Goal: Complete application form: Complete application form

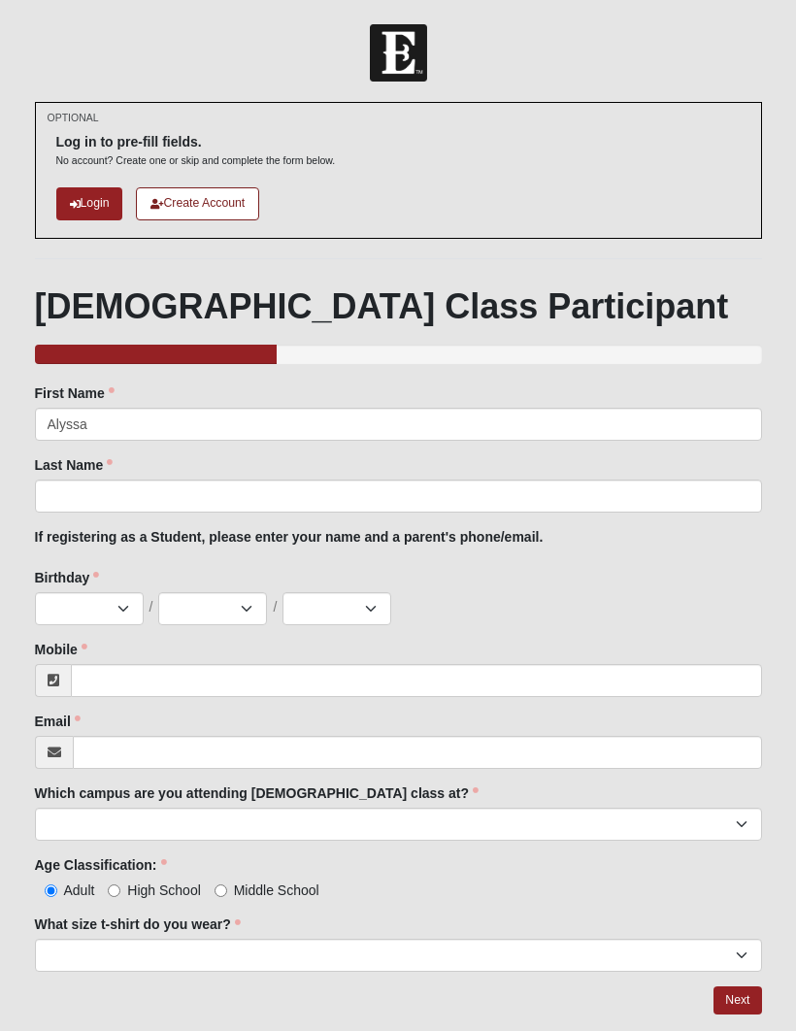
type input "Alyssa"
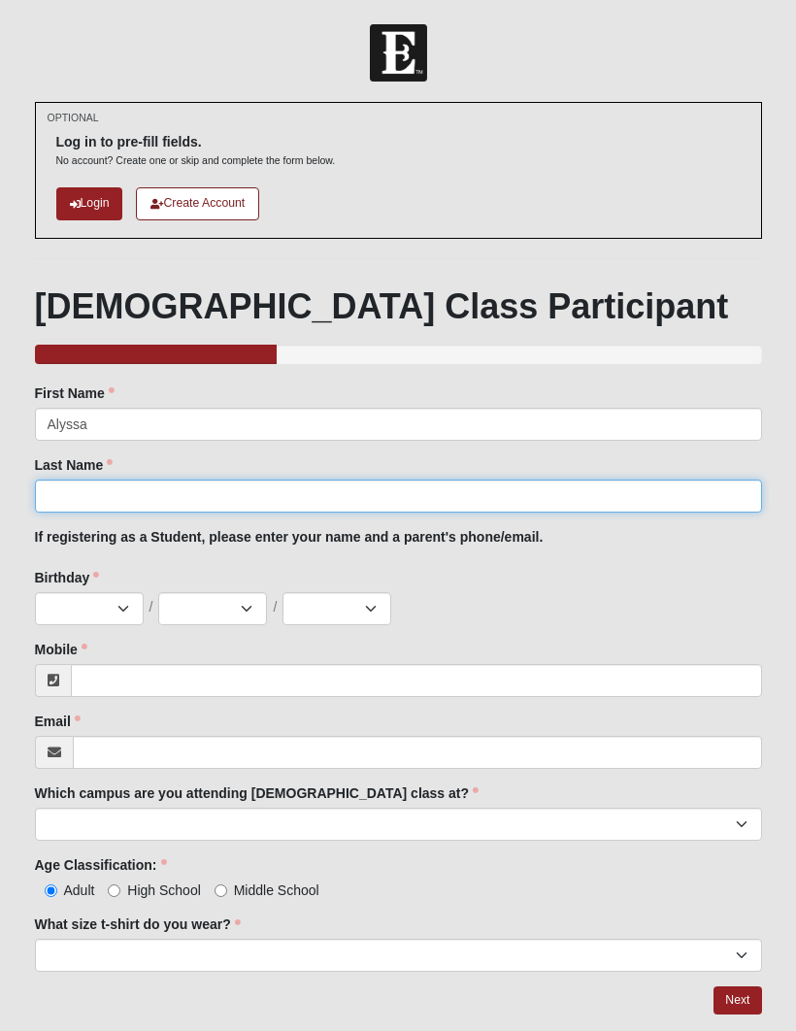
click at [127, 486] on input "Last Name" at bounding box center [398, 496] width 727 height 33
type input "Ringle"
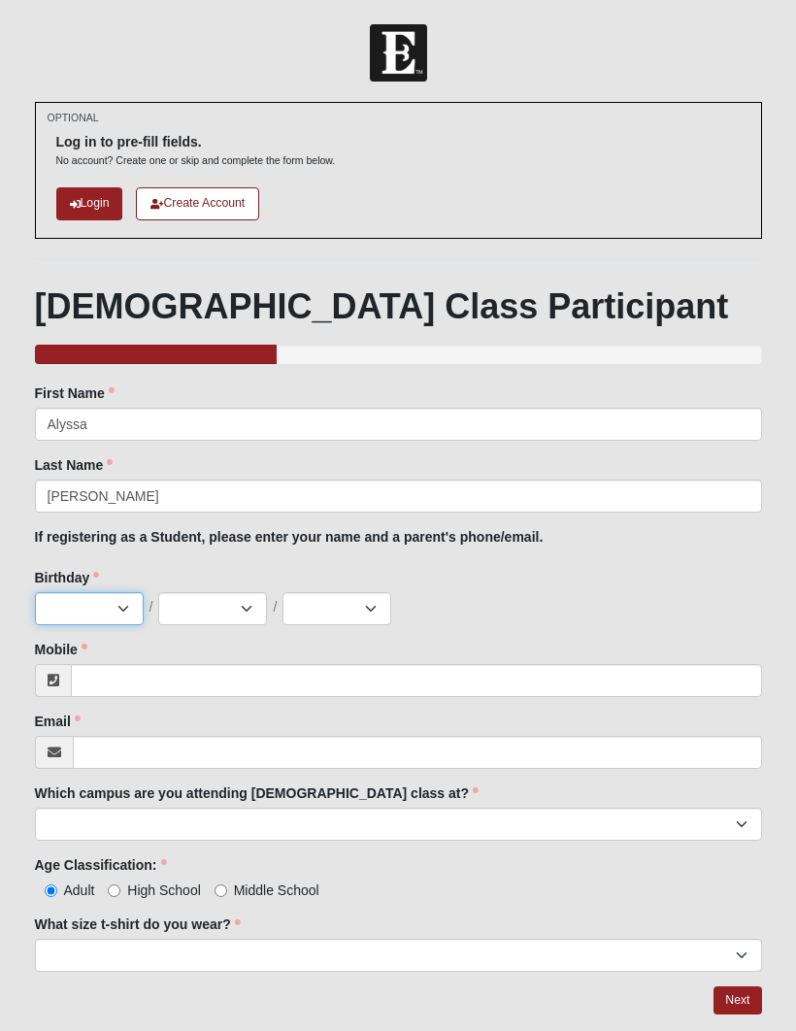
click at [69, 615] on select "Jan Feb Mar Apr May Jun [DATE] Aug Sep Oct Nov Dec" at bounding box center [89, 608] width 109 height 33
select select "8"
click at [198, 602] on select "1 2 3 4 5 6 7 8 9 10 11 12 13 14 15 16 17 18 19 20 21 22 23 24 25 26 27 28 29 3…" at bounding box center [212, 608] width 109 height 33
click at [193, 621] on select "1 2 3 4 5 6 7 8 9 10 11 12 13 14 15 16 17 18 19 20 21 22 23 24 25 26 27 28 29 3…" at bounding box center [212, 608] width 109 height 33
select select "31"
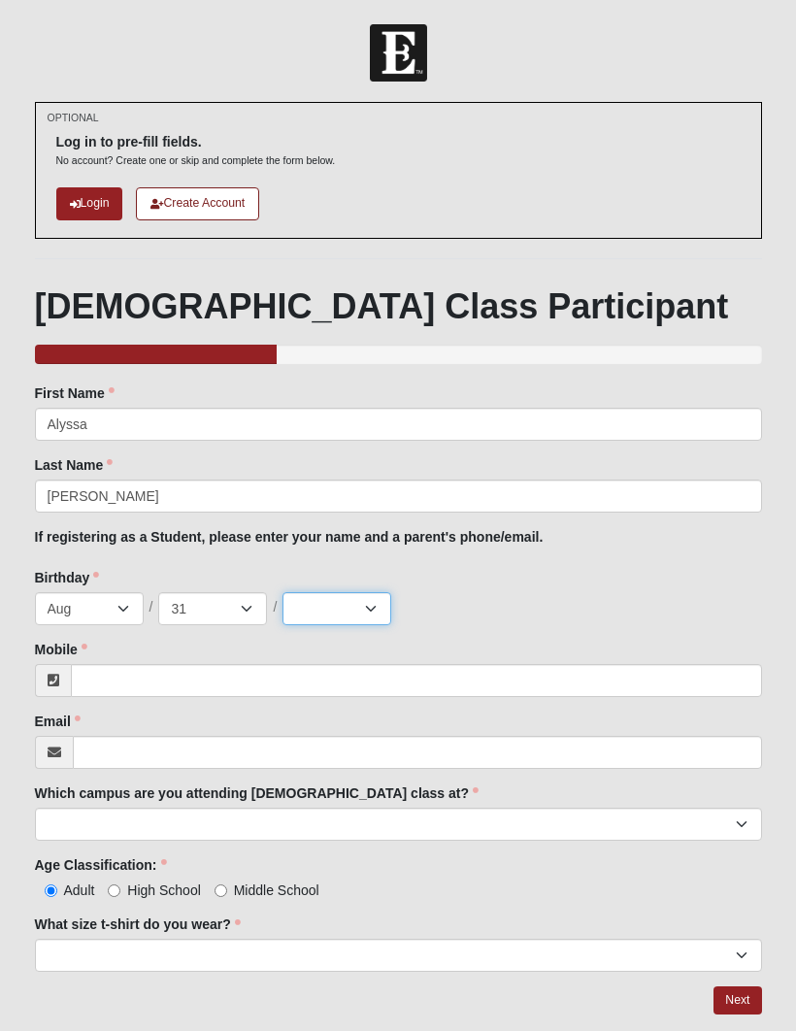
click at [318, 616] on select "2025 2024 2023 2022 2021 2020 2019 2018 2017 2016 2015 2014 2013 2012 2011 2010…" at bounding box center [337, 608] width 109 height 33
click at [339, 604] on select "2025 2024 2023 2022 2021 2020 2019 2018 2017 2016 2015 2014 2013 2012 2011 2010…" at bounding box center [337, 608] width 109 height 33
select select "2009"
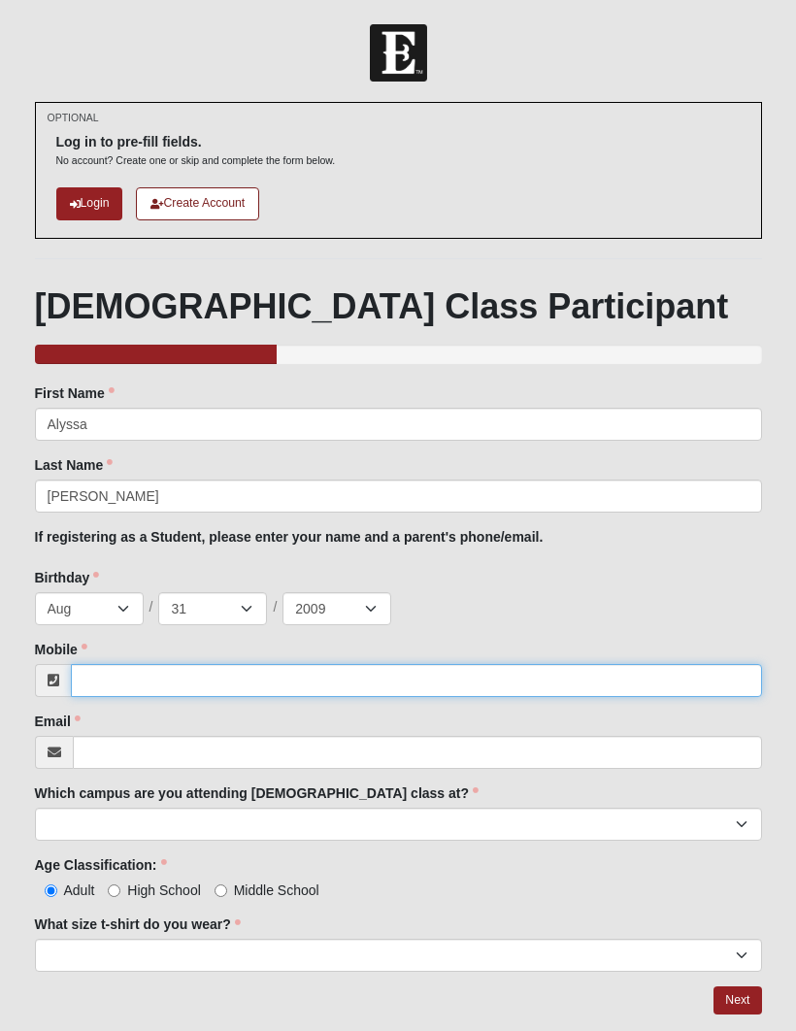
click at [138, 670] on input "Mobile" at bounding box center [416, 680] width 691 height 33
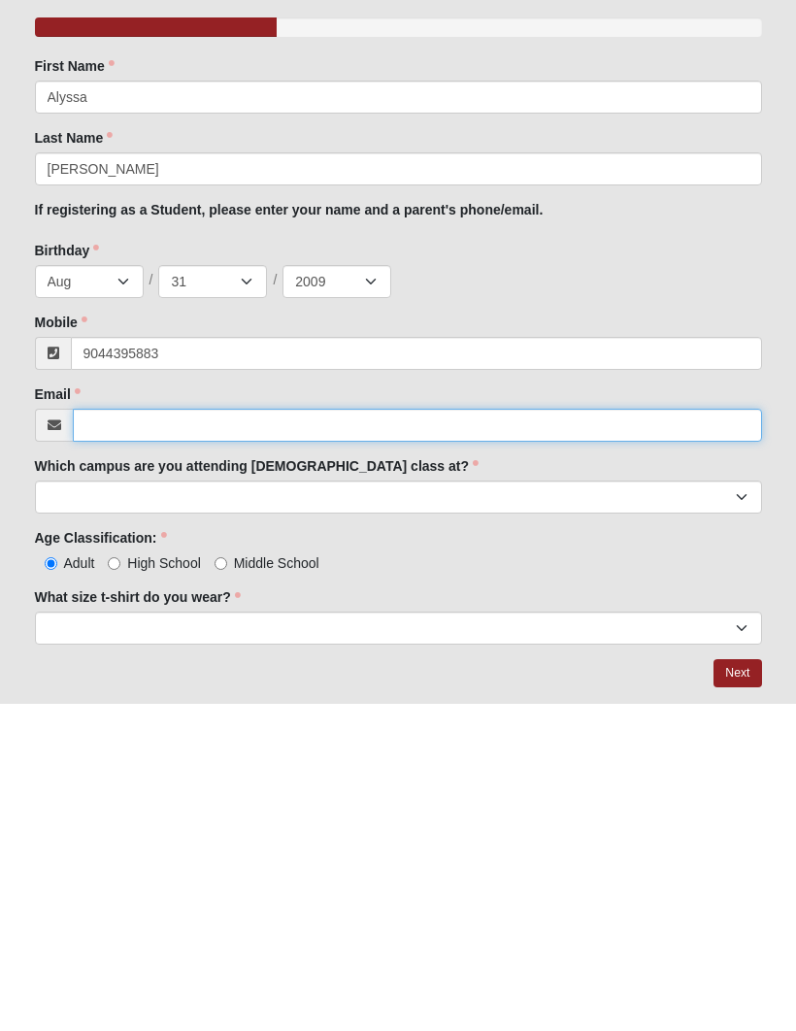
click at [151, 736] on input "Email" at bounding box center [417, 752] width 689 height 33
type input "(904) 439-5883"
type input "amr0831@icloud.com"
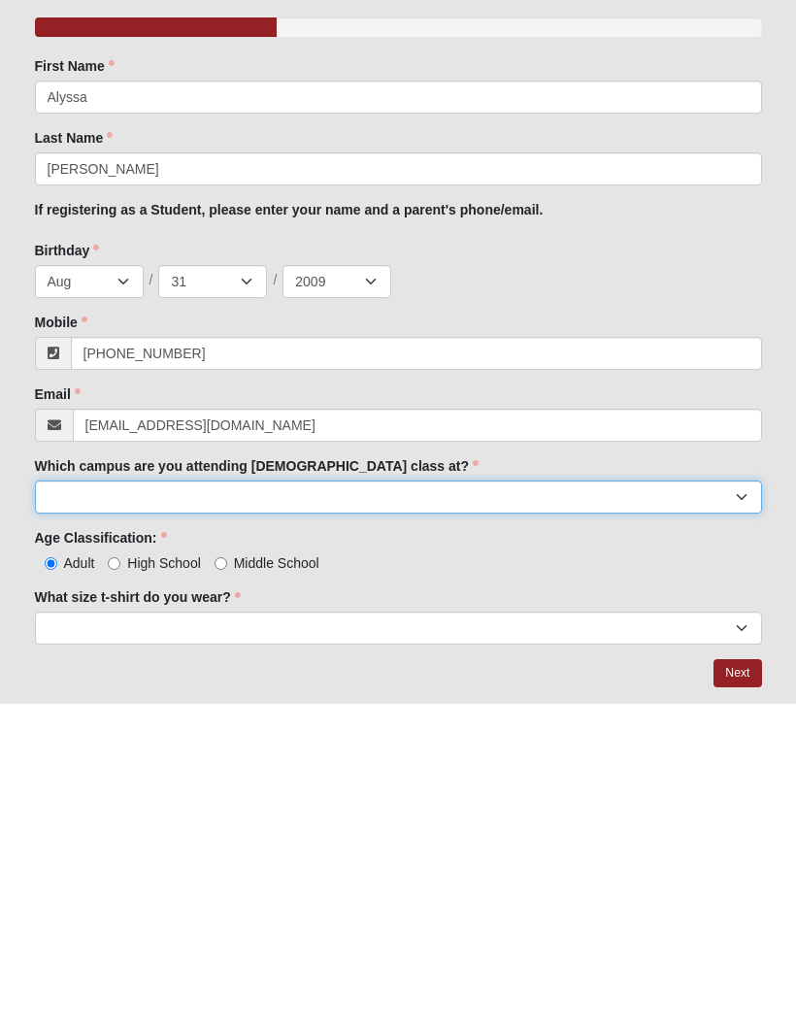
click at [137, 808] on select "Arlington Baymeadows Eleven22 Online [PERSON_NAME][GEOGRAPHIC_DATA] Jesup [GEOG…" at bounding box center [398, 824] width 727 height 33
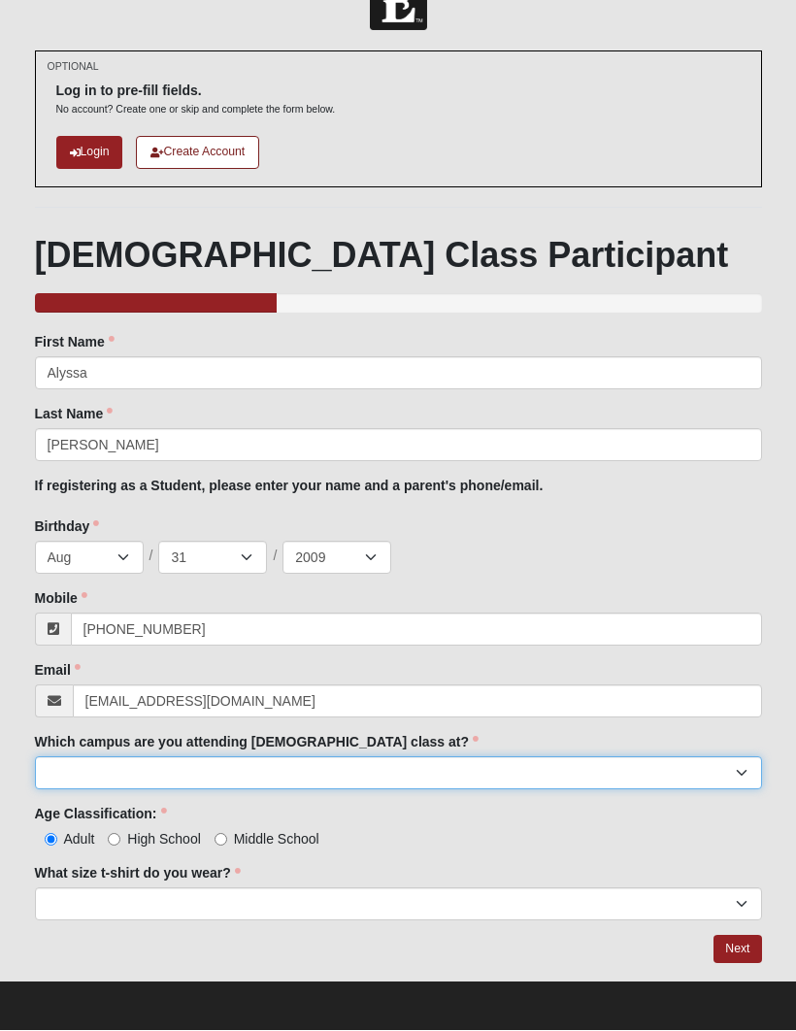
select select "11"
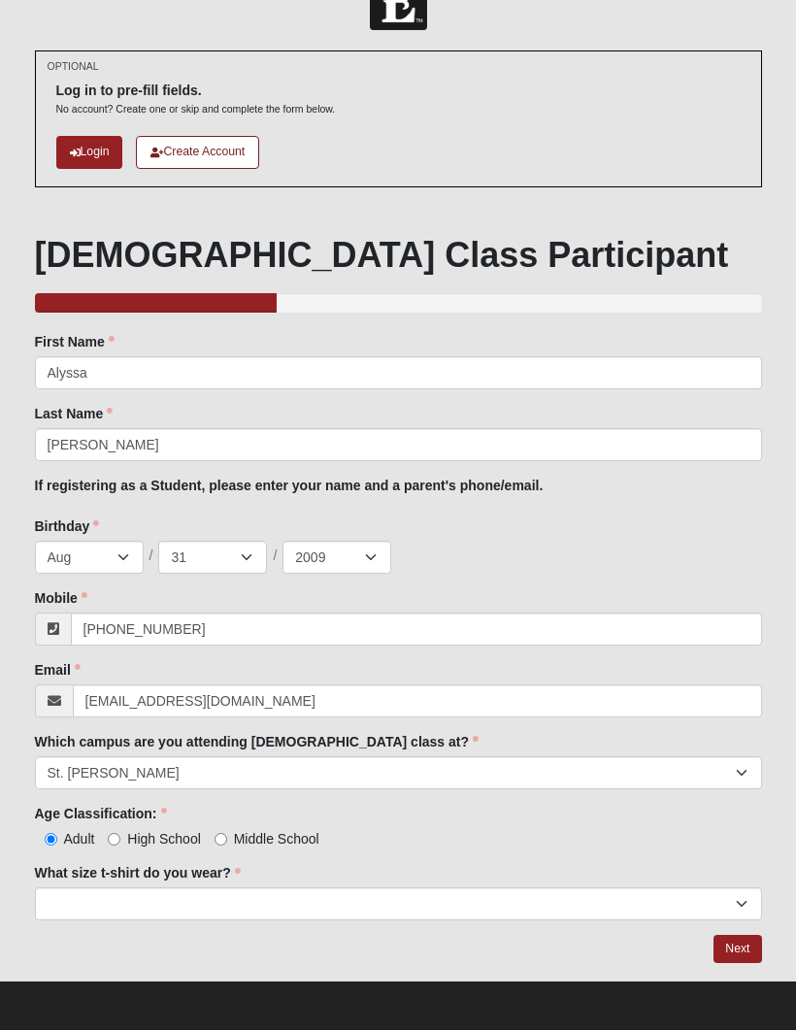
click at [137, 834] on span "High School" at bounding box center [164, 840] width 74 height 16
click at [120, 834] on input "High School" at bounding box center [114, 840] width 13 height 13
radio input "true"
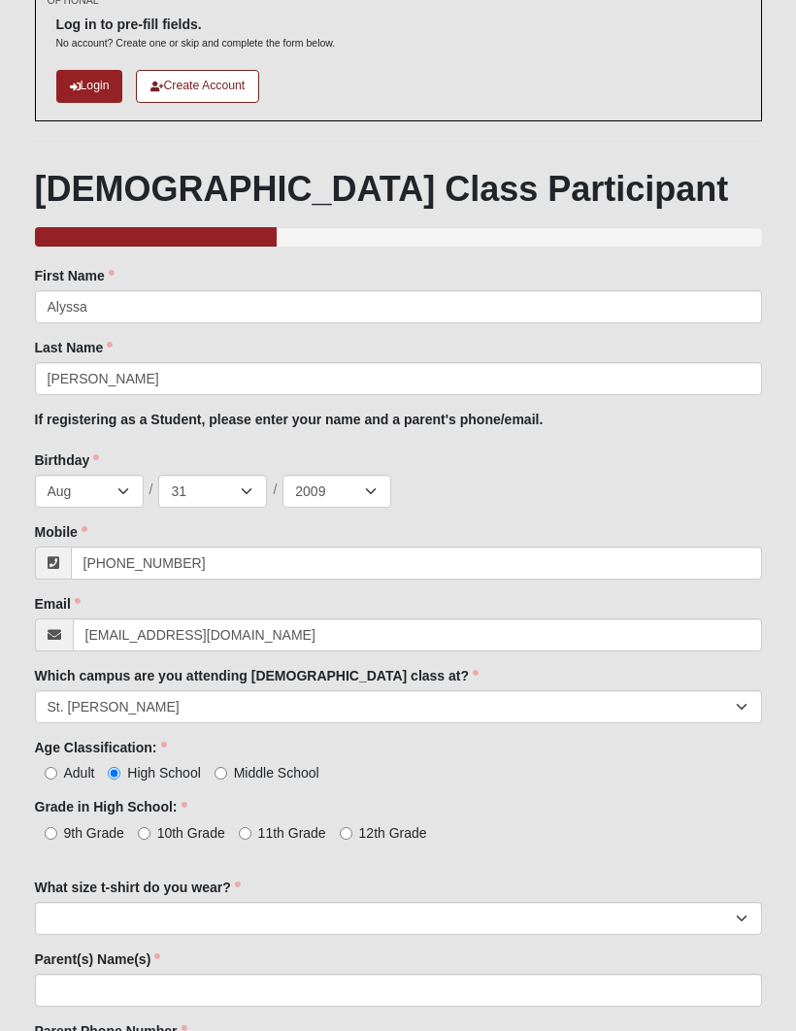
scroll to position [118, 0]
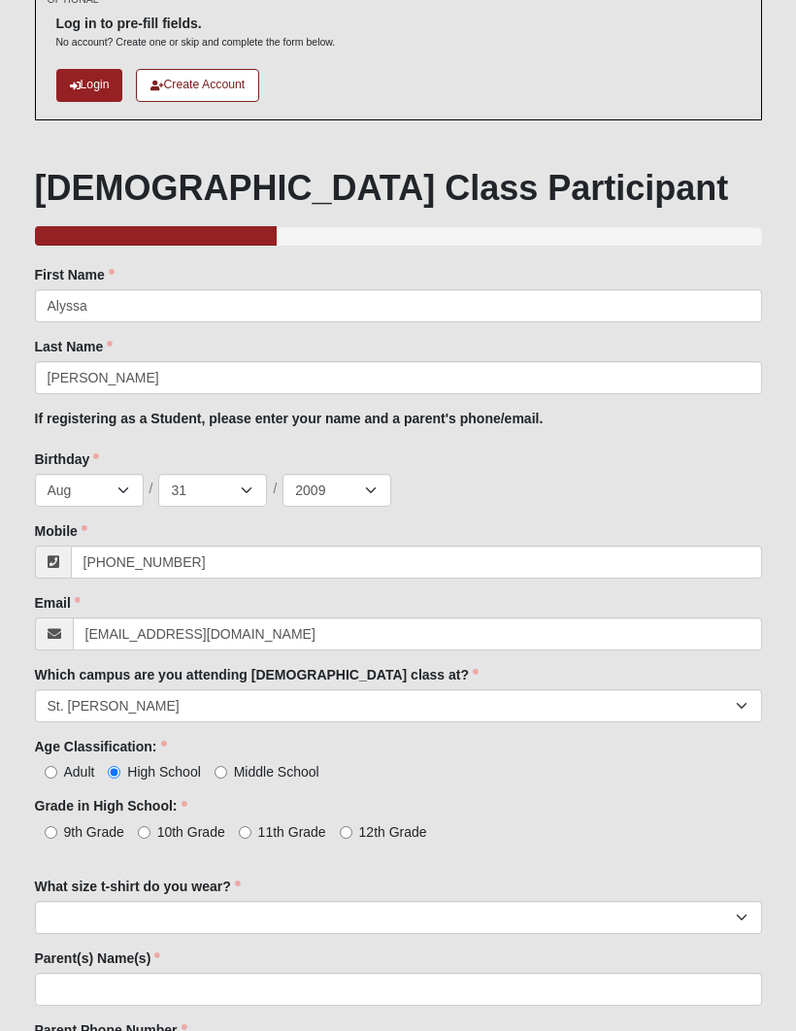
click at [265, 827] on span "11th Grade" at bounding box center [292, 832] width 68 height 16
click at [252, 827] on input "11th Grade" at bounding box center [245, 832] width 13 height 13
radio input "true"
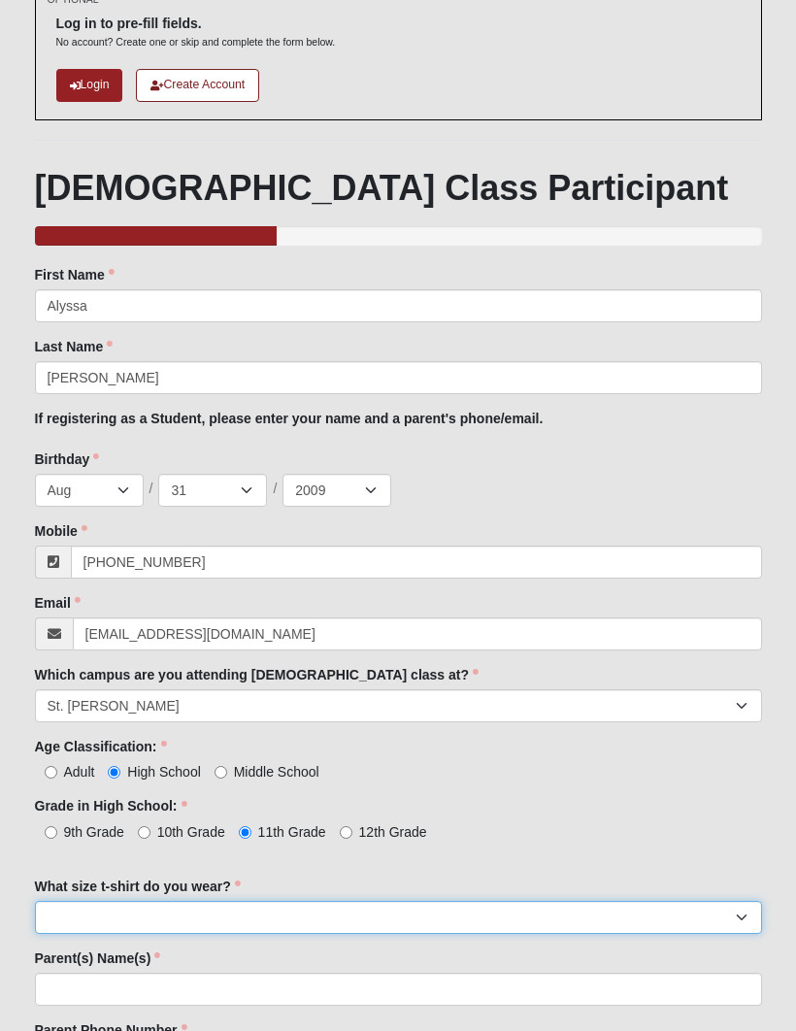
click at [76, 904] on select "Small Medium Large XL 2XL 3XL" at bounding box center [398, 917] width 727 height 33
select select "Medium"
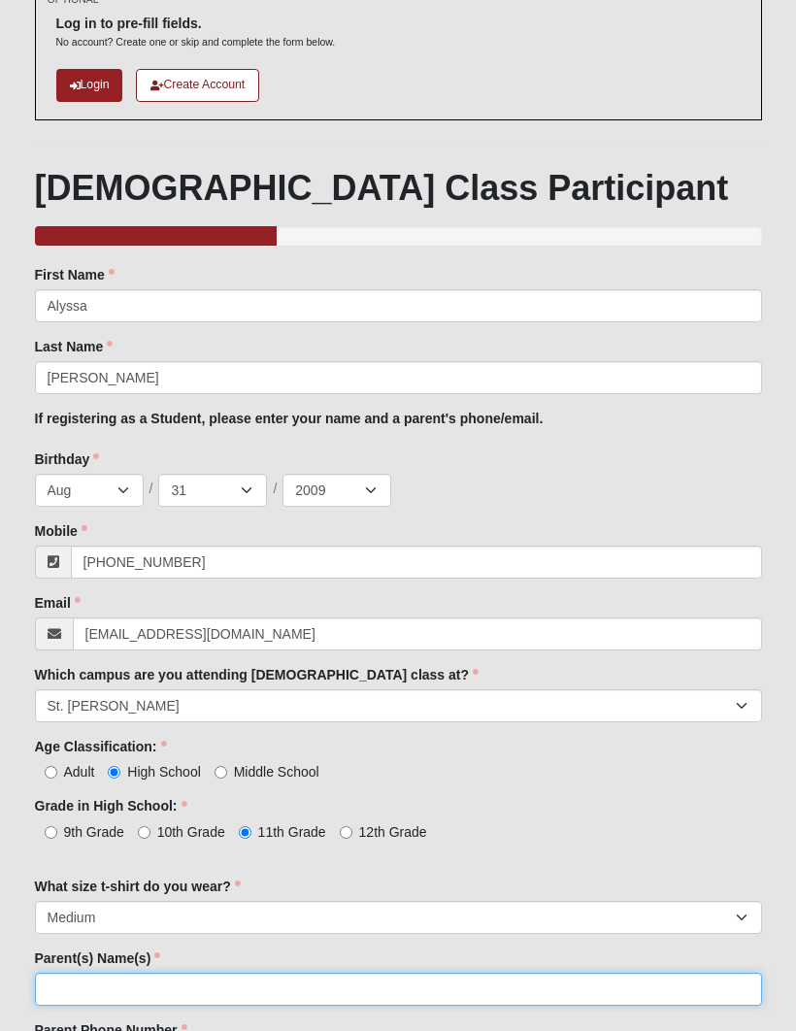
click at [103, 976] on input "Parent(s) Name(s)" at bounding box center [398, 989] width 727 height 33
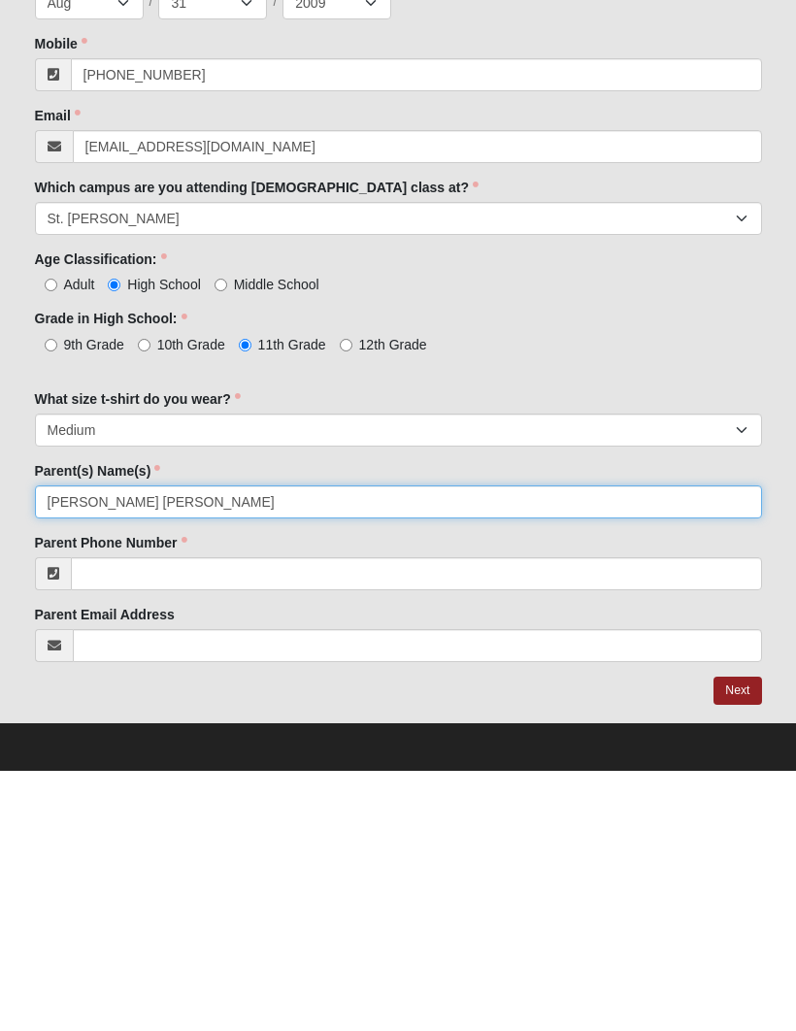
type input "Stacy Ringle Shane"
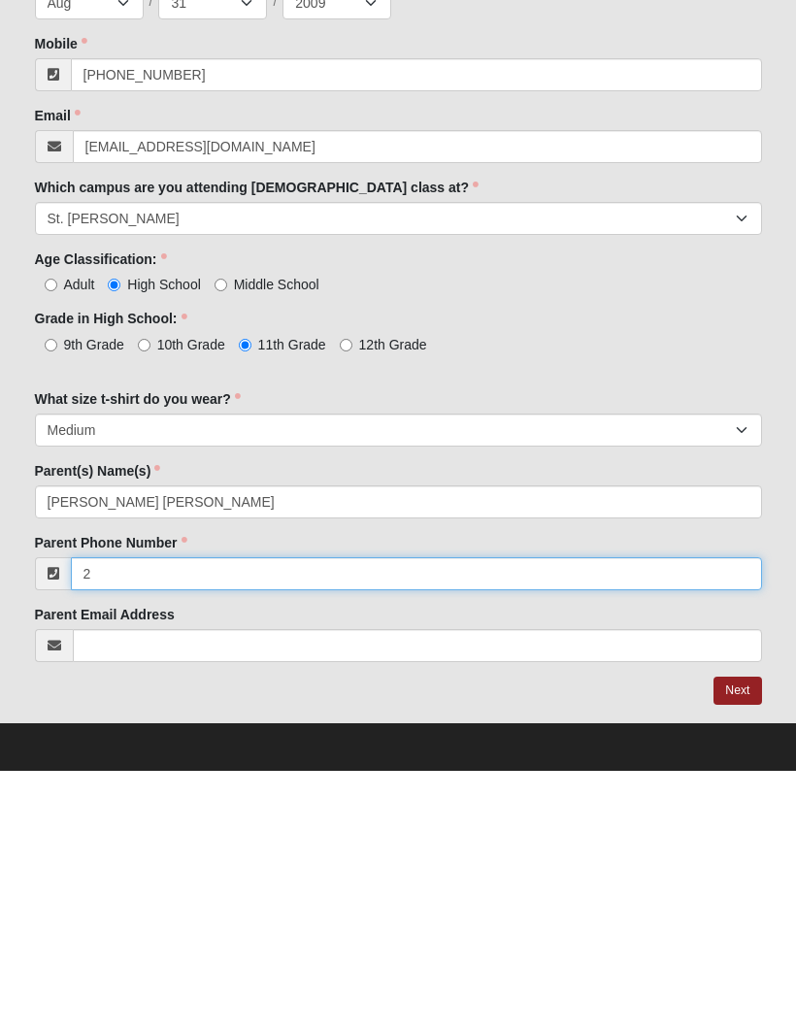
type input "2"
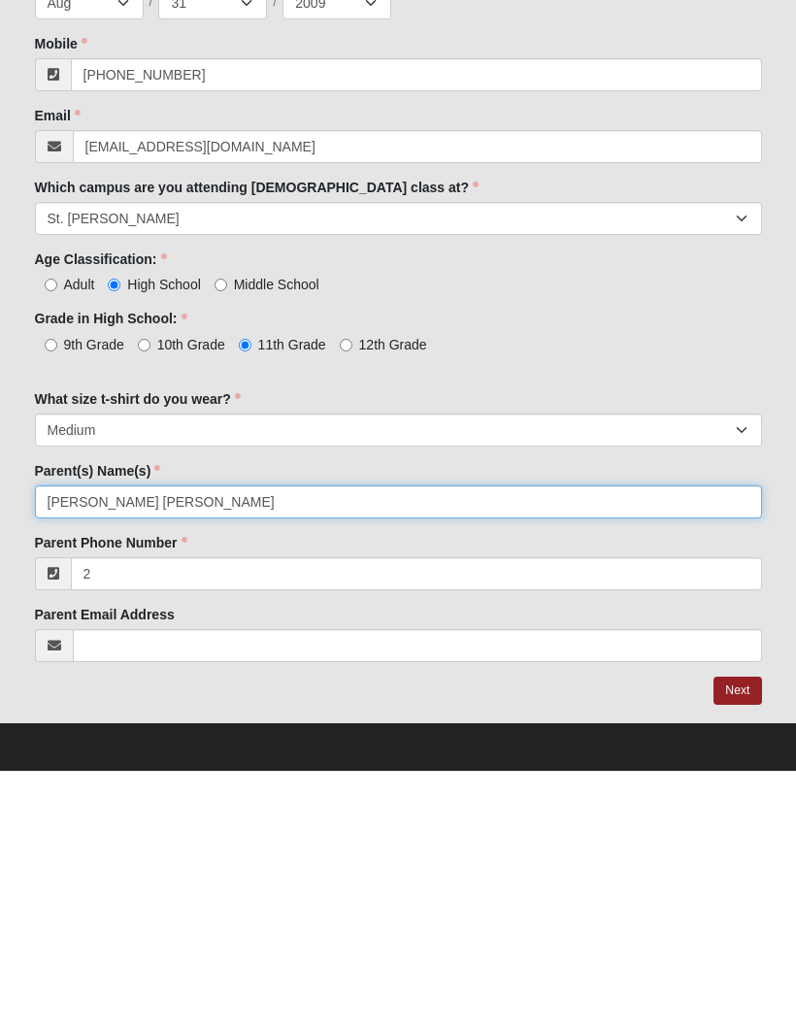
click at [202, 746] on input "Stacy Ringle Shane" at bounding box center [398, 762] width 727 height 33
type input "Stacy Ringle Shane Ringle"
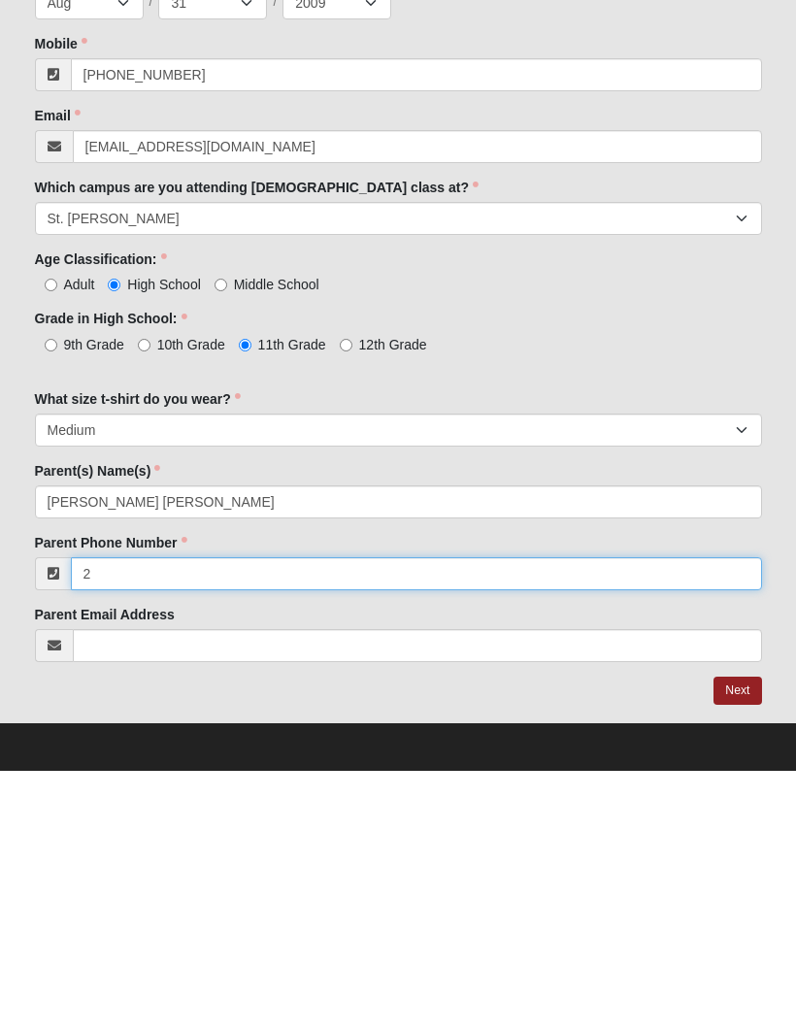
click at [158, 818] on input "2" at bounding box center [416, 834] width 691 height 33
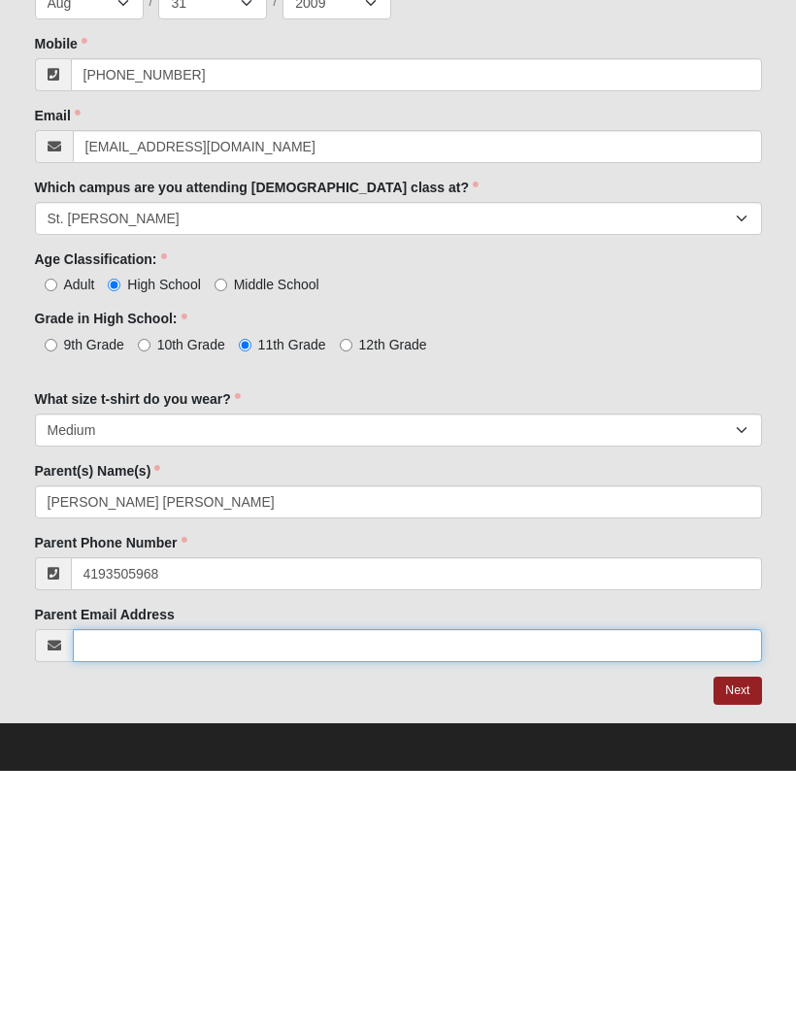
click at [115, 890] on input "Parent Email Address" at bounding box center [417, 906] width 689 height 33
type input "(419) 350-5968"
type input "Smringle@hotmail.com"
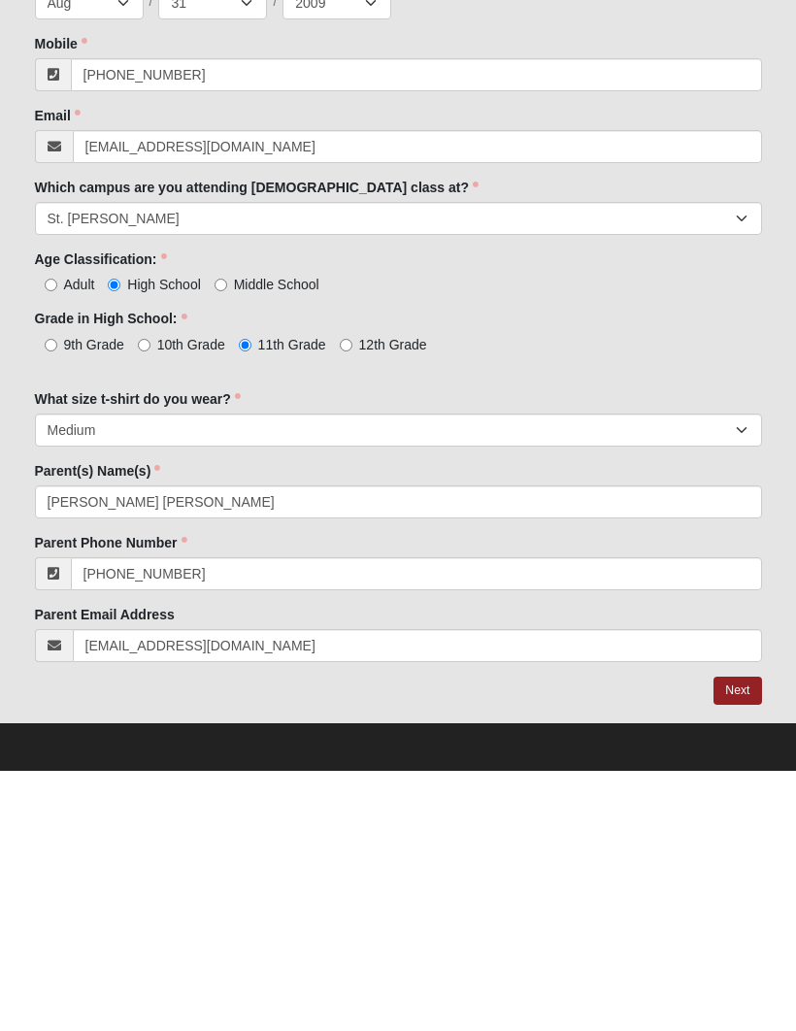
click at [741, 937] on link "Next" at bounding box center [738, 951] width 48 height 28
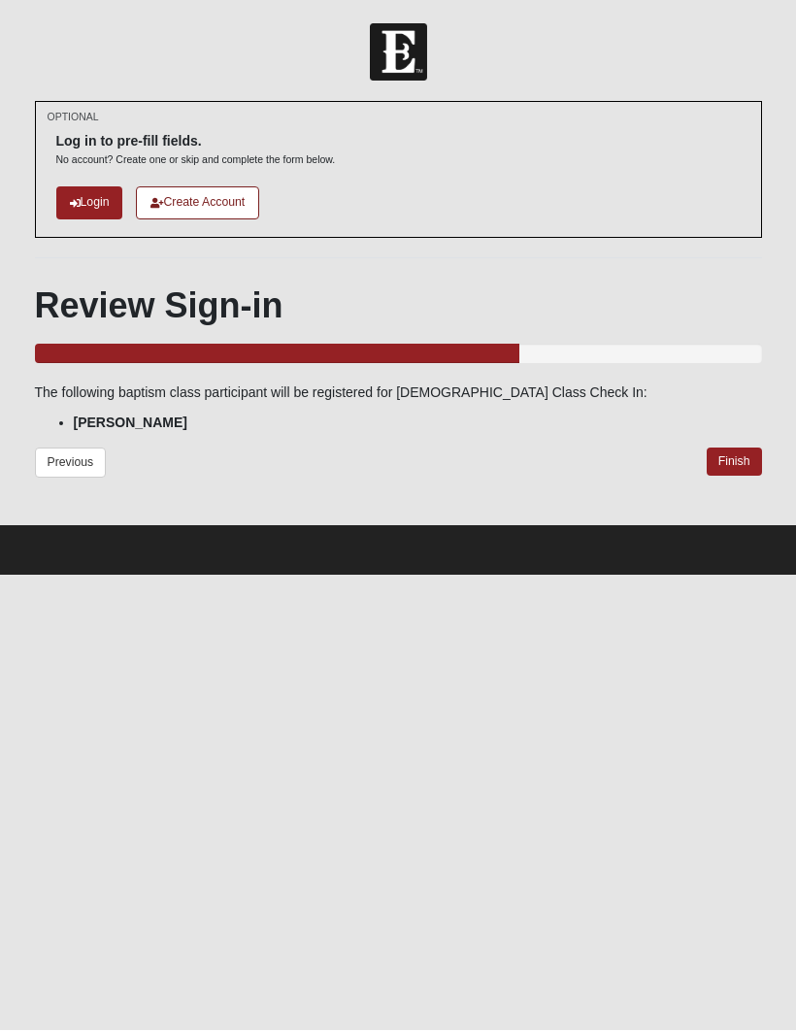
click at [746, 463] on link "Finish" at bounding box center [734, 463] width 55 height 28
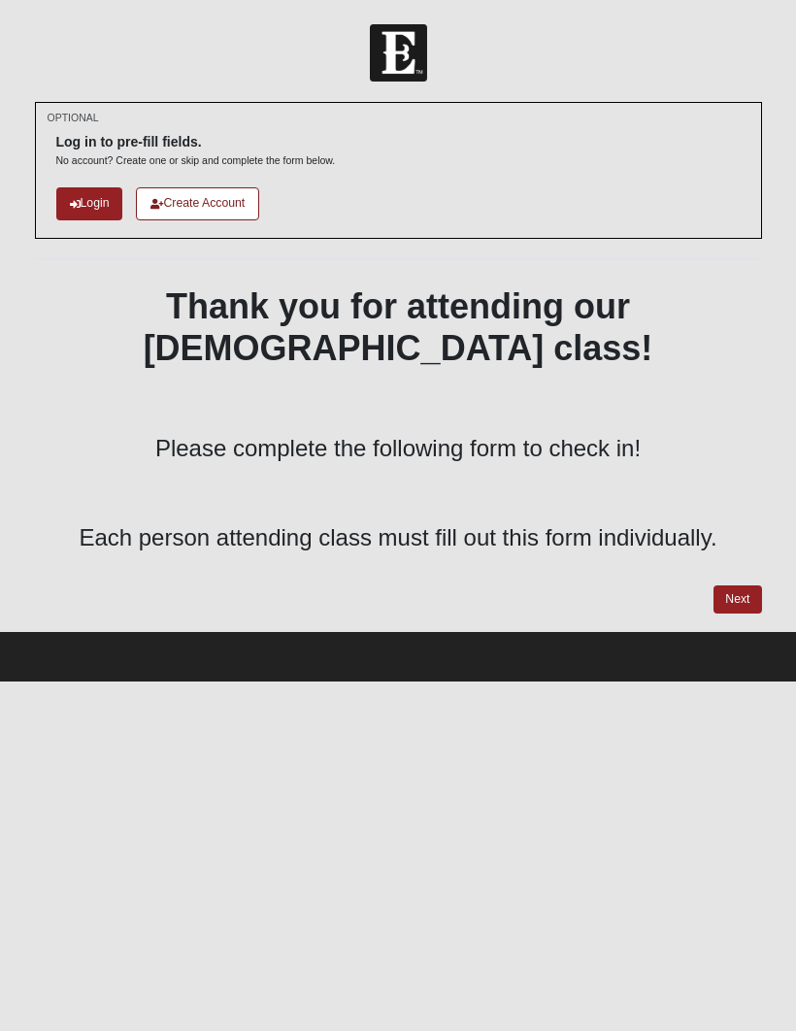
click at [736, 586] on link "Next" at bounding box center [738, 600] width 48 height 28
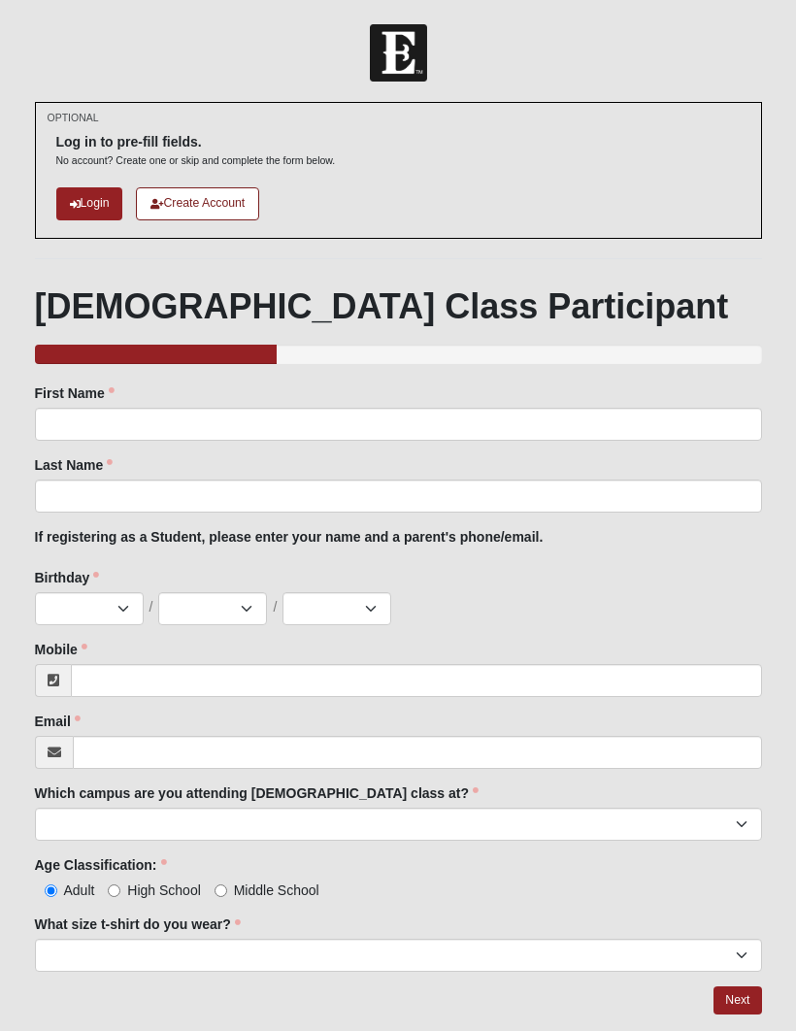
click at [465, 402] on div "First Name First Name is required." at bounding box center [398, 412] width 727 height 57
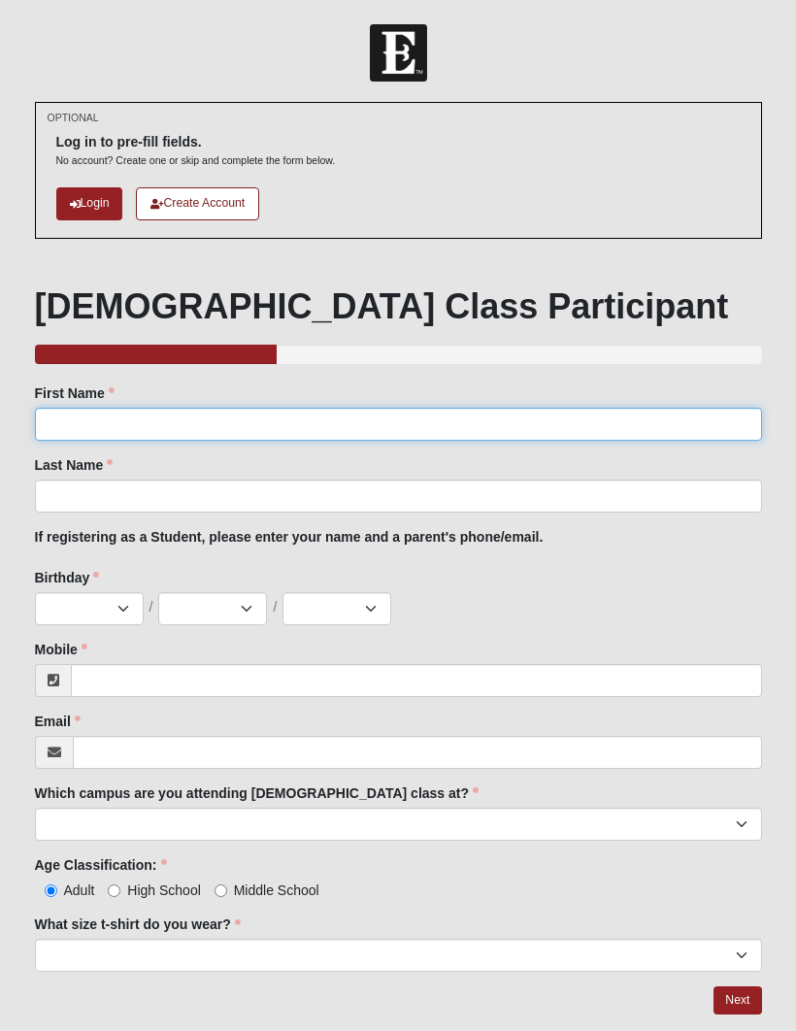
click at [337, 433] on input "First Name" at bounding box center [398, 424] width 727 height 33
type input "Anderson"
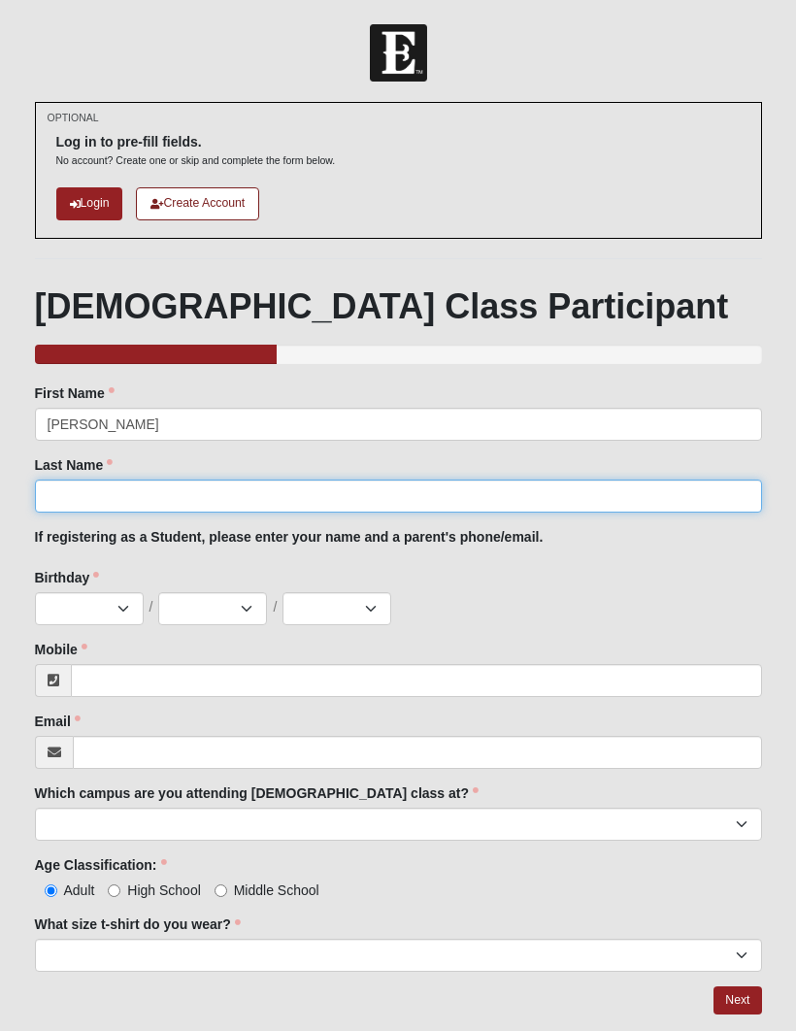
click at [296, 482] on input "Last Name" at bounding box center [398, 496] width 727 height 33
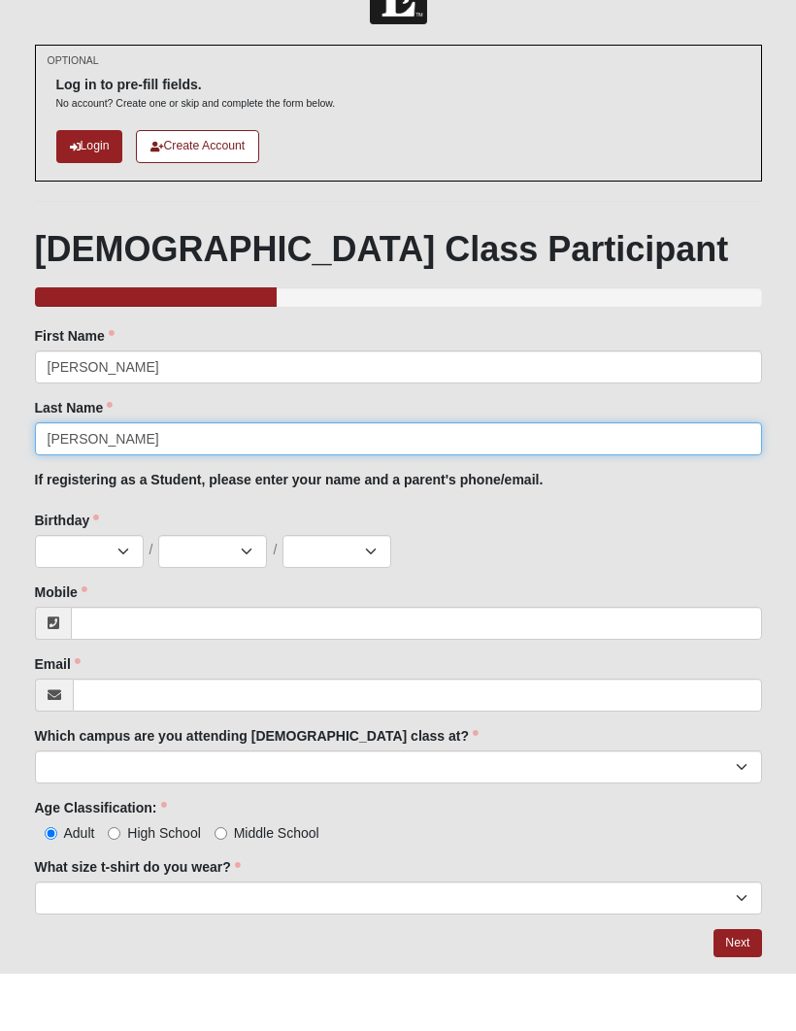
type input "Vlaun"
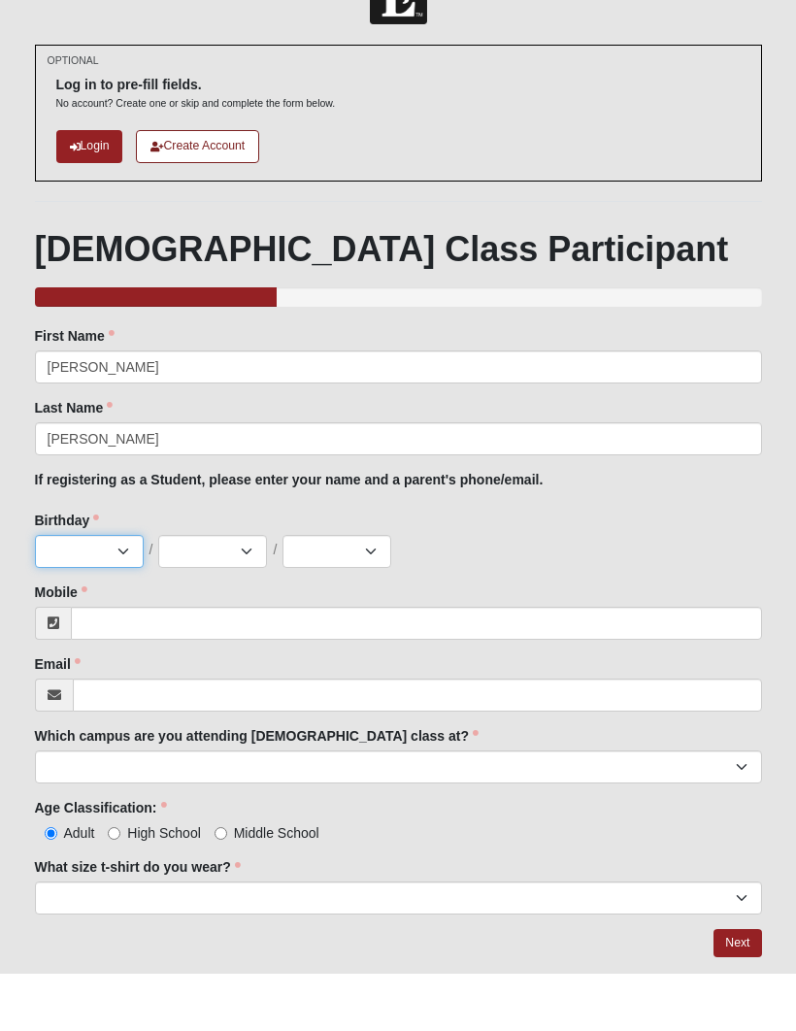
click at [120, 592] on select "Jan Feb Mar Apr May Jun [DATE] Aug Sep Oct Nov Dec" at bounding box center [89, 608] width 109 height 33
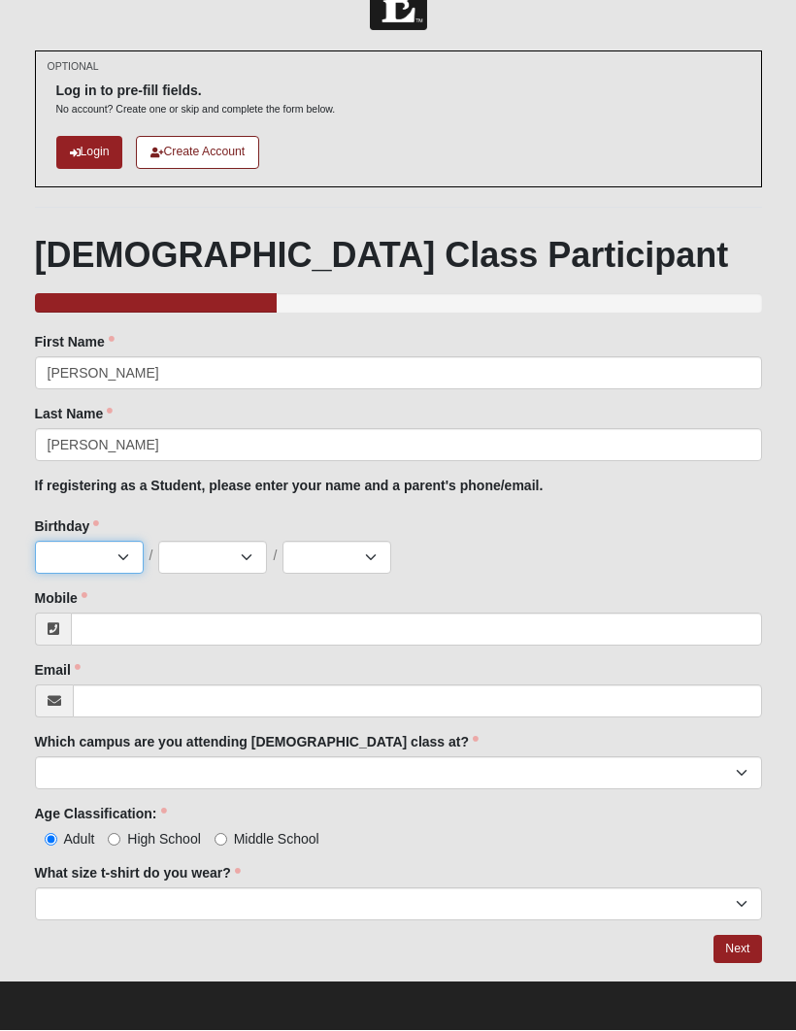
select select "9"
click at [237, 556] on select "1 2 3 4 5 6 7 8 9 10 11 12 13 14 15 16 17 18 19 20 21 22 23 24 25 26 27 28 29 3…" at bounding box center [212, 558] width 109 height 33
select select "15"
click at [351, 556] on select "2025 2024 2023 2022 2021 2020 2019 2018 2017 2016 2015 2014 2013 2012 2011 2010…" at bounding box center [337, 558] width 109 height 33
click at [358, 547] on select "2025 2024 2023 2022 2021 2020 2019 2018 2017 2016 2015 2014 2013 2012 2011 2010…" at bounding box center [337, 558] width 109 height 33
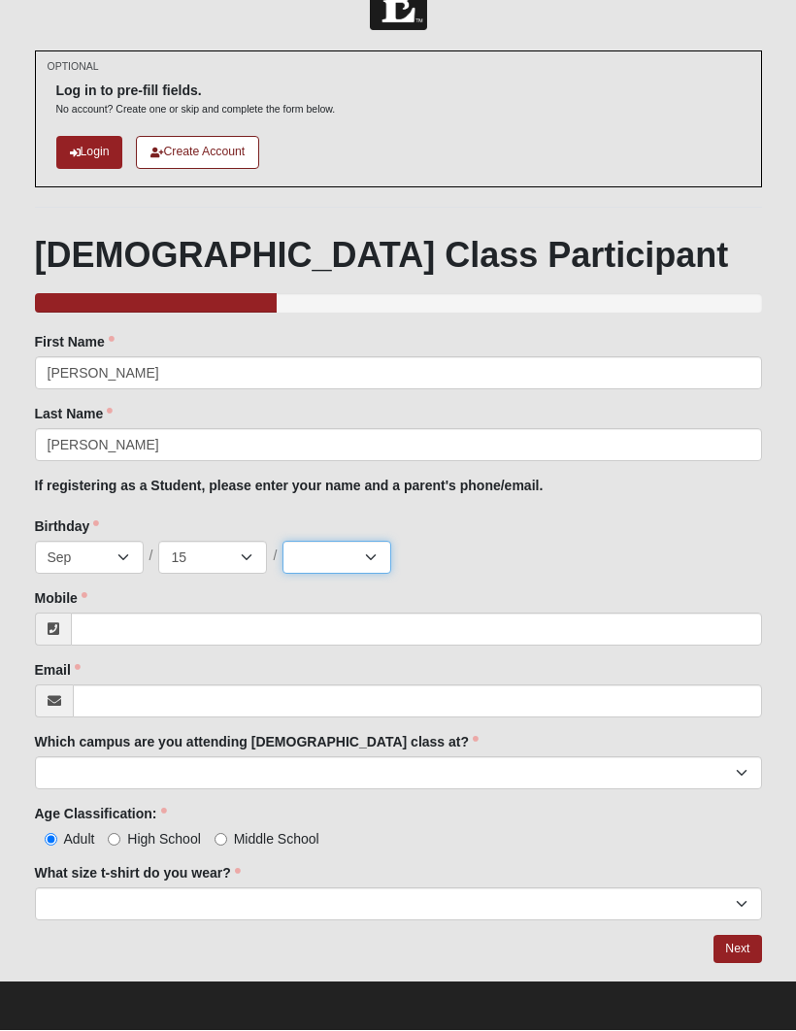
select select "2007"
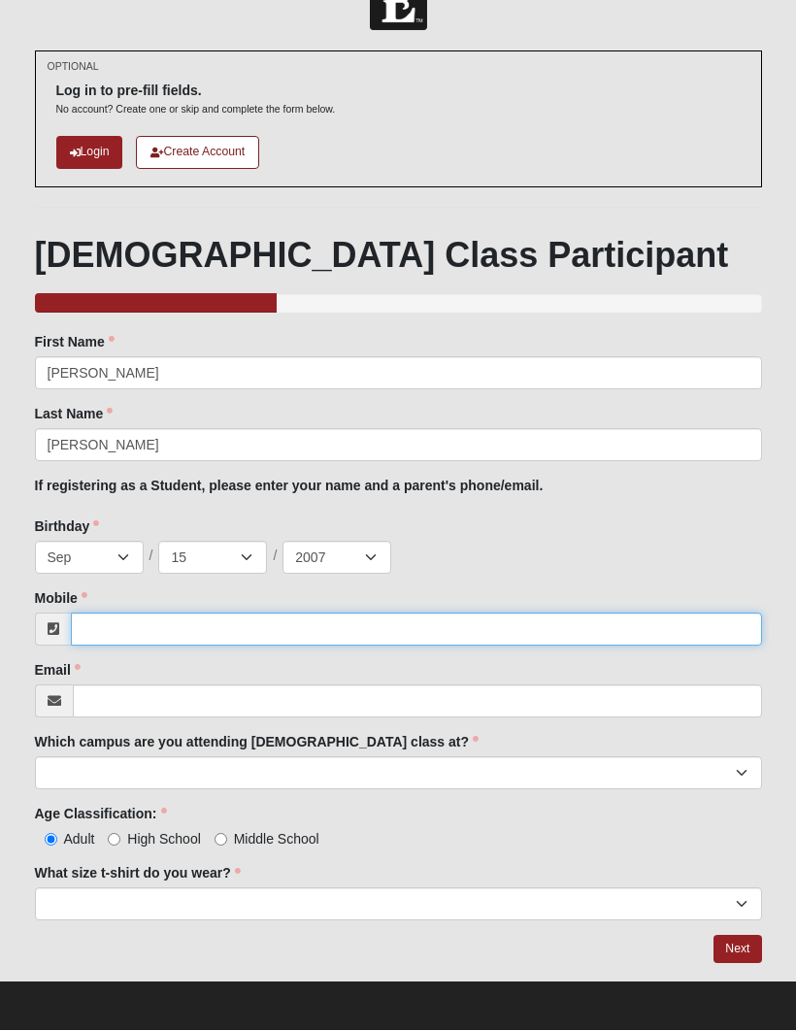
click at [214, 627] on input "Mobile" at bounding box center [416, 630] width 691 height 33
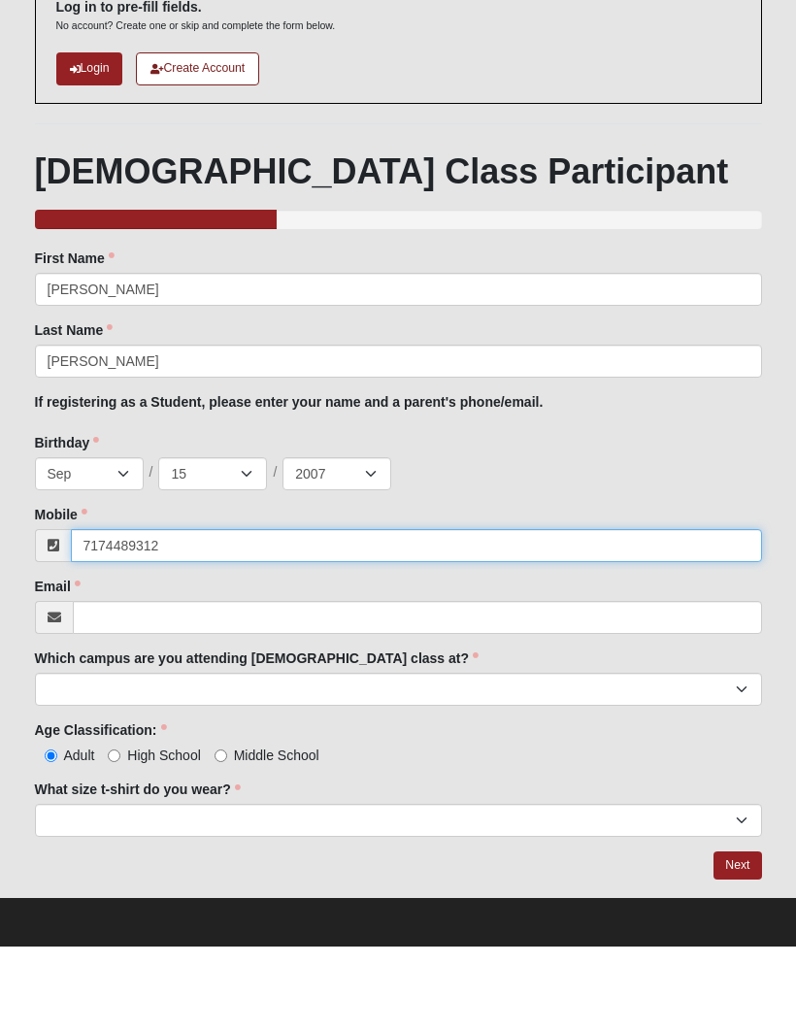
click at [122, 614] on input "7174489312" at bounding box center [416, 630] width 691 height 33
click at [123, 614] on input "7174489312" at bounding box center [416, 630] width 691 height 33
click at [126, 614] on input "7174489312" at bounding box center [416, 630] width 691 height 33
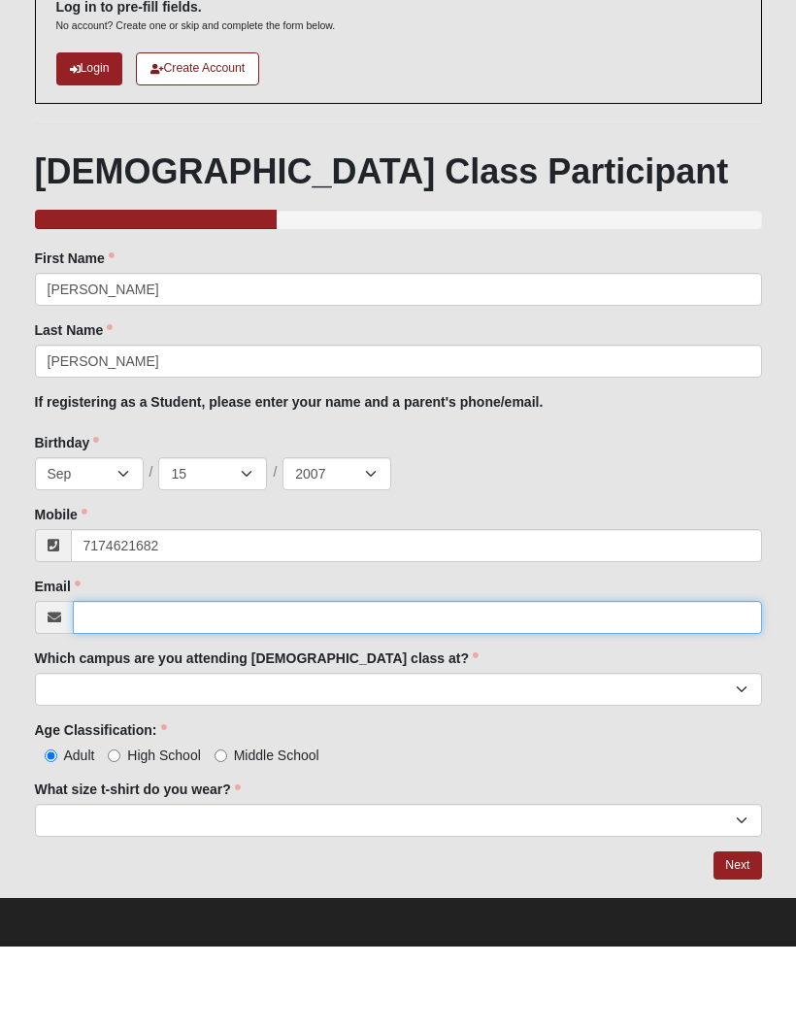
click at [252, 686] on input "Email" at bounding box center [417, 702] width 689 height 33
type input "(717) 462-1682"
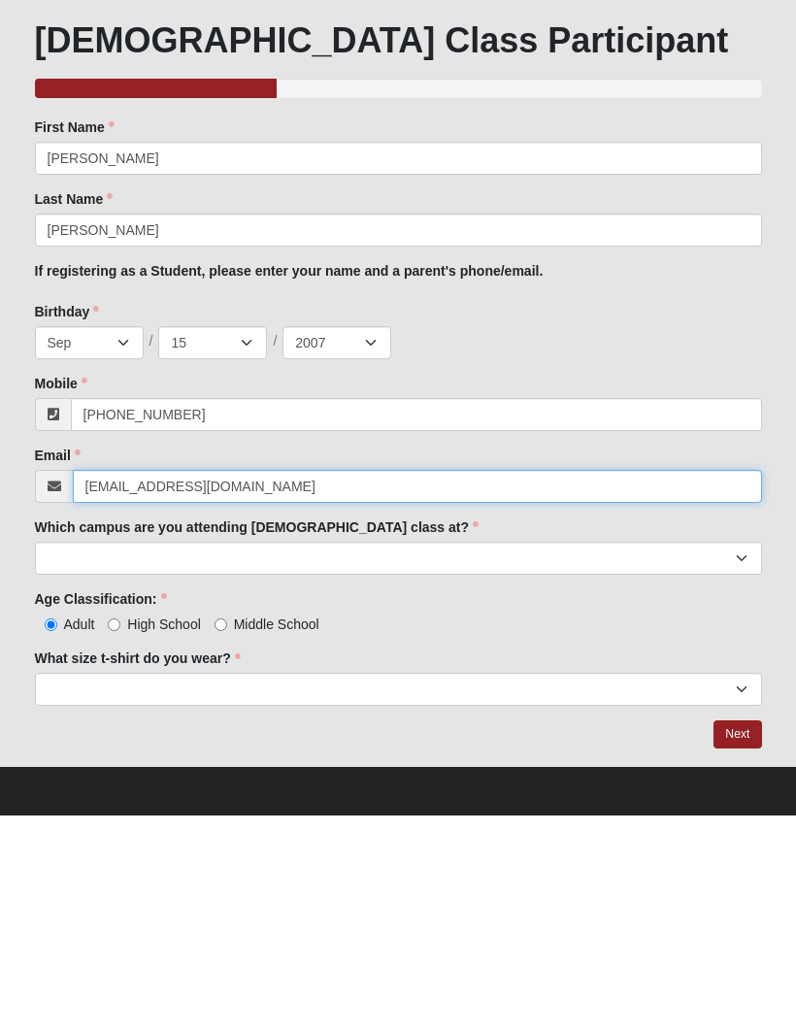
type input "amvlaun07@gmail.com"
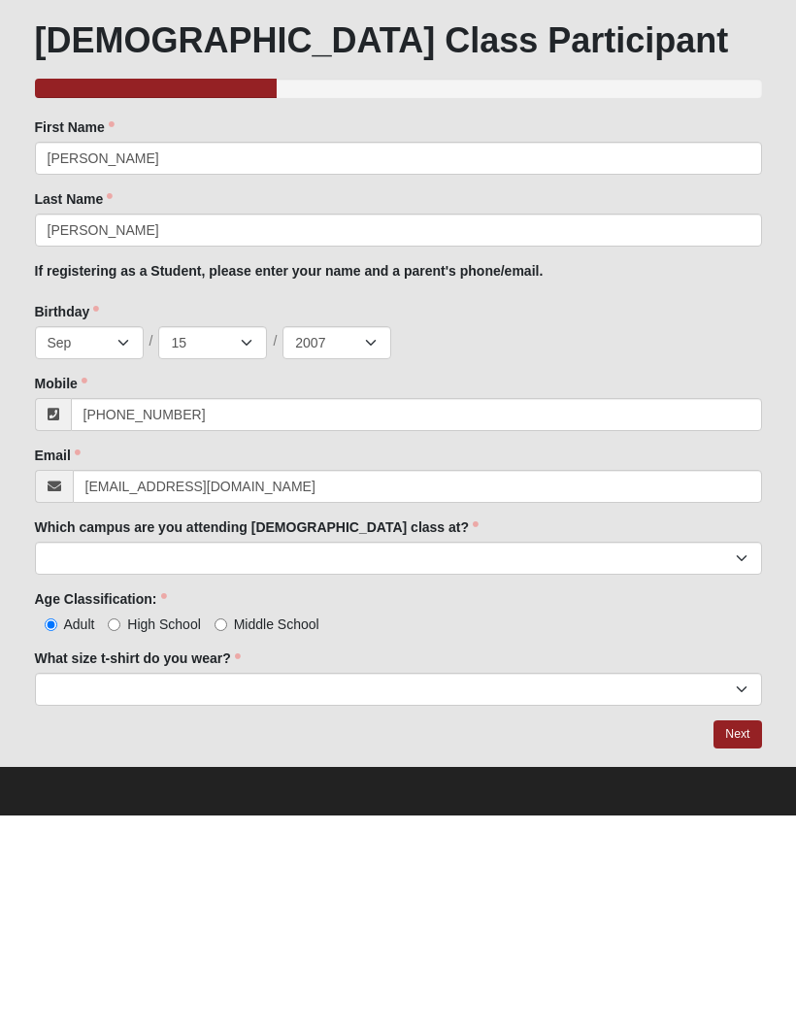
click at [435, 805] on div "Age Classification: Adult High School Middle School Age Classification: is requ…" at bounding box center [398, 827] width 727 height 45
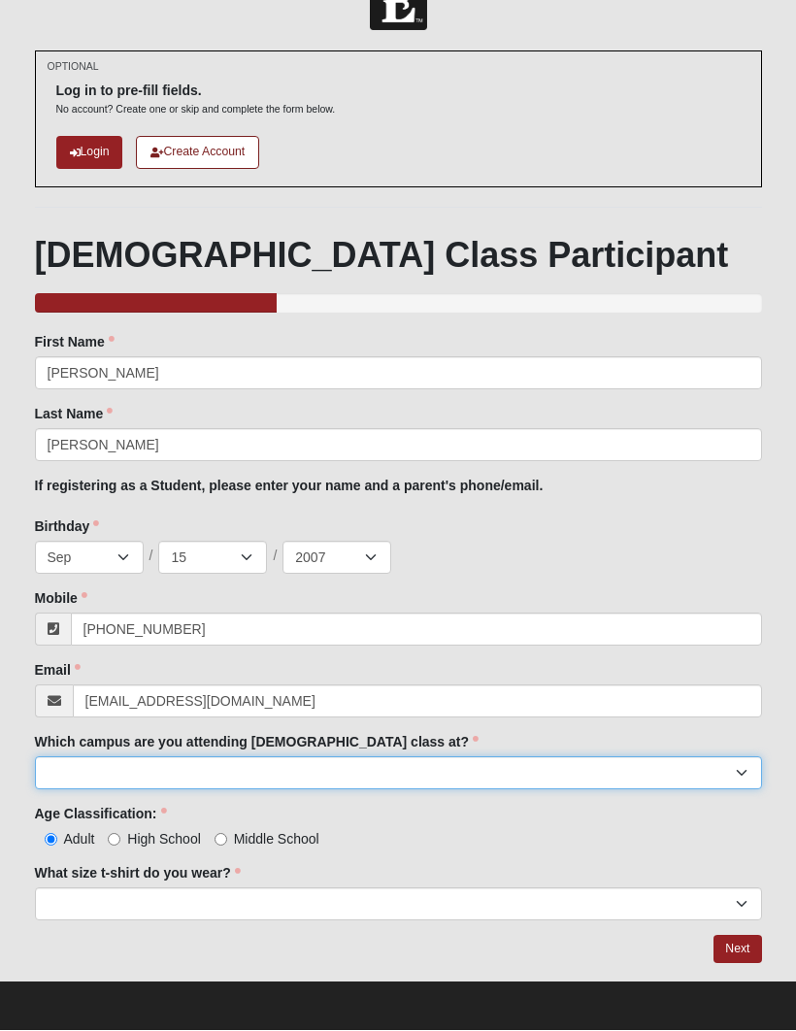
click at [387, 774] on select "Arlington Baymeadows Eleven22 Online Fleming Island Jesup Mandarin North Jax Or…" at bounding box center [398, 773] width 727 height 33
select select "11"
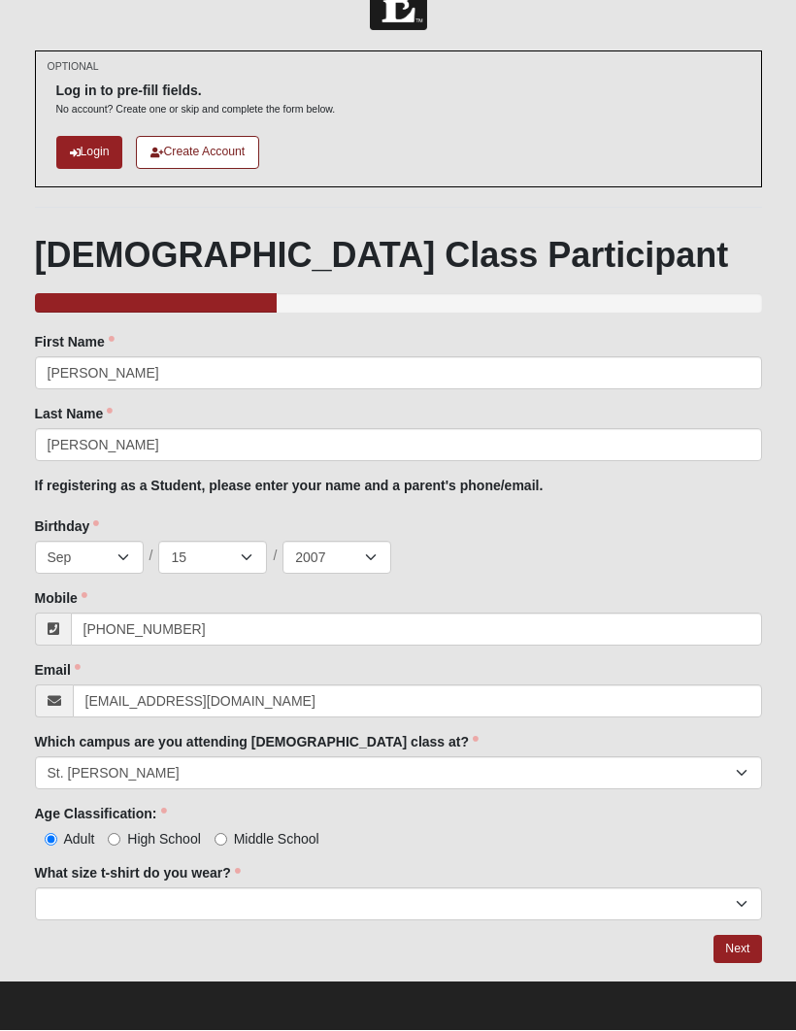
click at [174, 845] on span "High School" at bounding box center [164, 840] width 74 height 16
click at [120, 845] on input "High School" at bounding box center [114, 840] width 13 height 13
radio input "true"
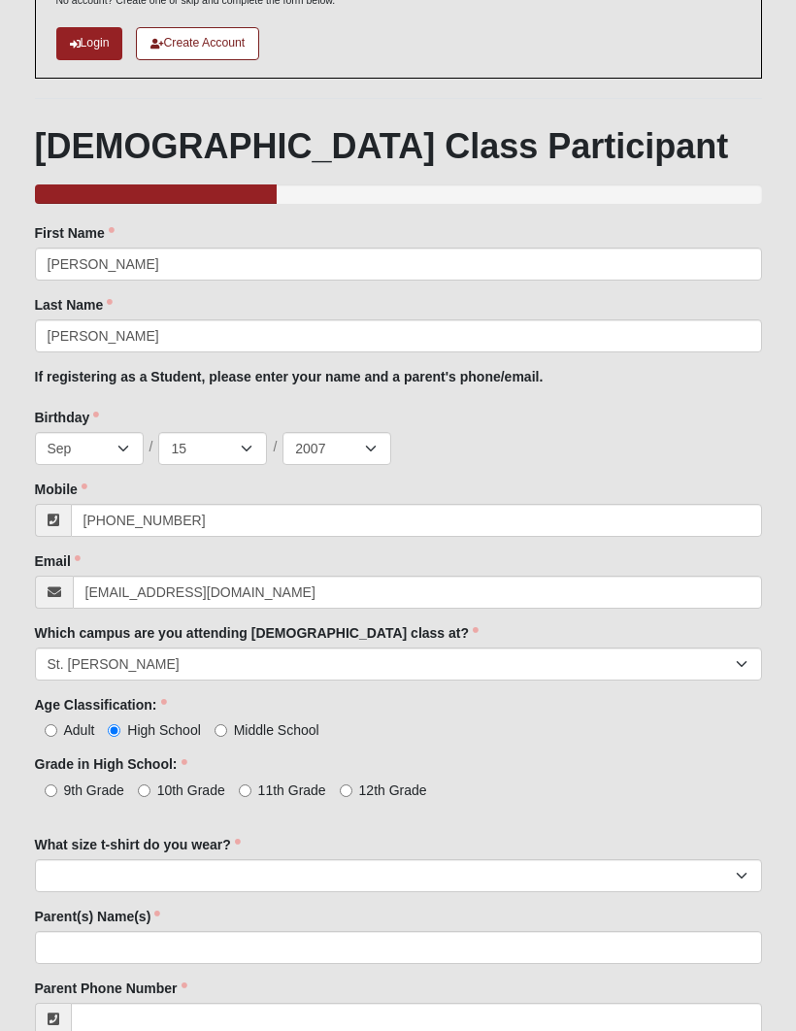
scroll to position [170, 0]
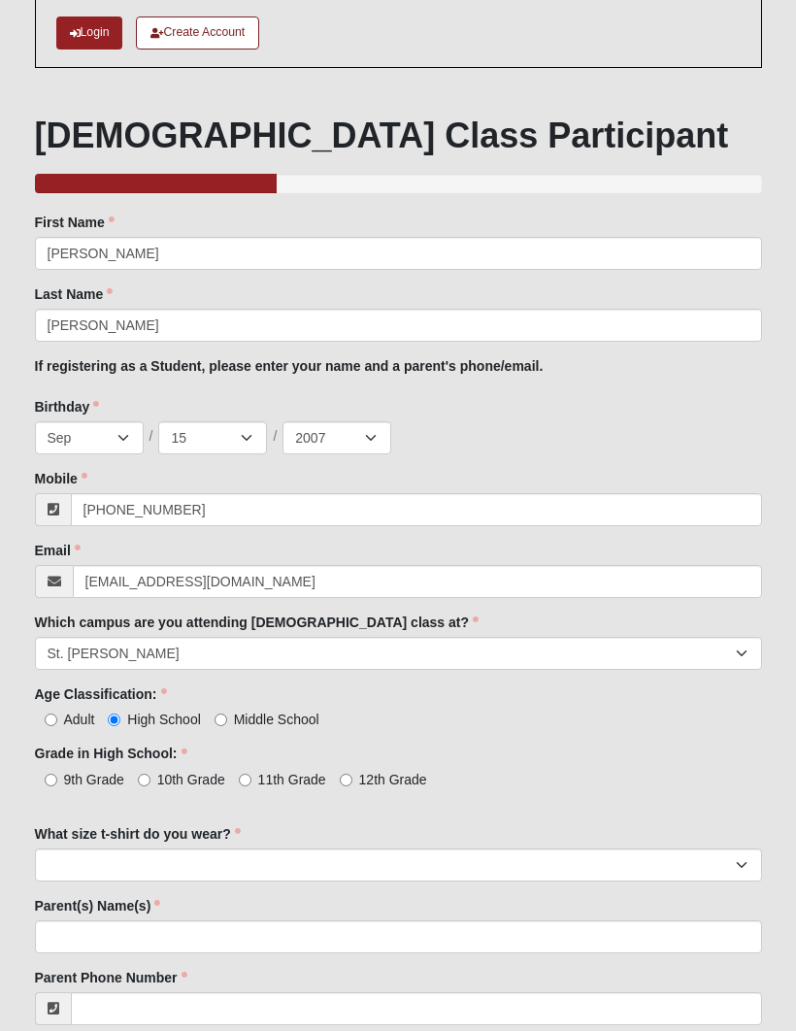
click at [362, 782] on span "12th Grade" at bounding box center [393, 781] width 68 height 16
click at [353, 782] on input "12th Grade" at bounding box center [346, 781] width 13 height 13
radio input "true"
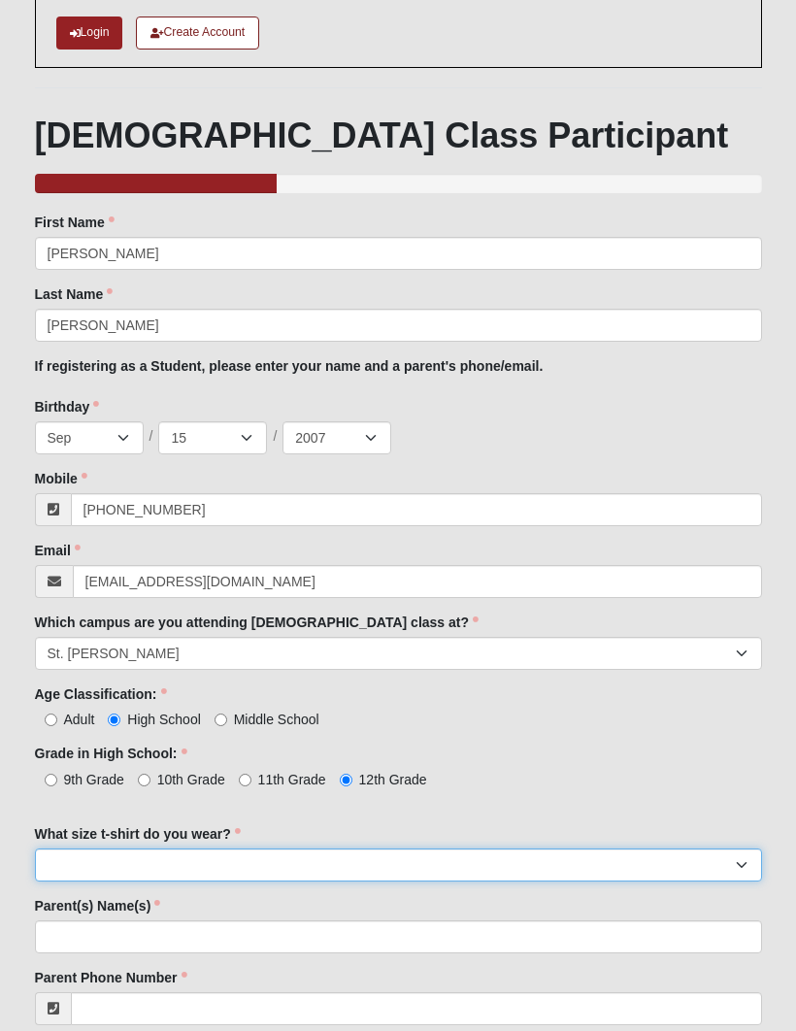
click at [318, 856] on select "Small Medium Large XL 2XL 3XL" at bounding box center [398, 866] width 727 height 33
select select "Medium"
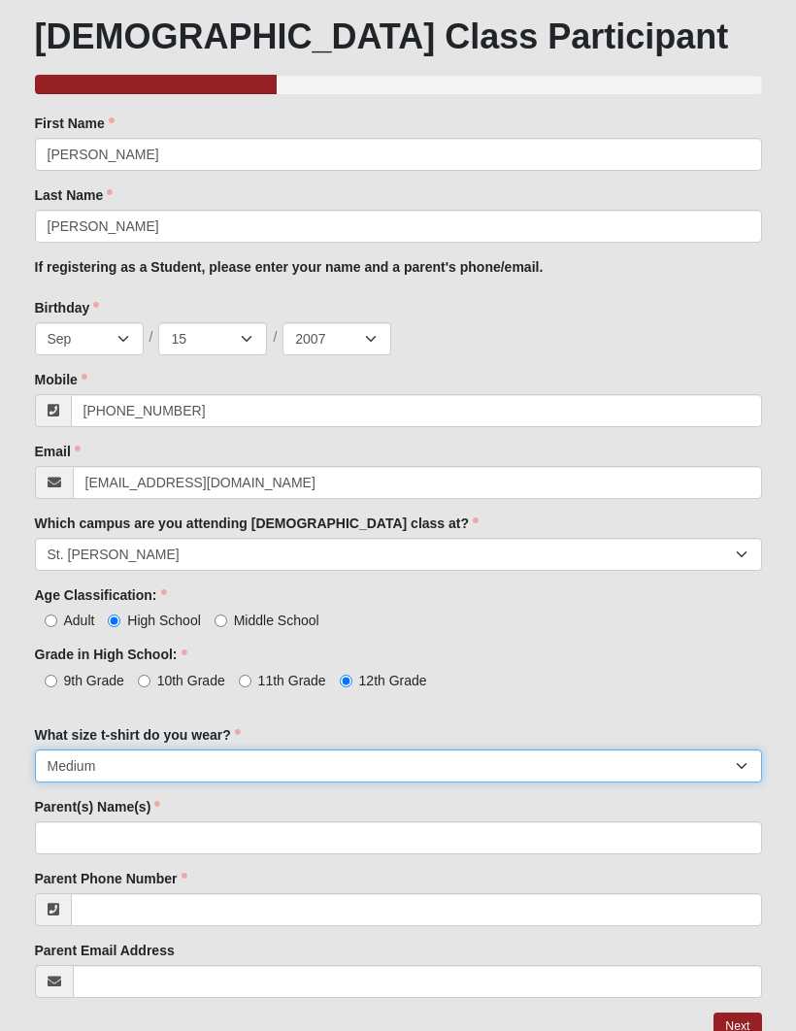
scroll to position [279, 0]
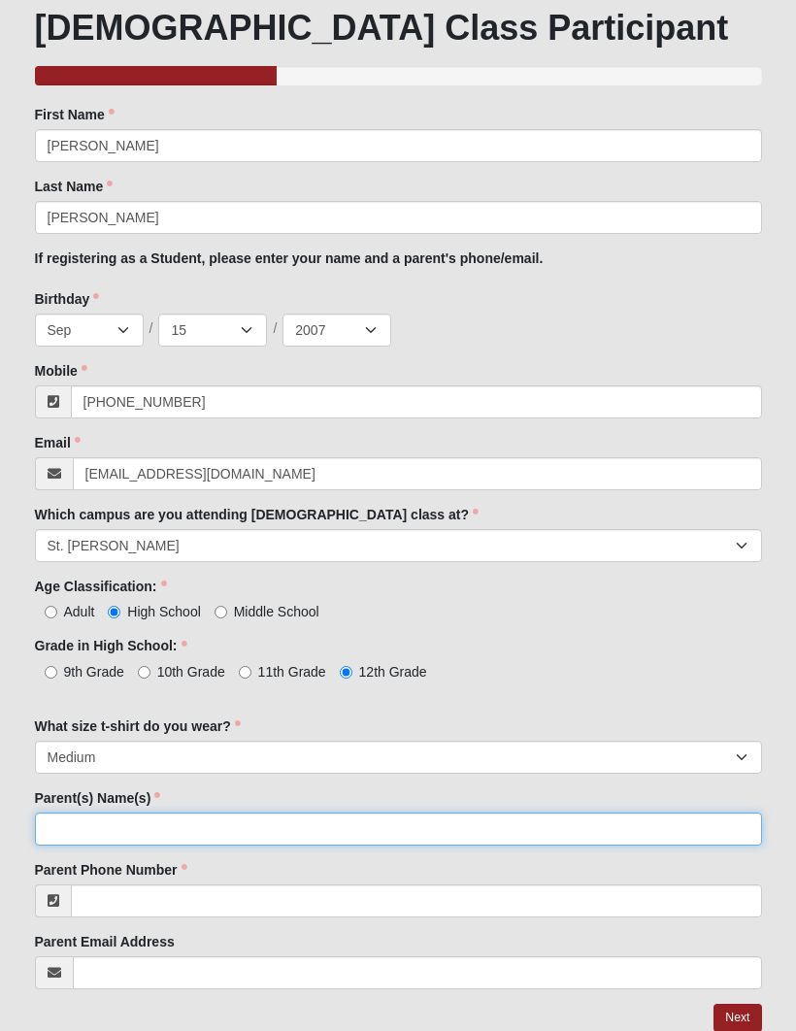
click at [275, 823] on input "Parent(s) Name(s)" at bounding box center [398, 829] width 727 height 33
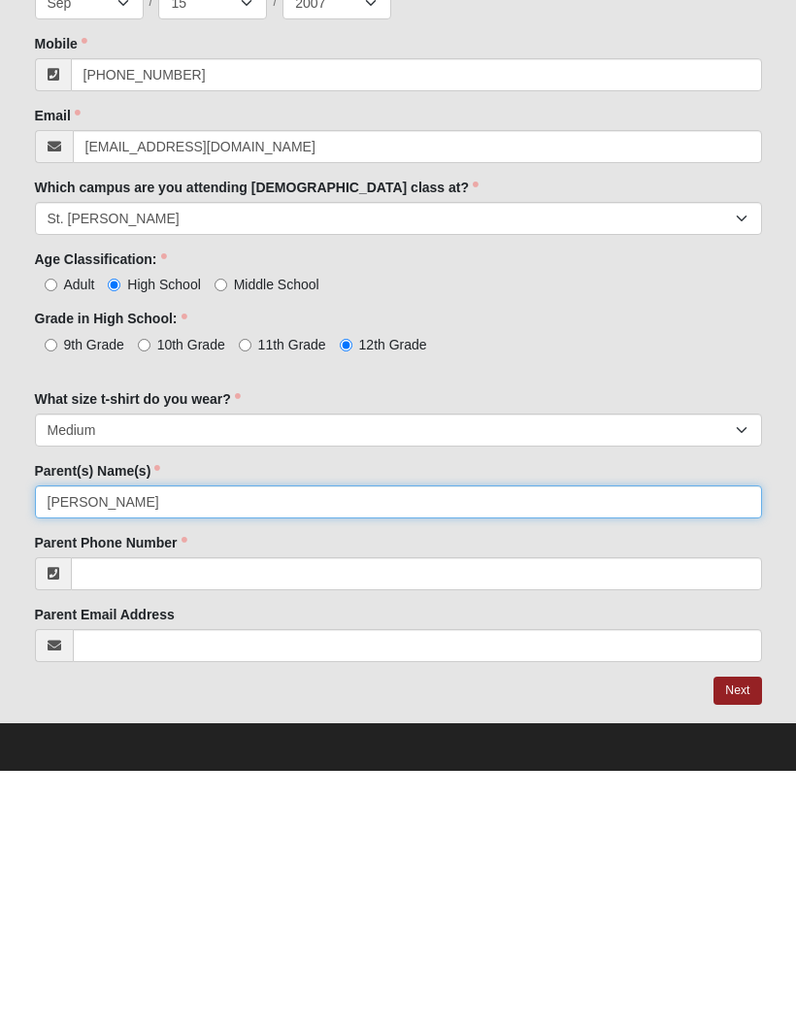
type input "Kristen Vlaun"
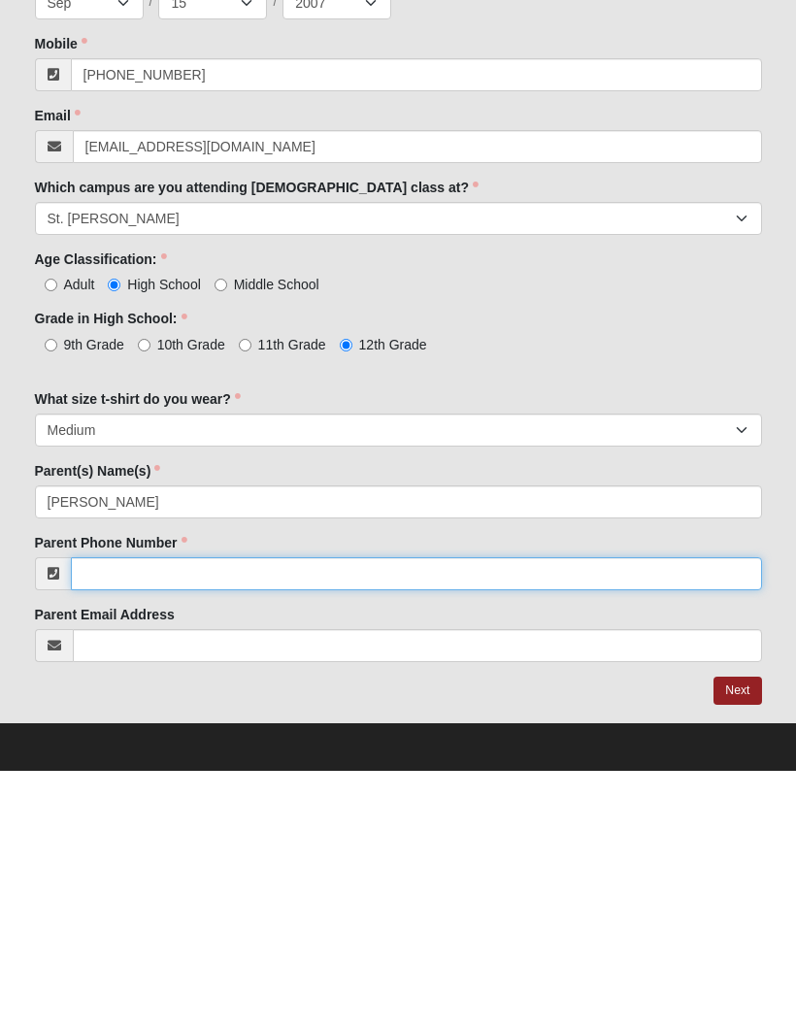
click at [285, 818] on input "Parent Phone Number" at bounding box center [416, 834] width 691 height 33
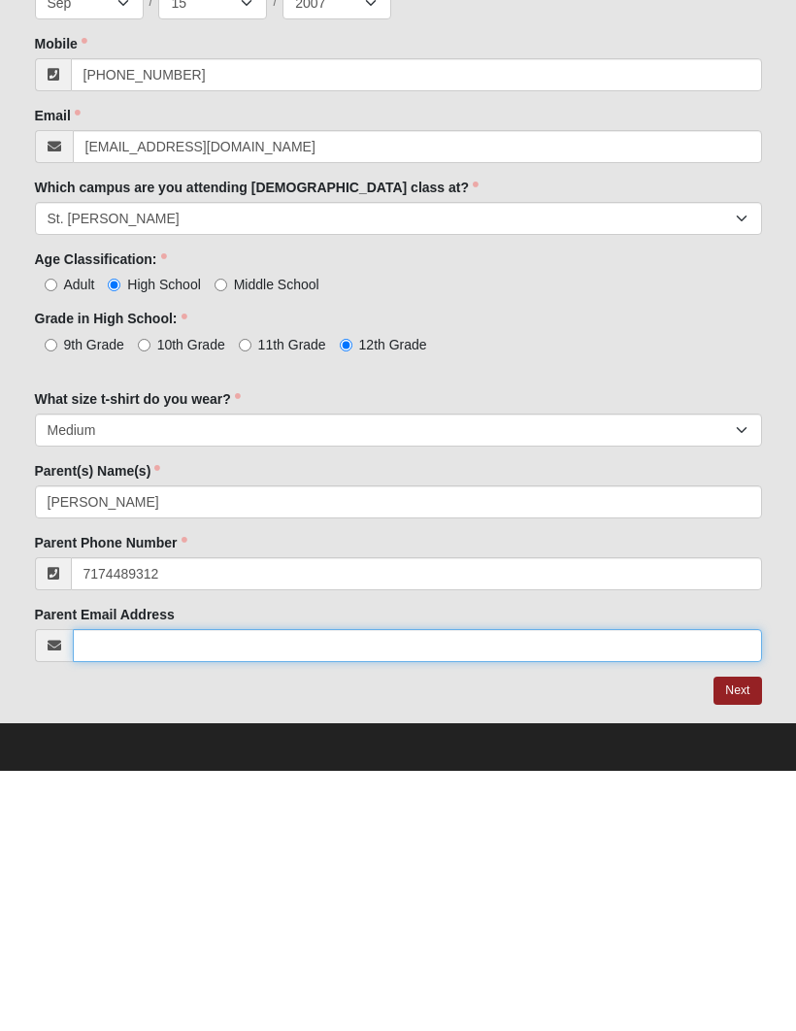
click at [232, 890] on input "Parent Email Address" at bounding box center [417, 906] width 689 height 33
type input "(717) 448-9312"
type input "kkvlaun@gmail.com"
click input "submit" at bounding box center [0, 0] width 0 height 0
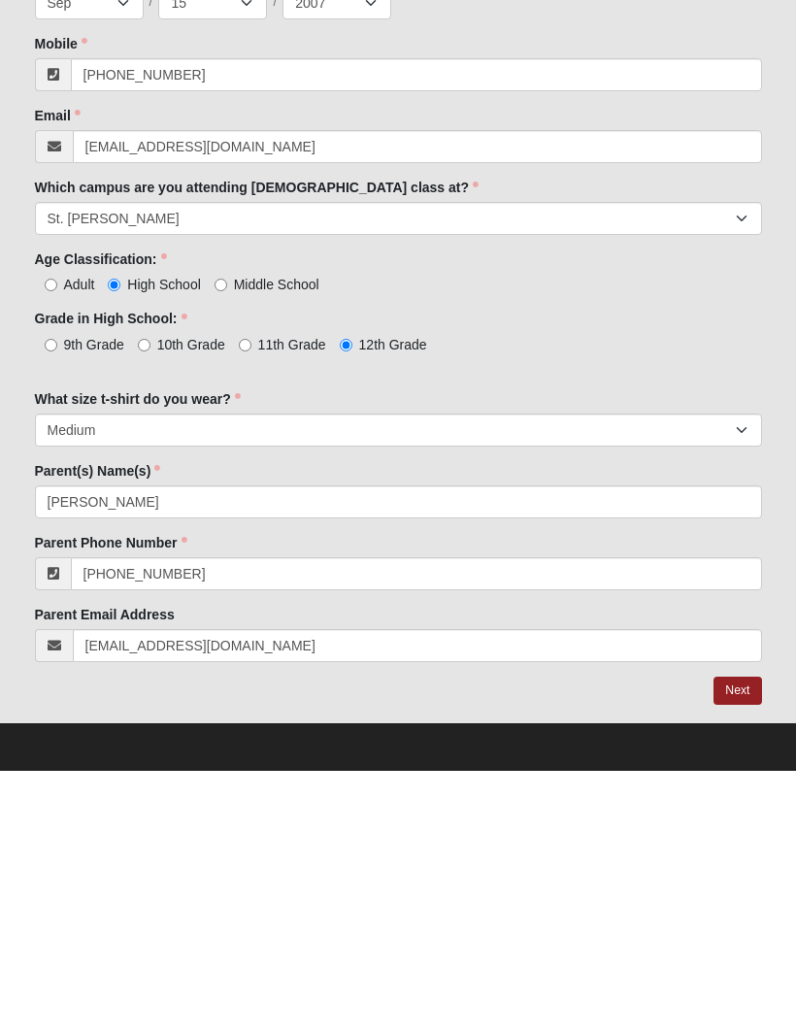
scroll to position [279, 0]
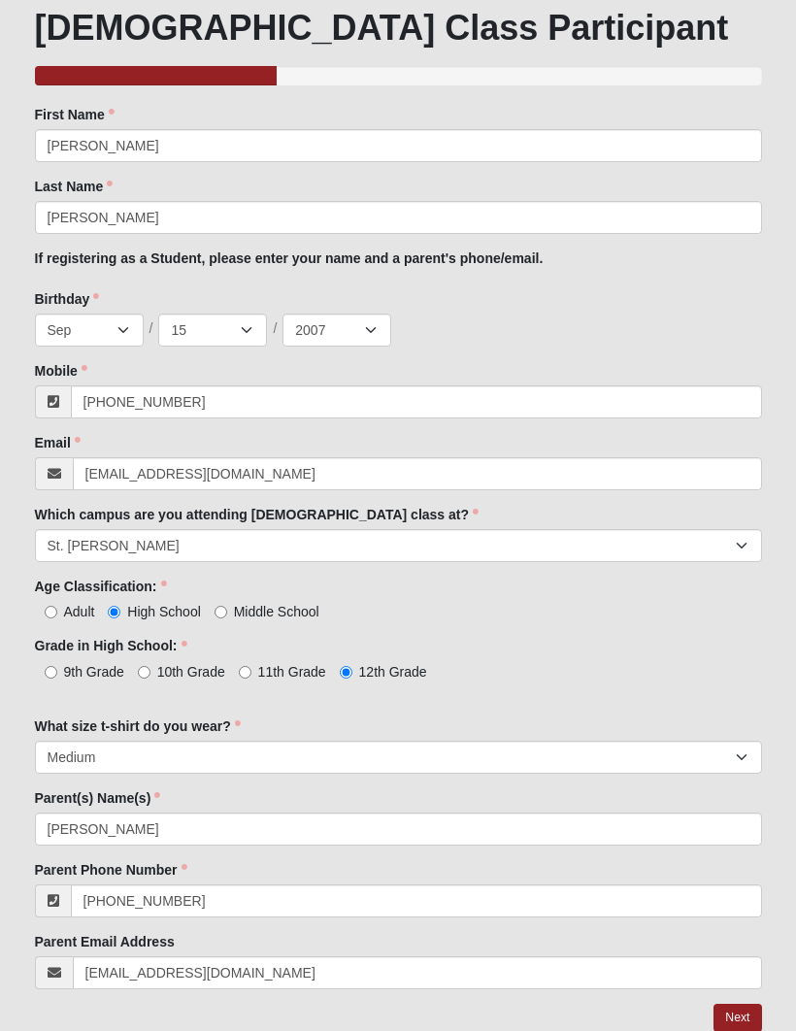
click at [740, 1019] on link "Next" at bounding box center [738, 1018] width 48 height 28
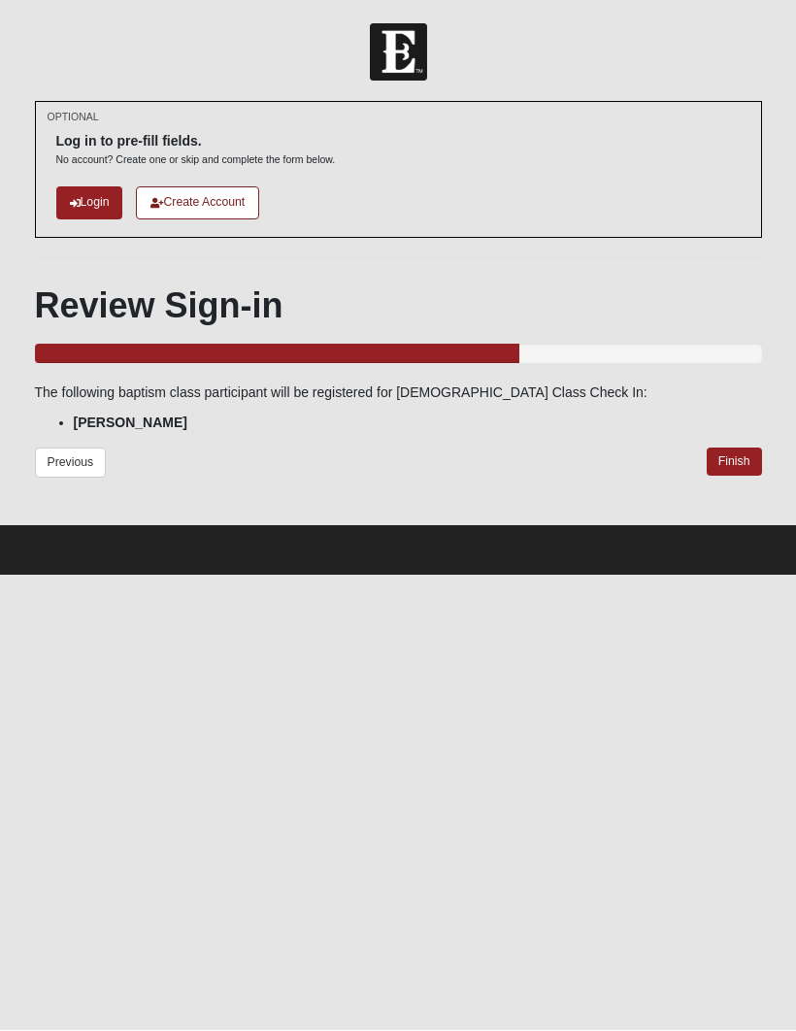
click at [749, 465] on link "Finish" at bounding box center [734, 463] width 55 height 28
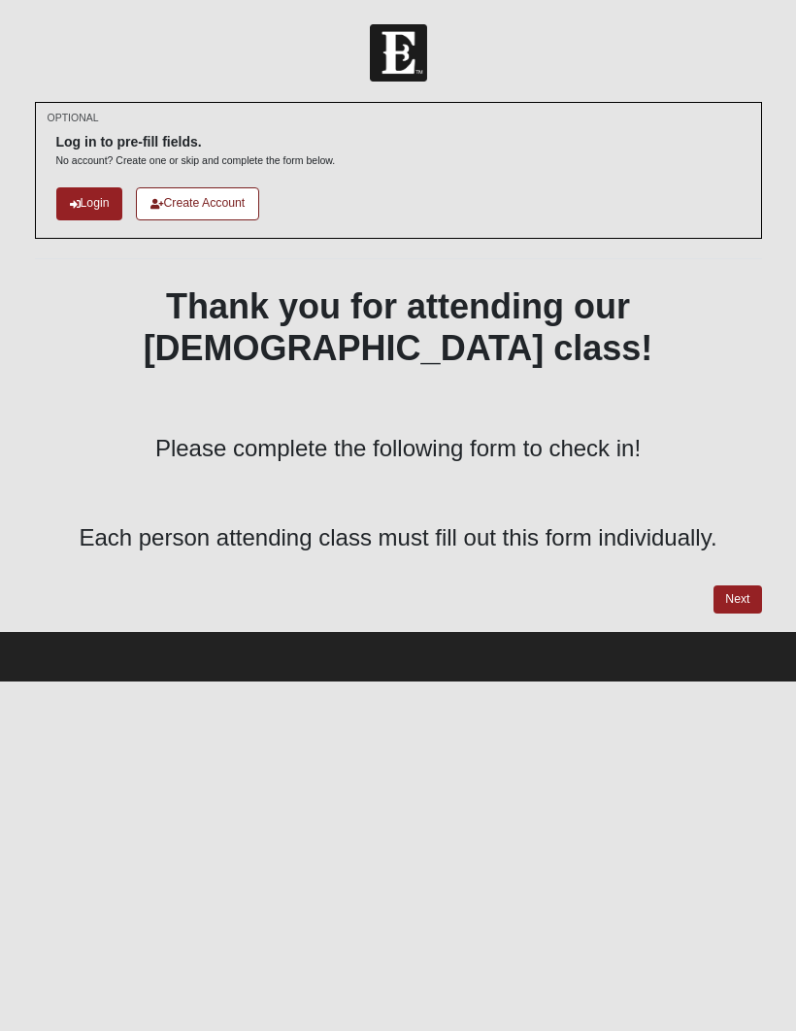
click at [751, 586] on link "Next" at bounding box center [738, 600] width 48 height 28
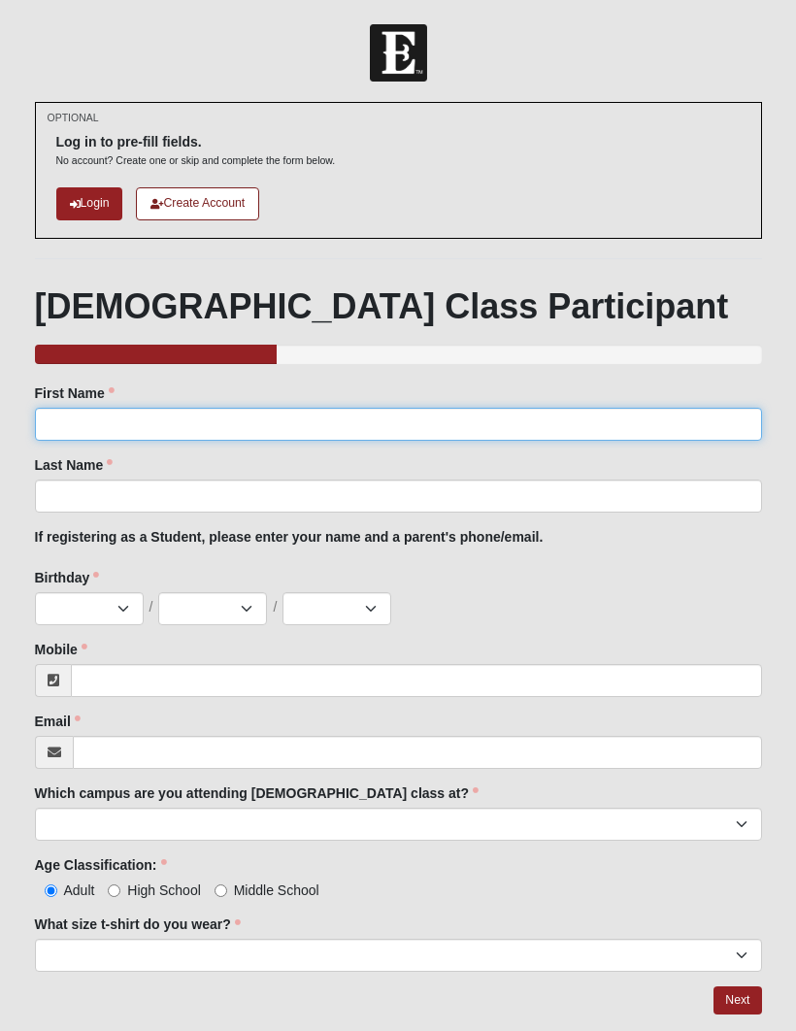
click at [623, 412] on input "First Name" at bounding box center [398, 424] width 727 height 33
type input "Irie"
click input "submit" at bounding box center [0, 0] width 0 height 0
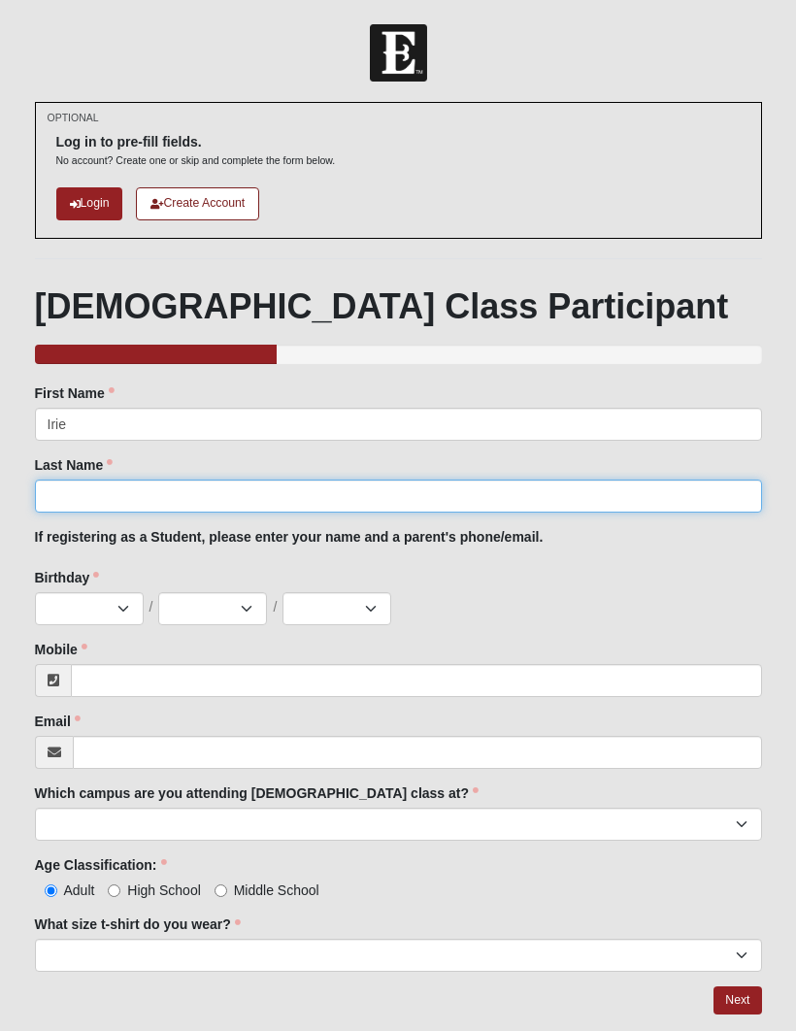
click at [83, 480] on input "Last Name" at bounding box center [398, 496] width 727 height 33
type input "Jaramillo"
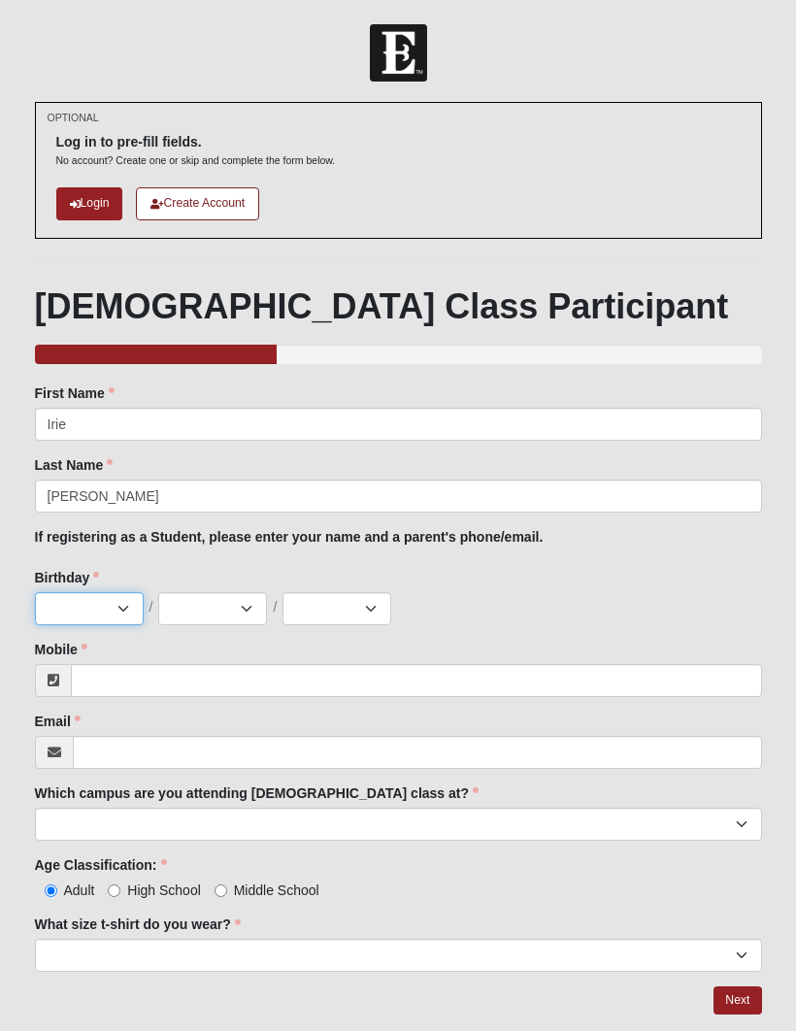
click at [113, 599] on select "Jan Feb Mar Apr May Jun Jul Aug Sep Oct Nov Dec" at bounding box center [89, 608] width 109 height 33
click at [98, 606] on select "Jan Feb Mar Apr May Jun Jul Aug Sep Oct Nov Dec" at bounding box center [89, 608] width 109 height 33
select select "12"
click at [225, 602] on select "1 2 3 4 5 6 7 8 9 10 11 12 13 14 15 16 17 18 19 20 21 22 23 24 25 26 27 28 29 3…" at bounding box center [212, 608] width 109 height 33
select select "26"
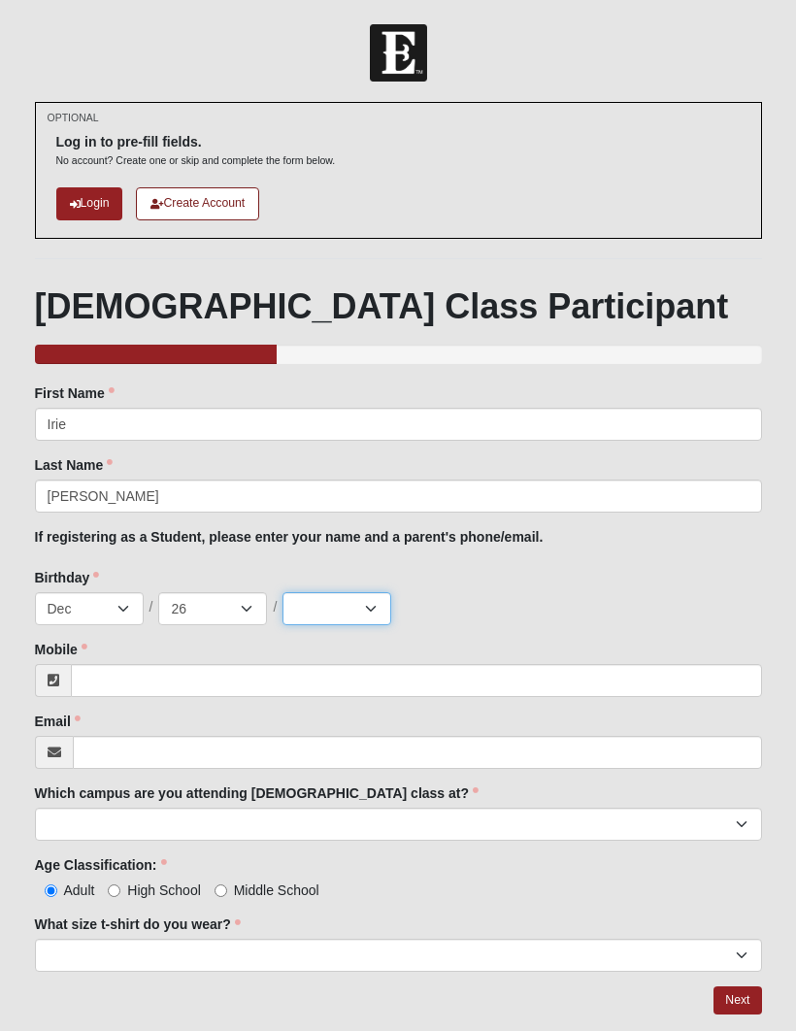
click at [348, 610] on select "2025 2024 2023 2022 2021 2020 2019 2018 2017 2016 2015 2014 2013 2012 2011 2010…" at bounding box center [337, 608] width 109 height 33
select select "2014"
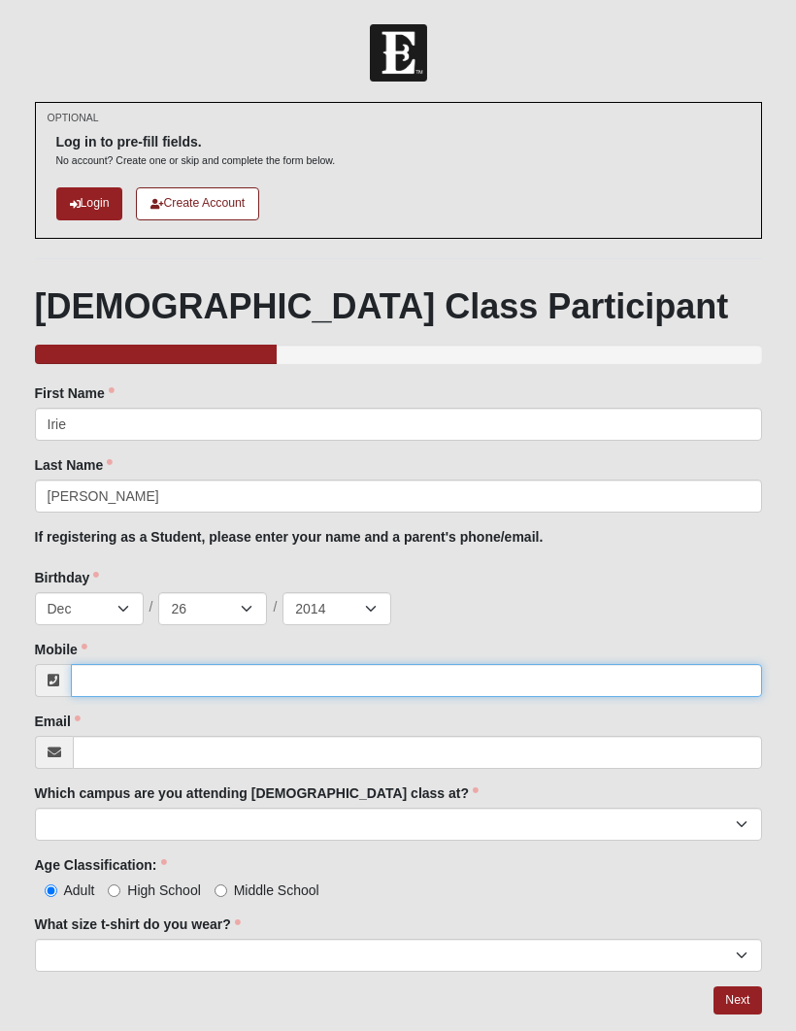
click at [171, 683] on input "Mobile" at bounding box center [416, 680] width 691 height 33
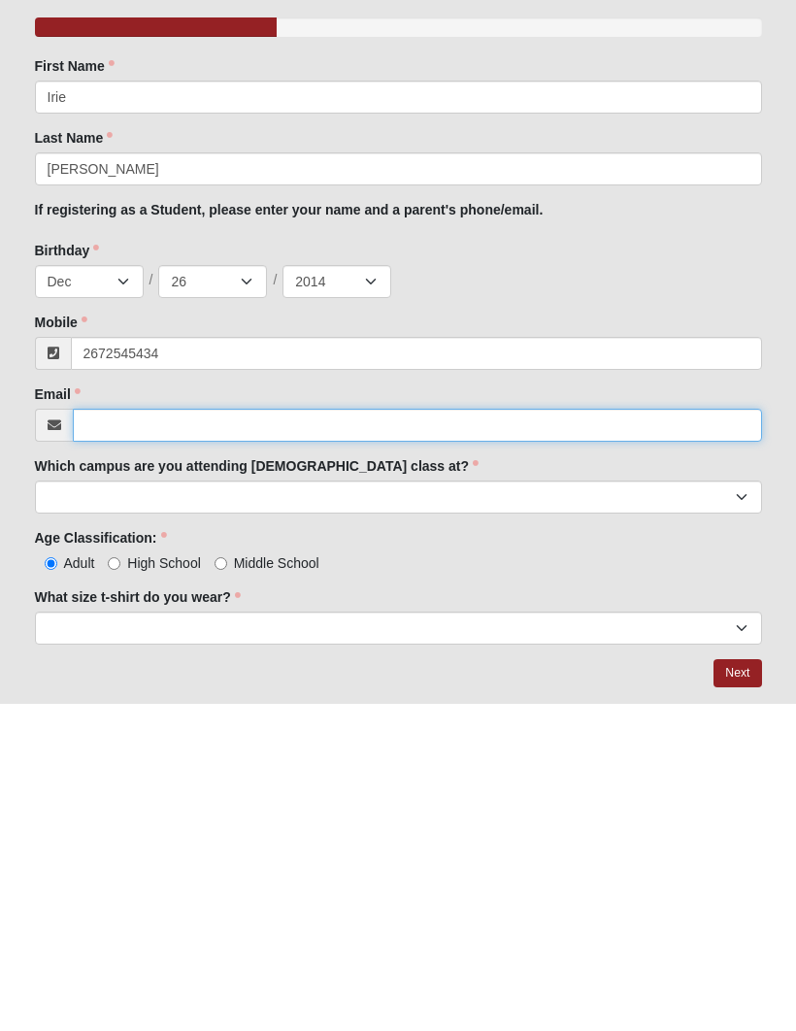
click at [213, 736] on input "Email" at bounding box center [417, 752] width 689 height 33
type input "(267) 254-5434"
type input "jaramilloirie@gmail.com"
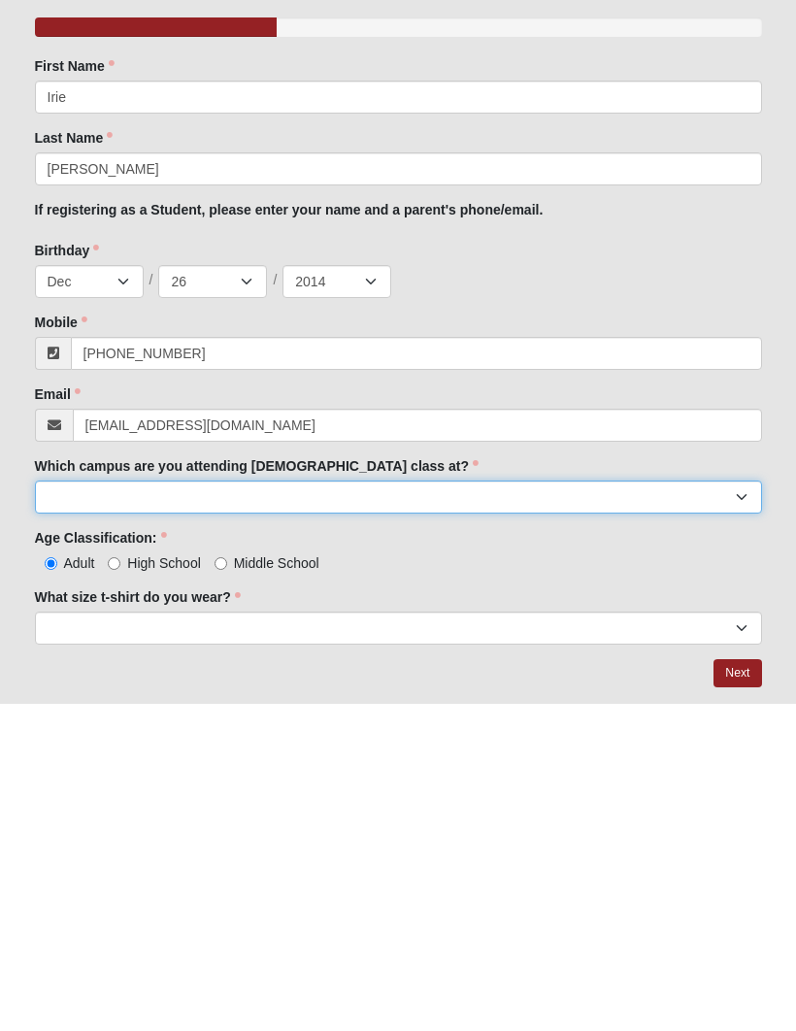
click at [100, 808] on select "Arlington Baymeadows Eleven22 Online Fleming Island Jesup Mandarin North Jax Or…" at bounding box center [398, 824] width 727 height 33
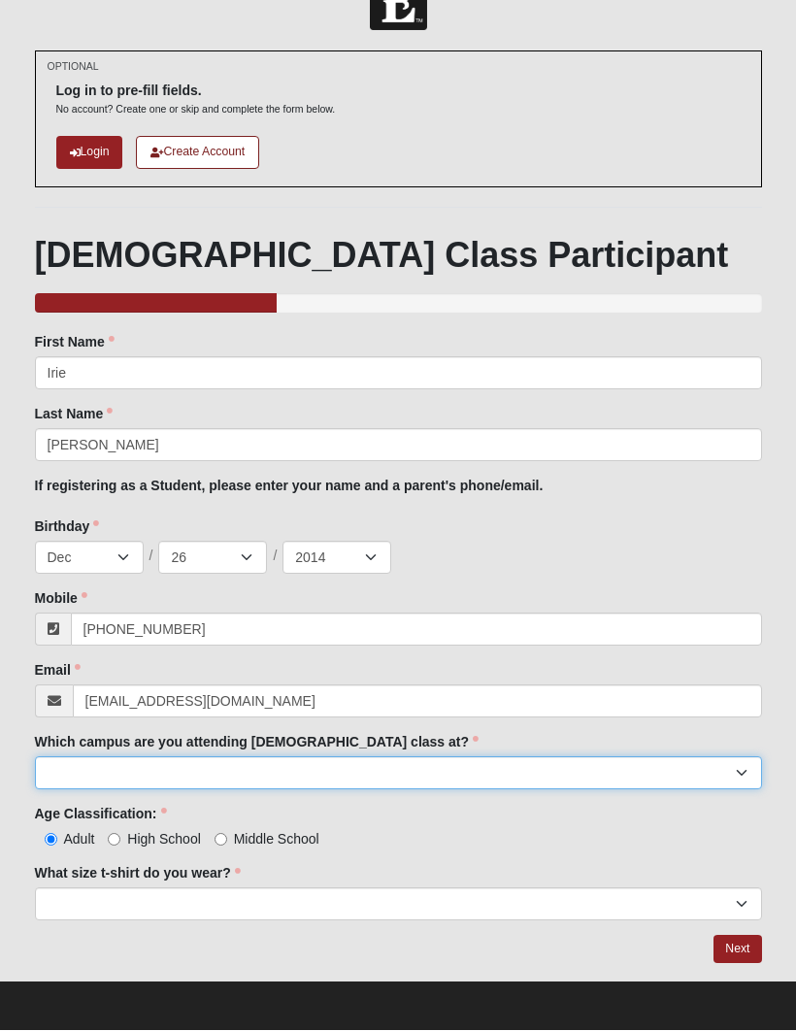
select select "11"
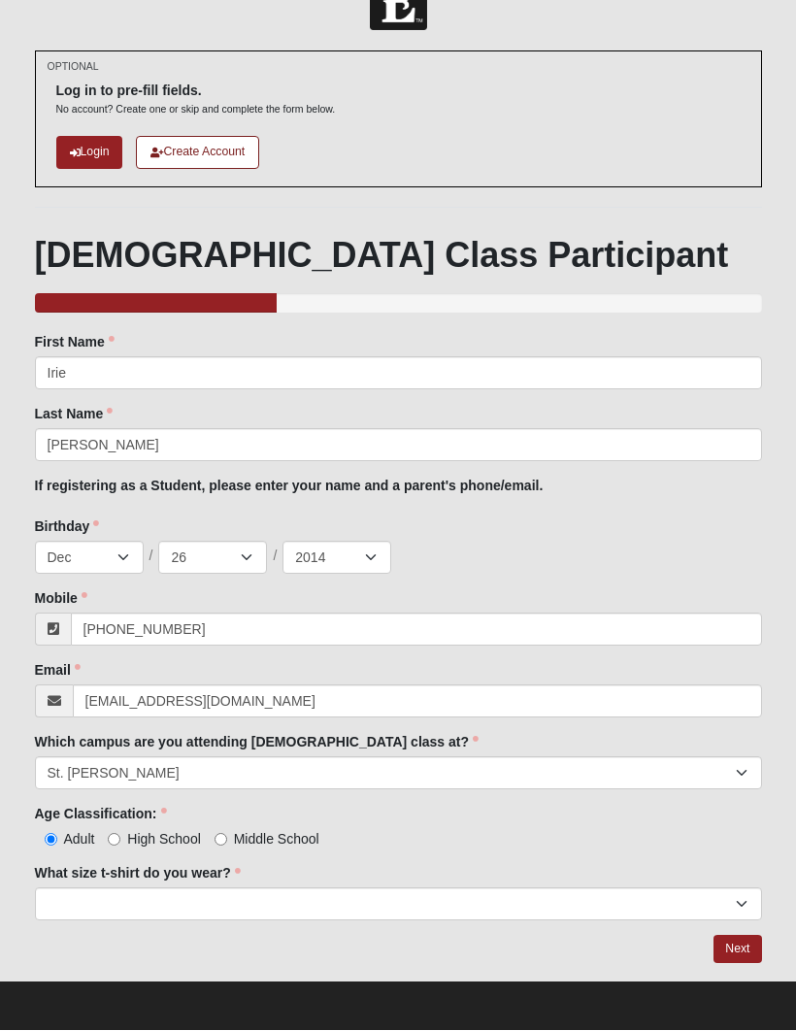
click at [218, 840] on input "Middle School" at bounding box center [221, 840] width 13 height 13
radio input "true"
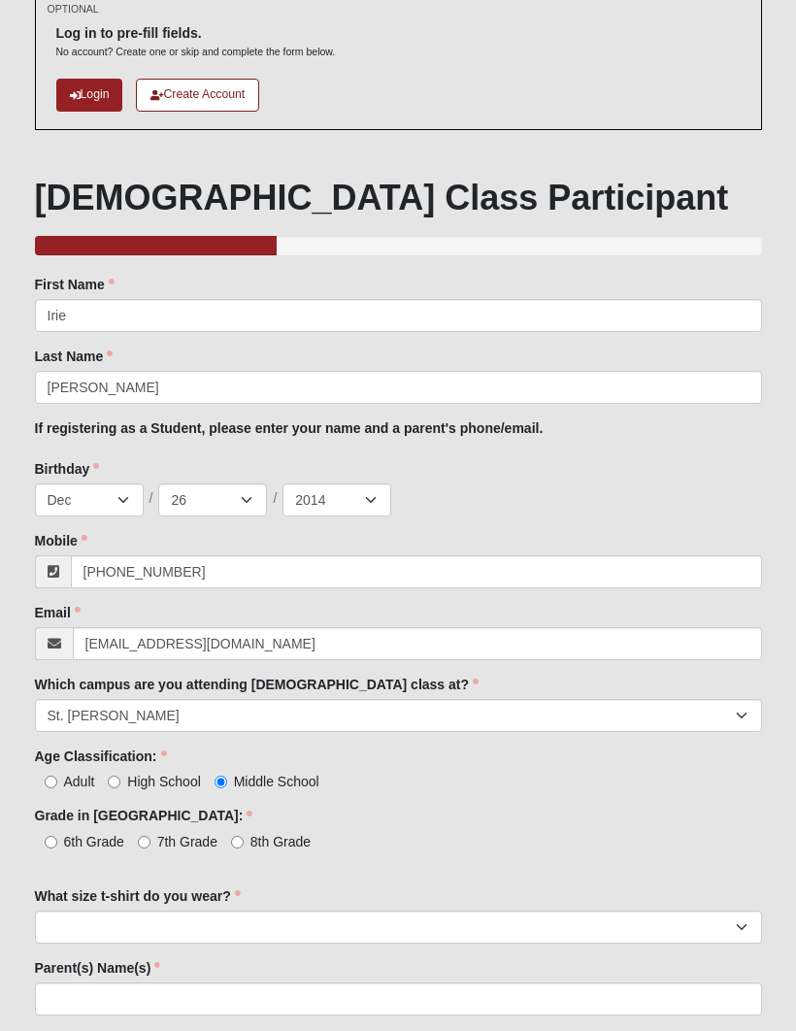
scroll to position [112, 0]
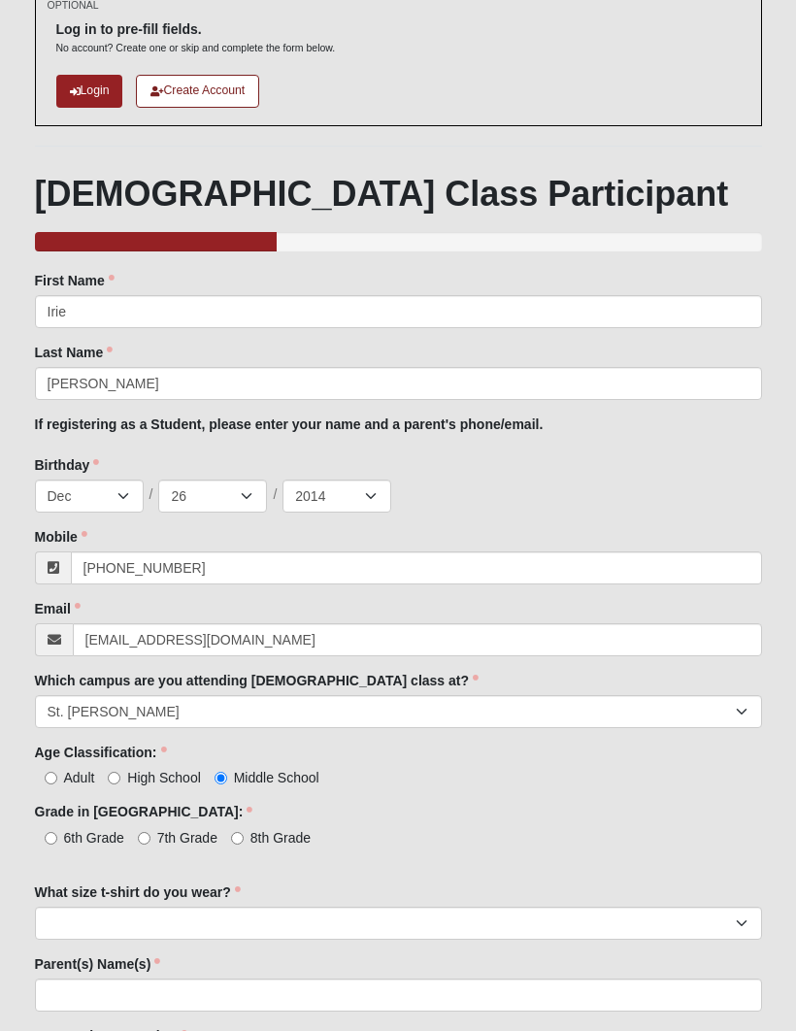
click at [75, 834] on span "6th Grade" at bounding box center [94, 839] width 60 height 16
click at [57, 834] on input "6th Grade" at bounding box center [51, 839] width 13 height 13
radio input "true"
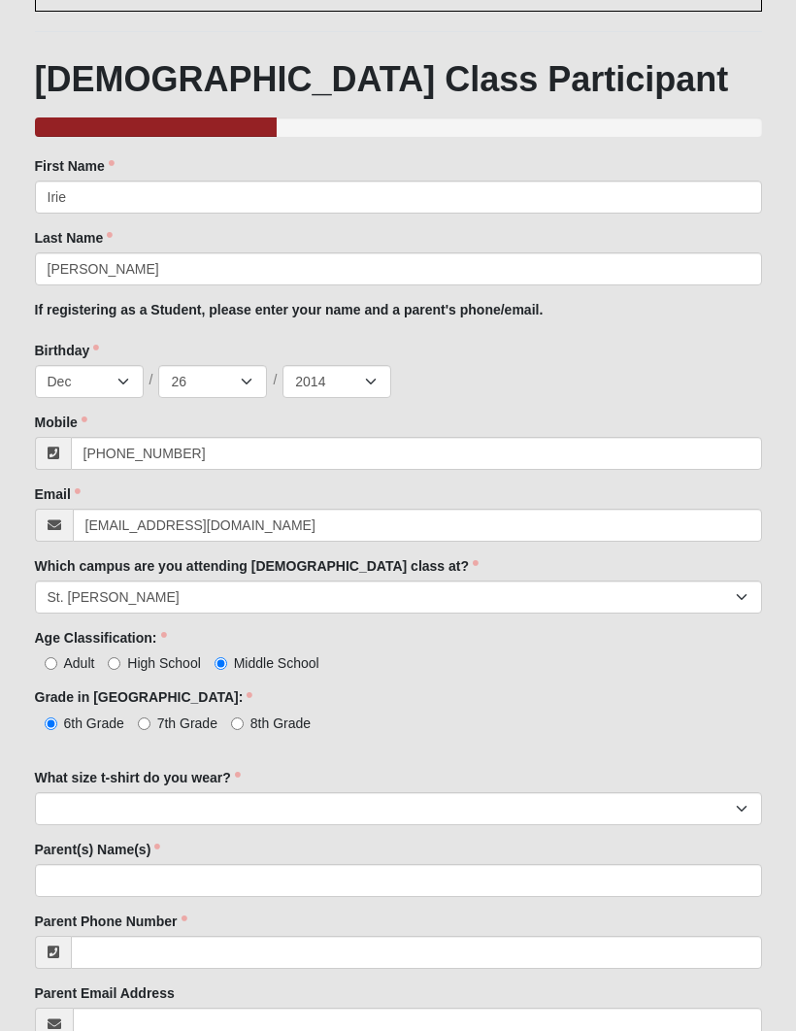
scroll to position [232, 0]
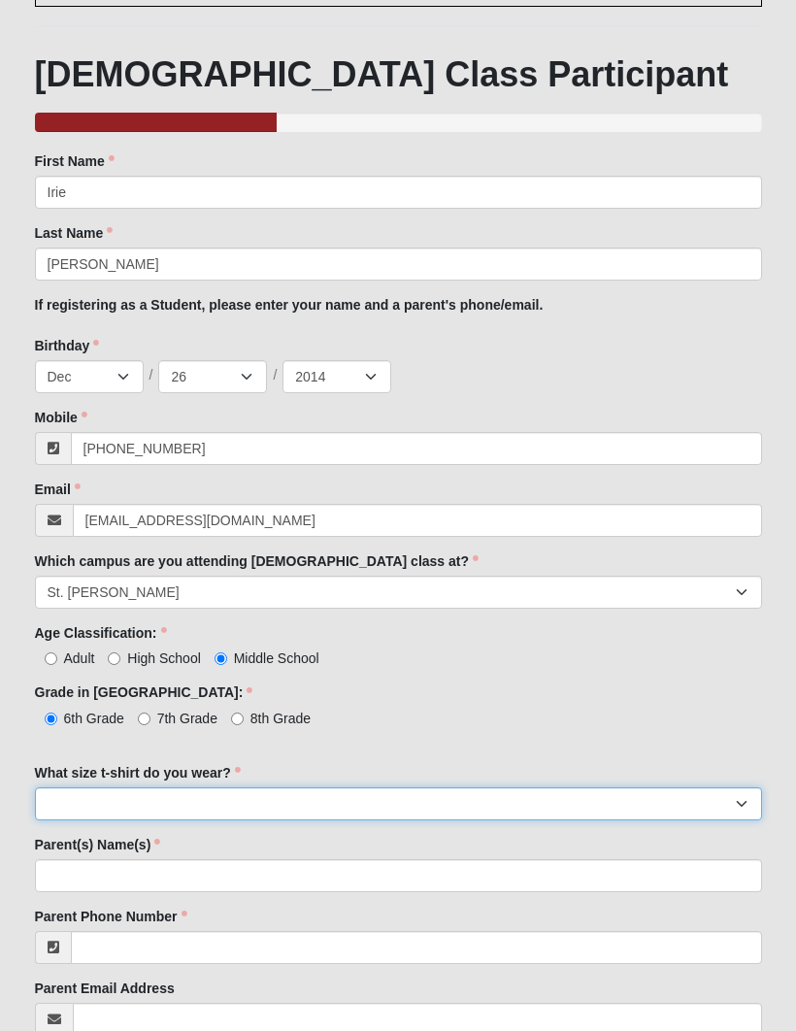
click at [175, 796] on select "Small Medium Large XL 2XL 3XL" at bounding box center [398, 804] width 727 height 33
select select "Small"
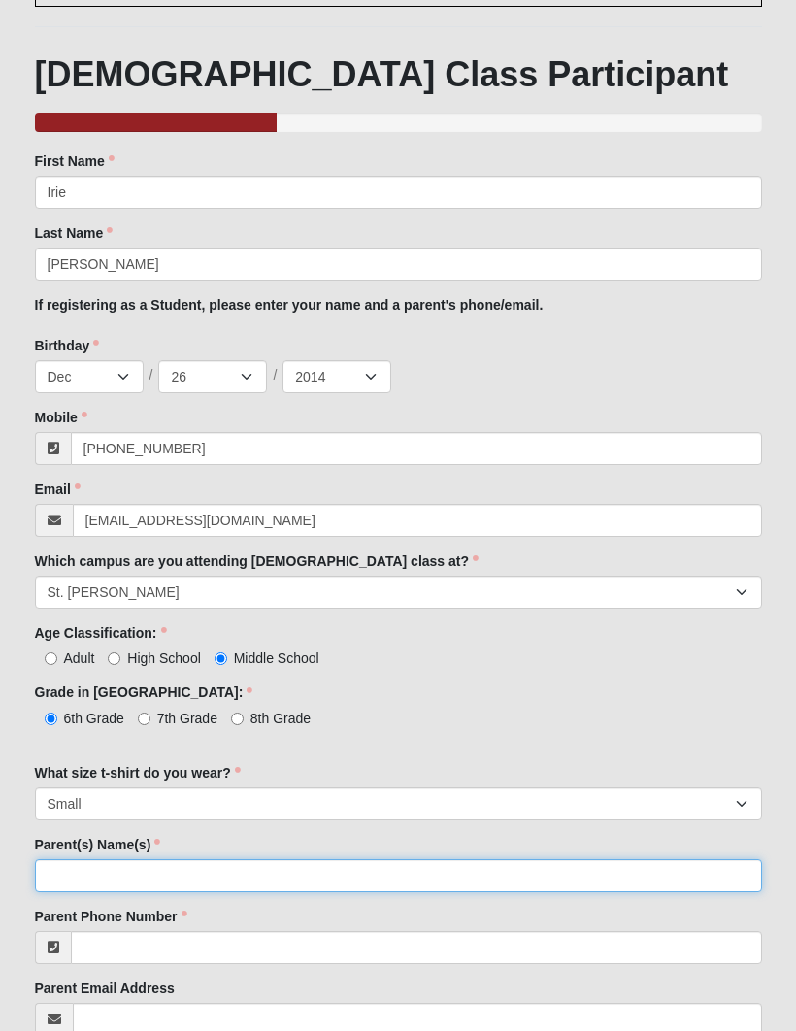
click at [316, 865] on input "Parent(s) Name(s)" at bounding box center [398, 875] width 727 height 33
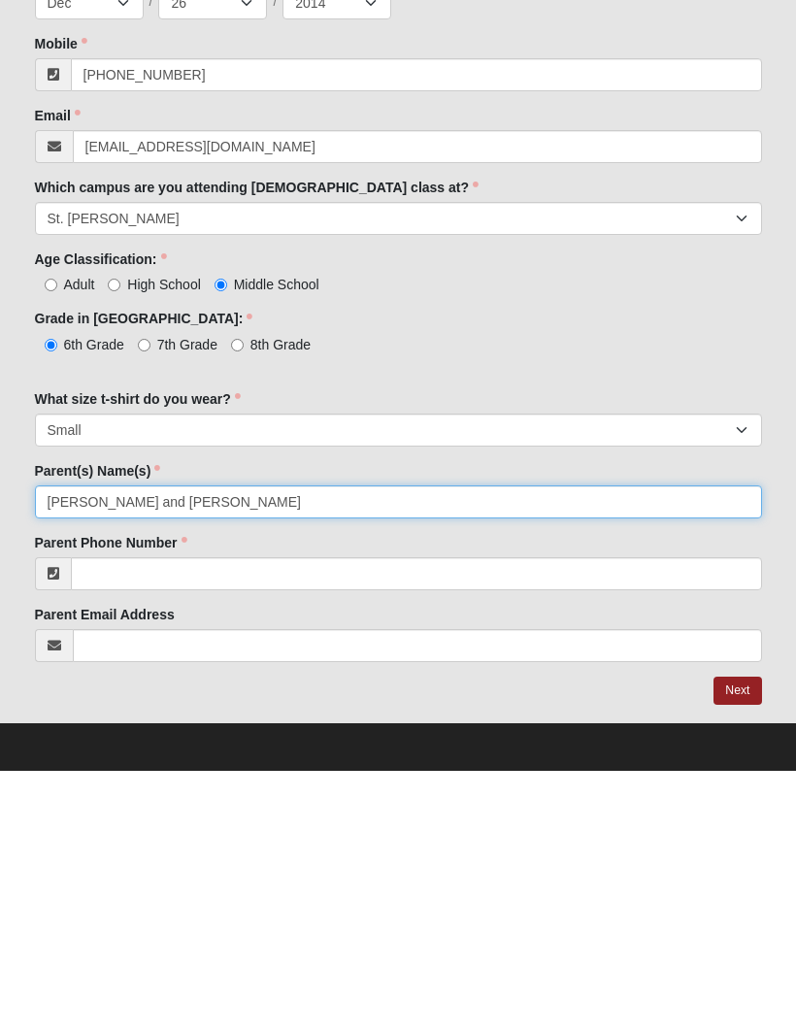
type input "Kate jaramillo and Mario jaramillo"
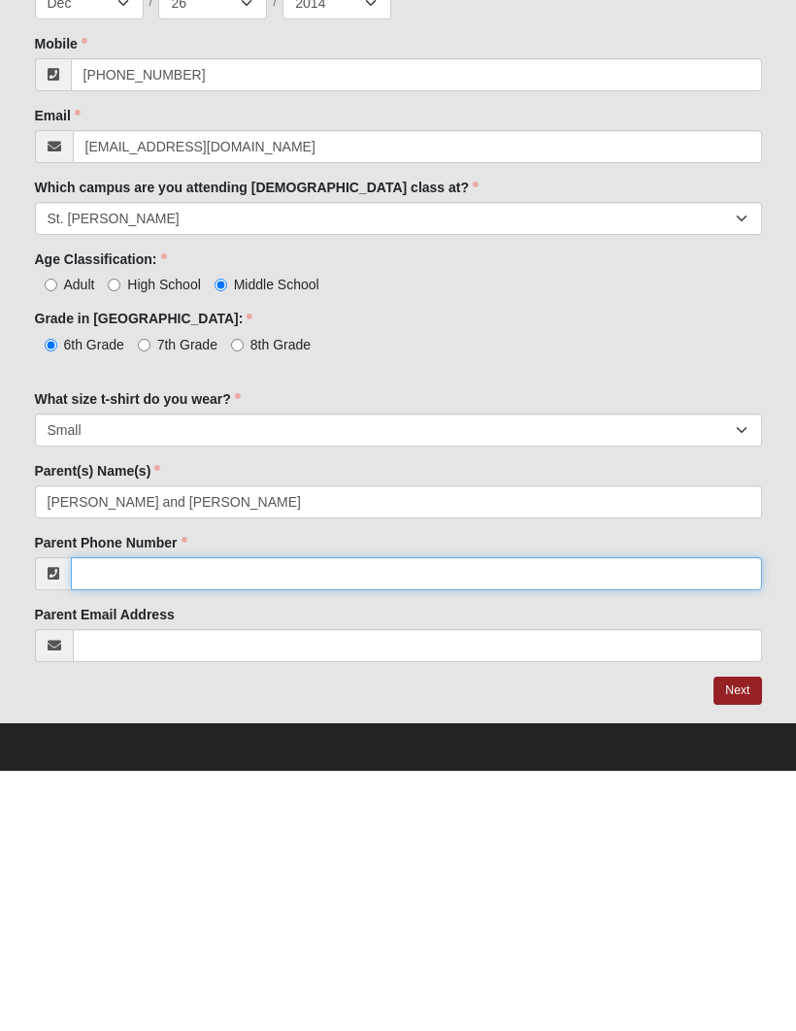
click at [306, 818] on input "Parent Phone Number" at bounding box center [416, 834] width 691 height 33
type input "2"
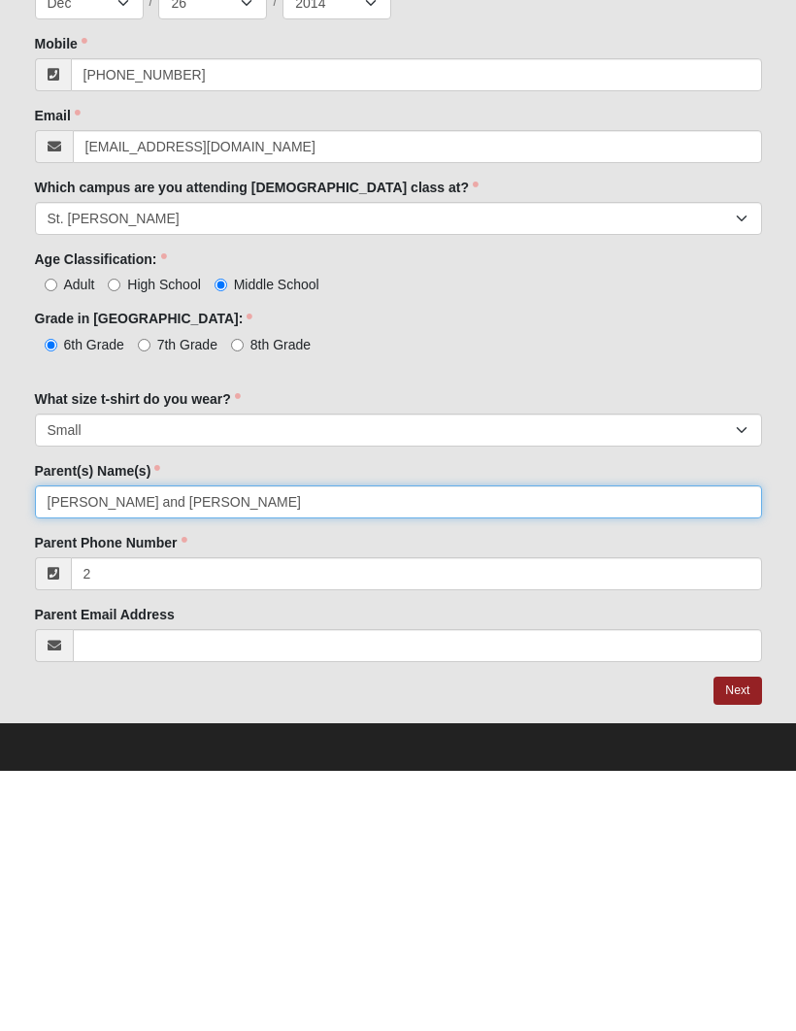
click at [293, 746] on input "Kate jaramillo and Mario jaramillo" at bounding box center [398, 762] width 727 height 33
type input "Kate jaramillo"
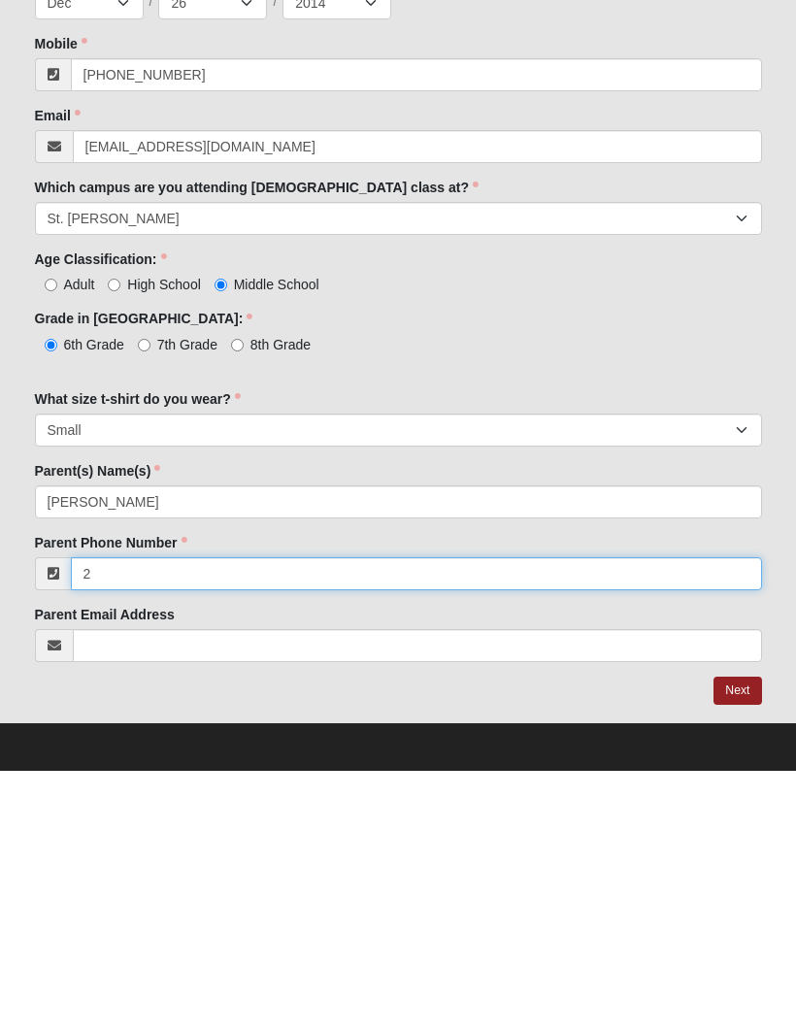
click at [154, 818] on input "2" at bounding box center [416, 834] width 691 height 33
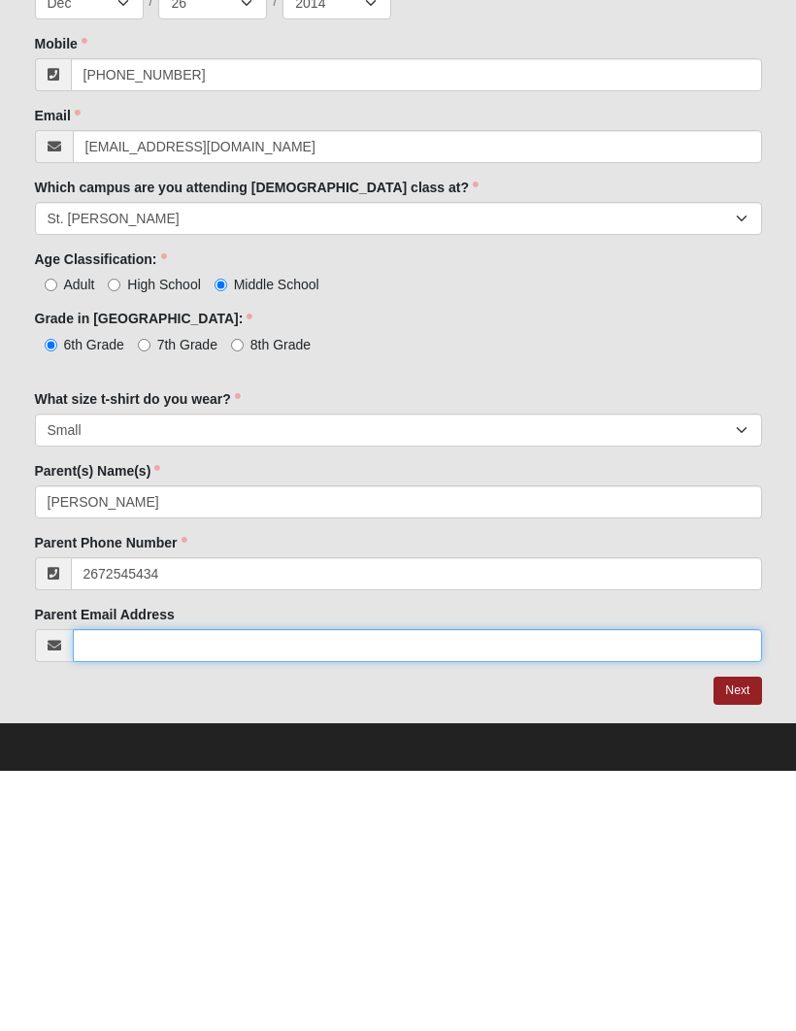
click at [261, 890] on input "Parent Email Address" at bounding box center [417, 906] width 689 height 33
type input "(267) 254-5434"
type input "bay.kate@gmail.com"
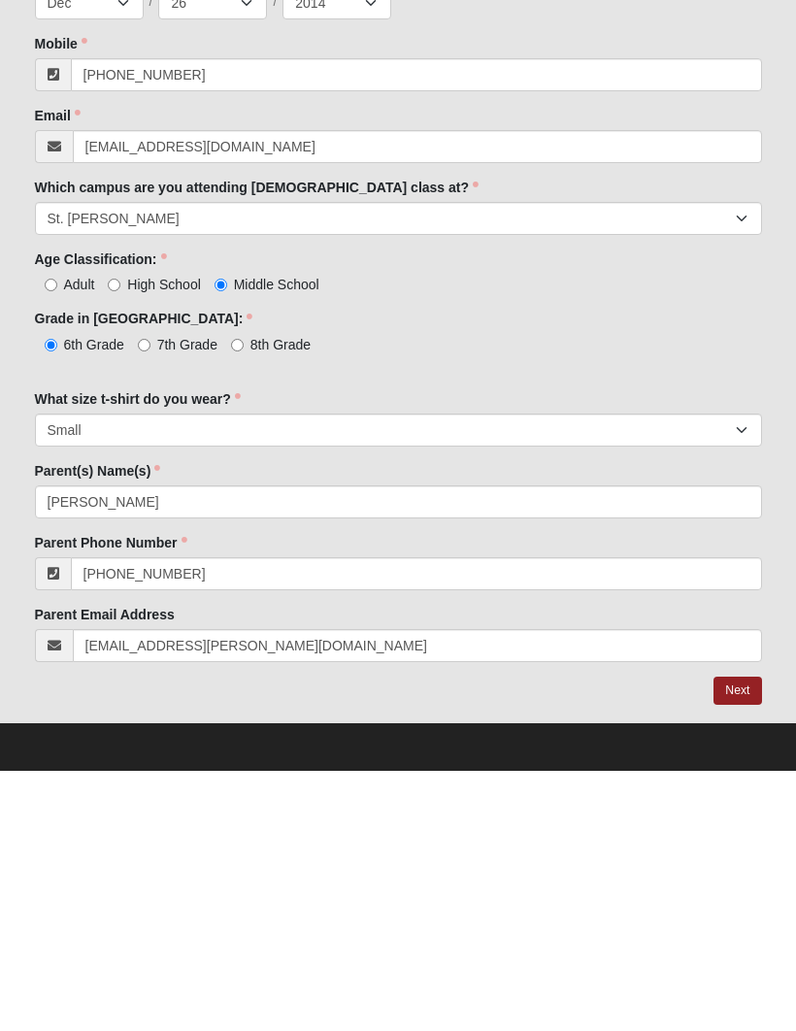
click at [735, 937] on link "Next" at bounding box center [738, 951] width 48 height 28
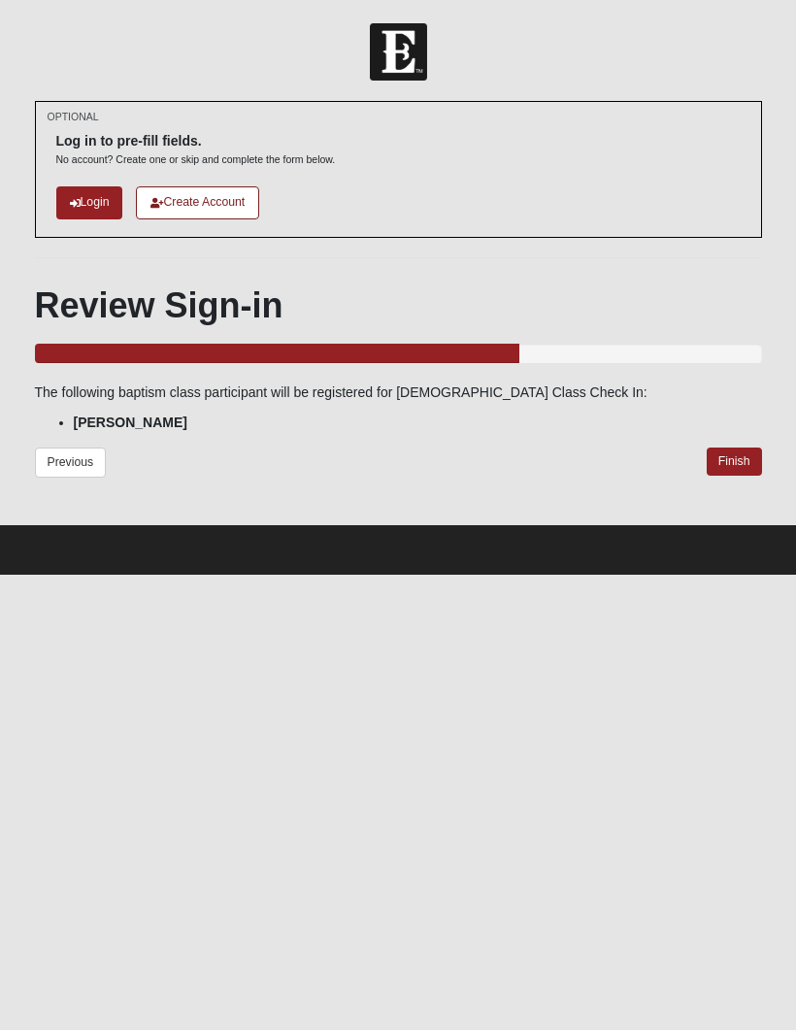
click at [738, 463] on link "Finish" at bounding box center [734, 463] width 55 height 28
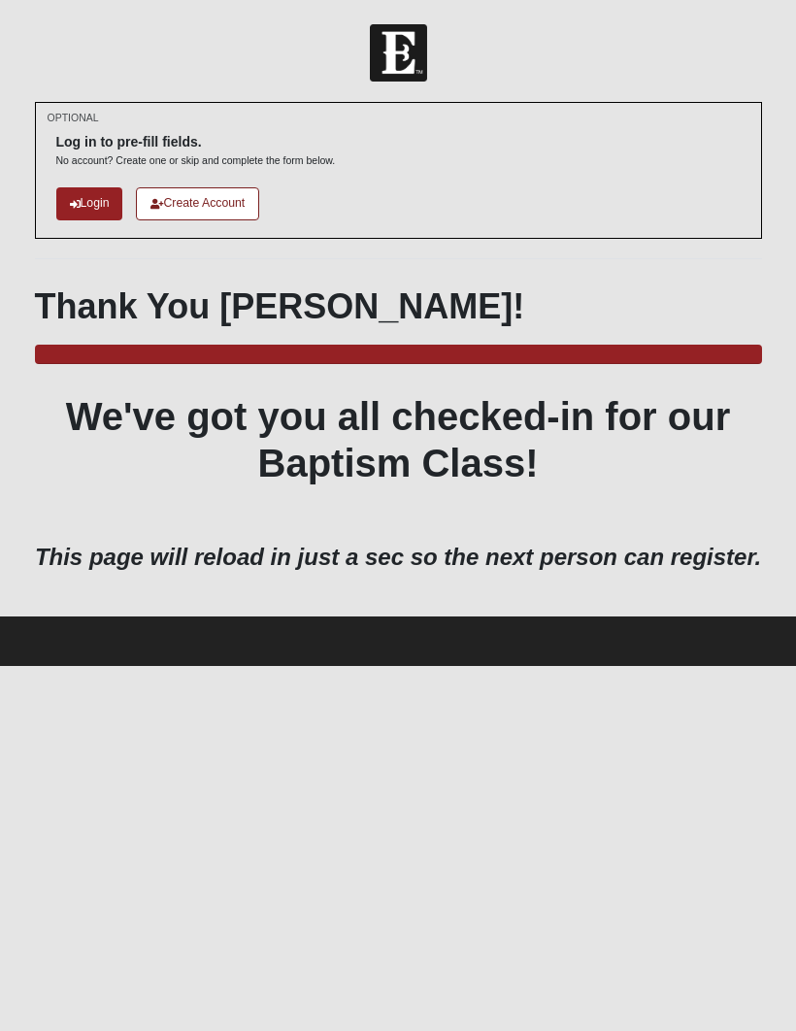
click at [227, 201] on link "Create Account" at bounding box center [197, 203] width 123 height 32
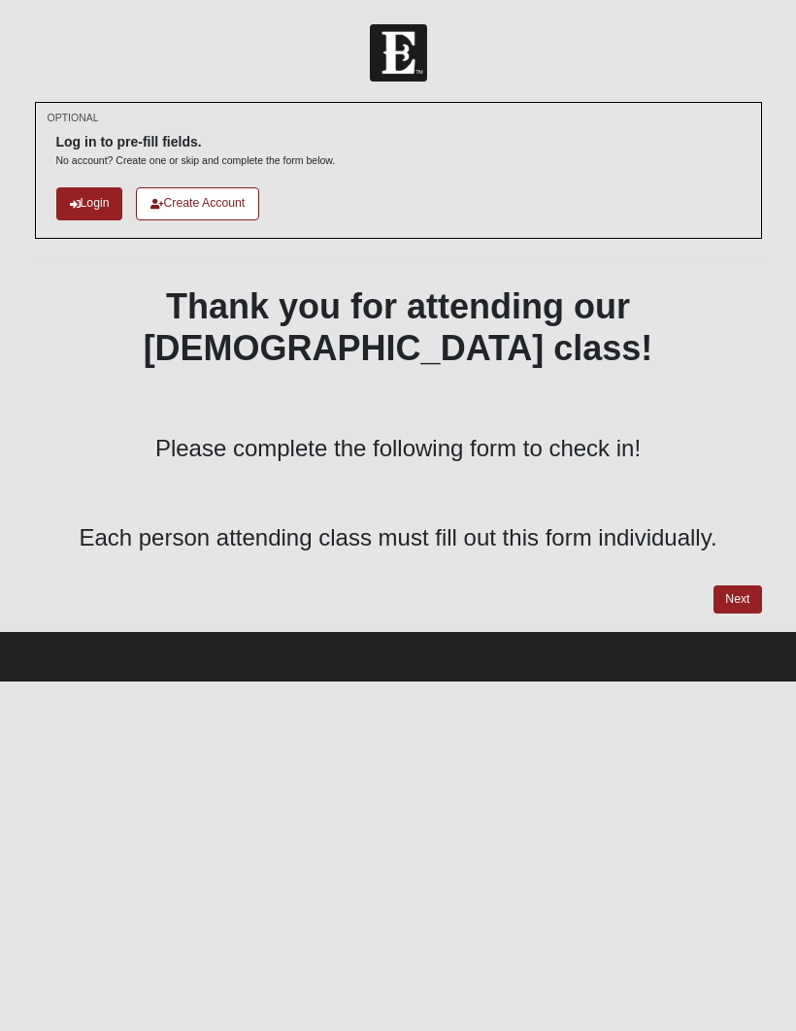
click at [740, 586] on link "Next" at bounding box center [738, 600] width 48 height 28
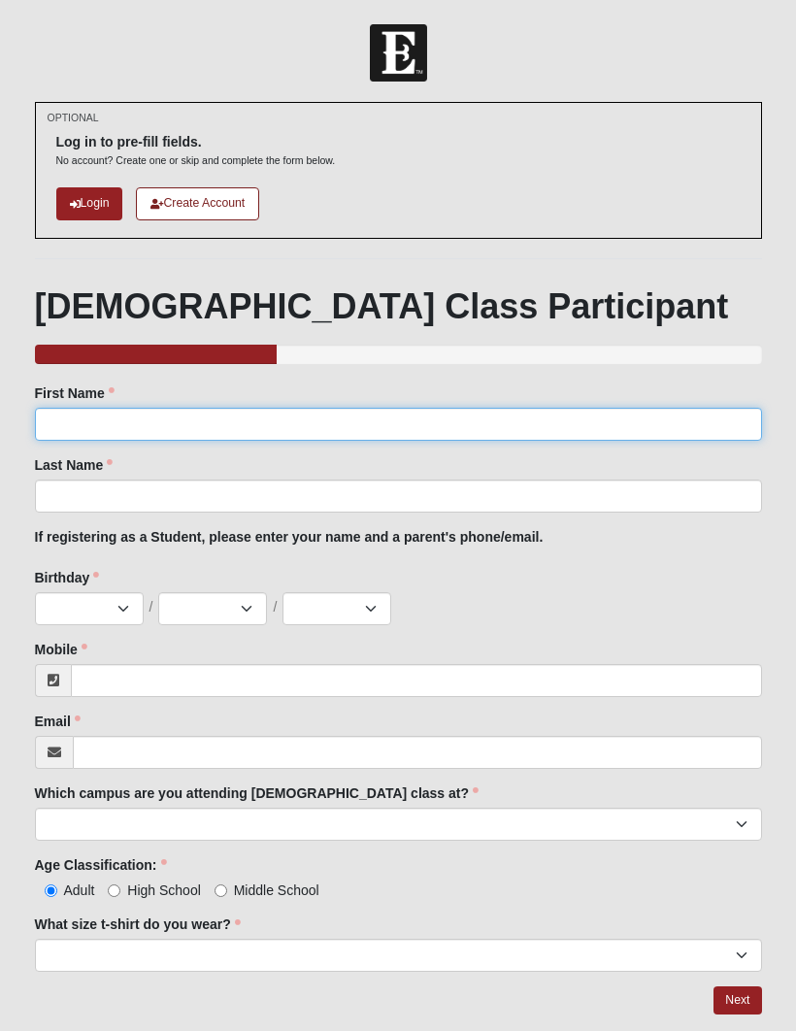
click at [315, 424] on input "First Name" at bounding box center [398, 424] width 727 height 33
type input "Kate"
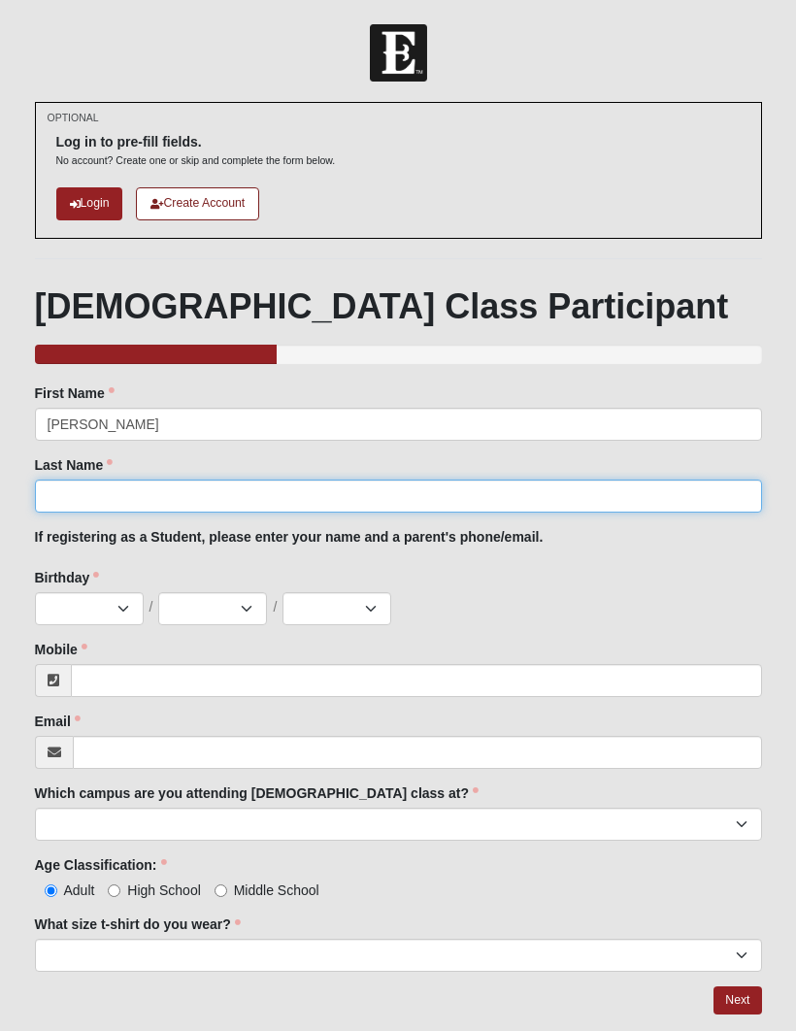
click at [149, 494] on input "Last Name" at bounding box center [398, 496] width 727 height 33
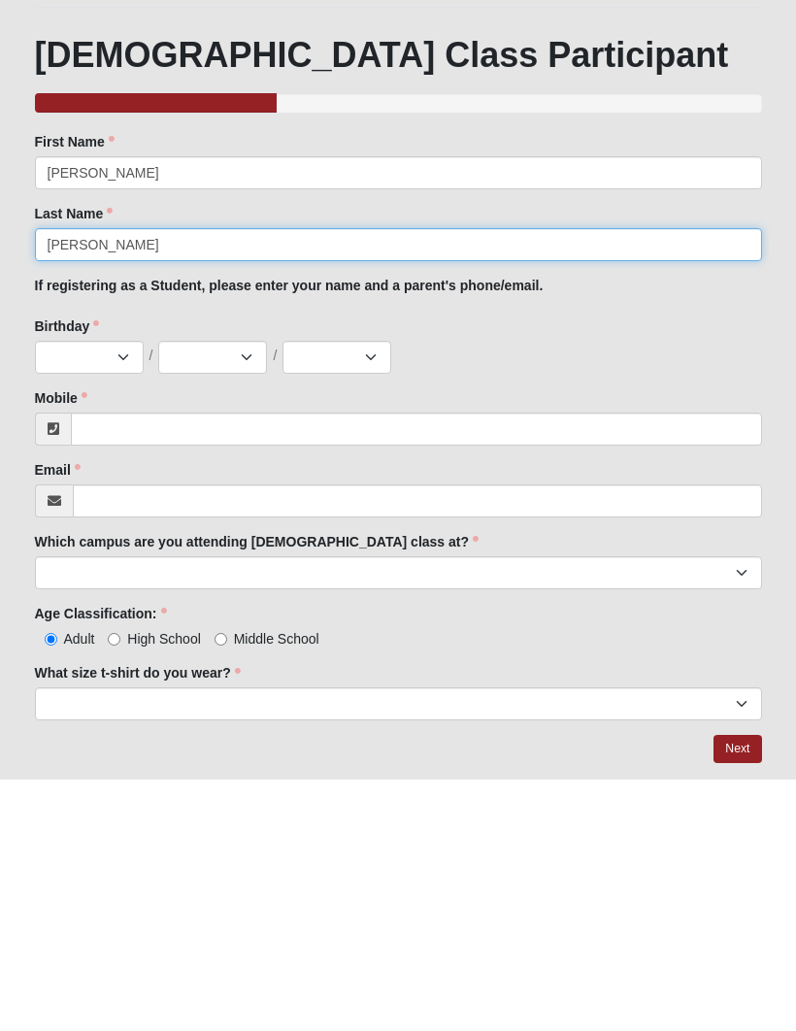
type input "Jaramillo"
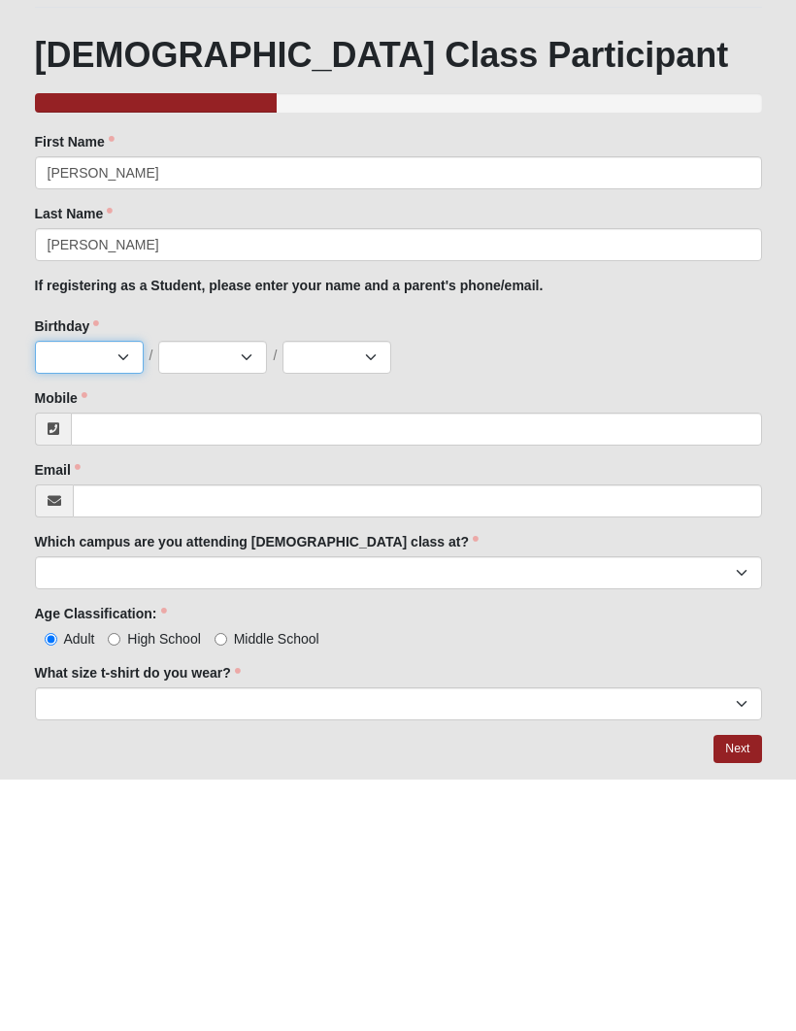
click at [118, 592] on select "Jan Feb Mar Apr May Jun Jul Aug Sep Oct Nov Dec" at bounding box center [89, 608] width 109 height 33
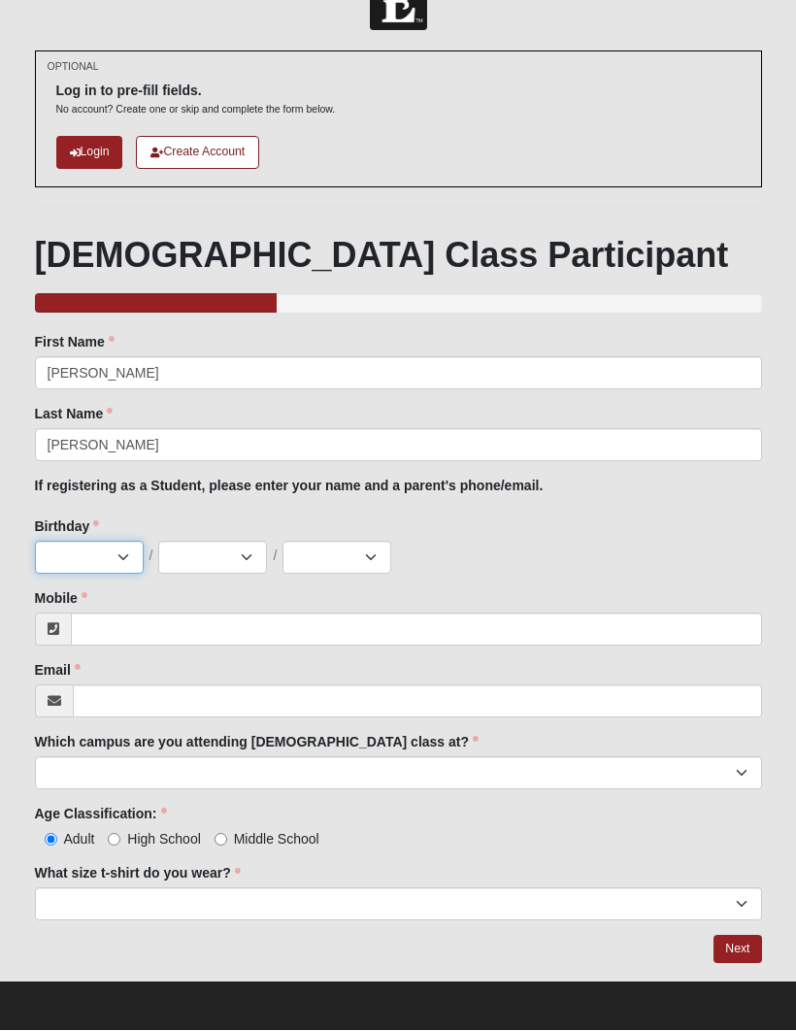
select select "11"
click at [255, 561] on select "1 2 3 4 5 6 7 8 9 10 11 12 13 14 15 16 17 18 19 20 21 22 23 24 25 26 27 28 29 3…" at bounding box center [212, 558] width 109 height 33
select select "15"
click at [371, 566] on select "2025 2024 2023 2022 2021 2020 2019 2018 2017 2016 2015 2014 2013 2012 2011 2010…" at bounding box center [337, 558] width 109 height 33
select select "1980"
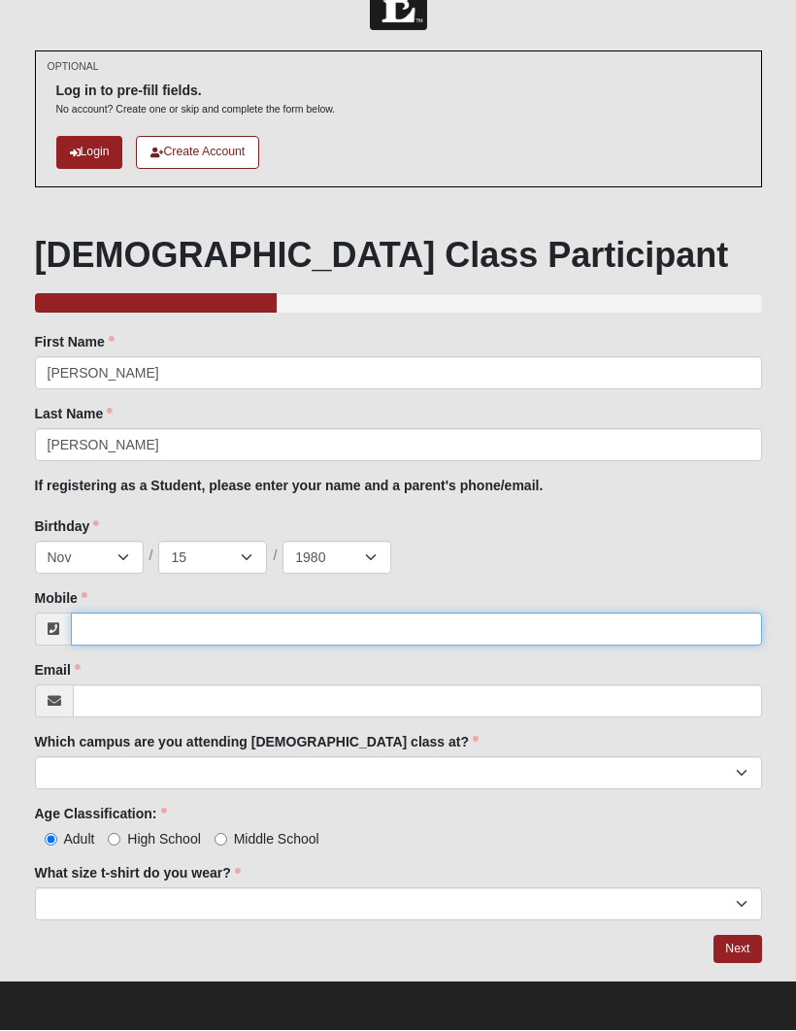
click at [248, 627] on input "Mobile" at bounding box center [416, 630] width 691 height 33
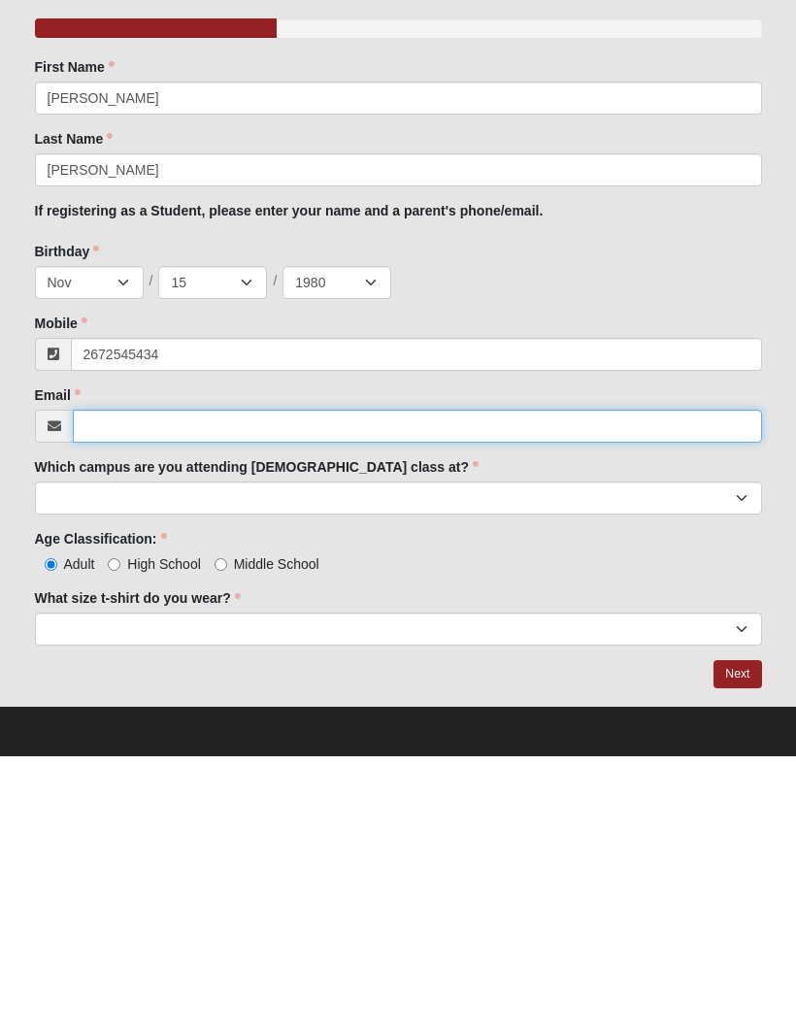
click at [377, 686] on input "Email" at bounding box center [417, 702] width 689 height 33
type input "(267) 254-5434"
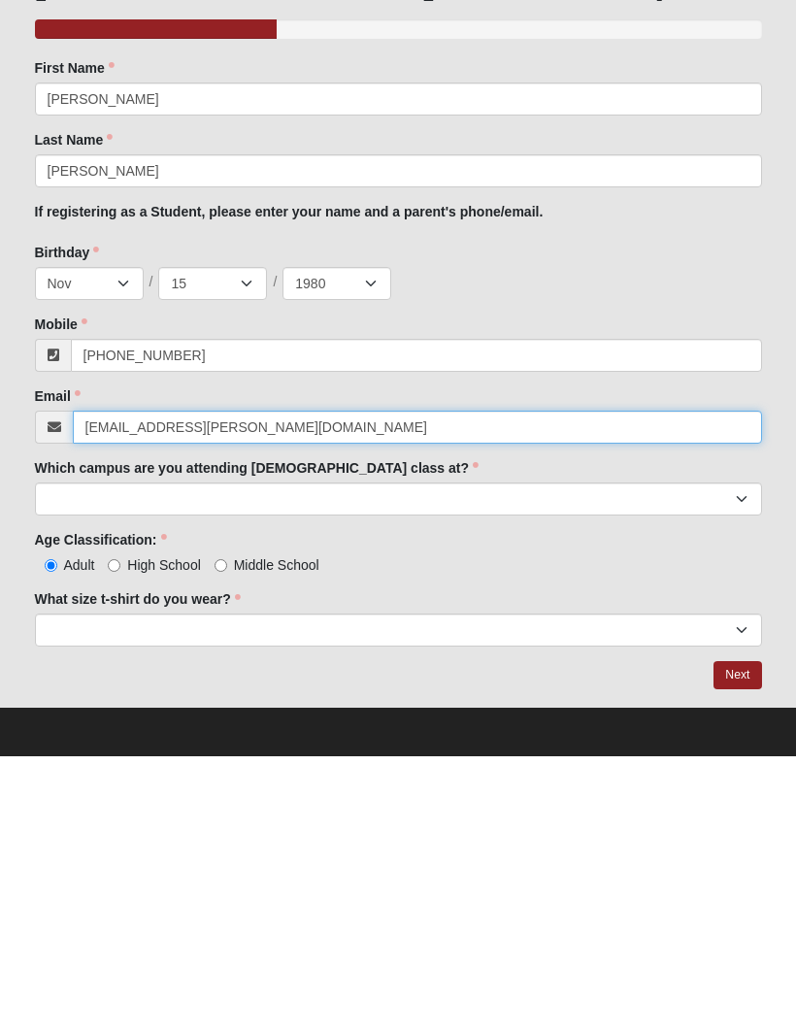
type input "bay.kate@gmail.com"
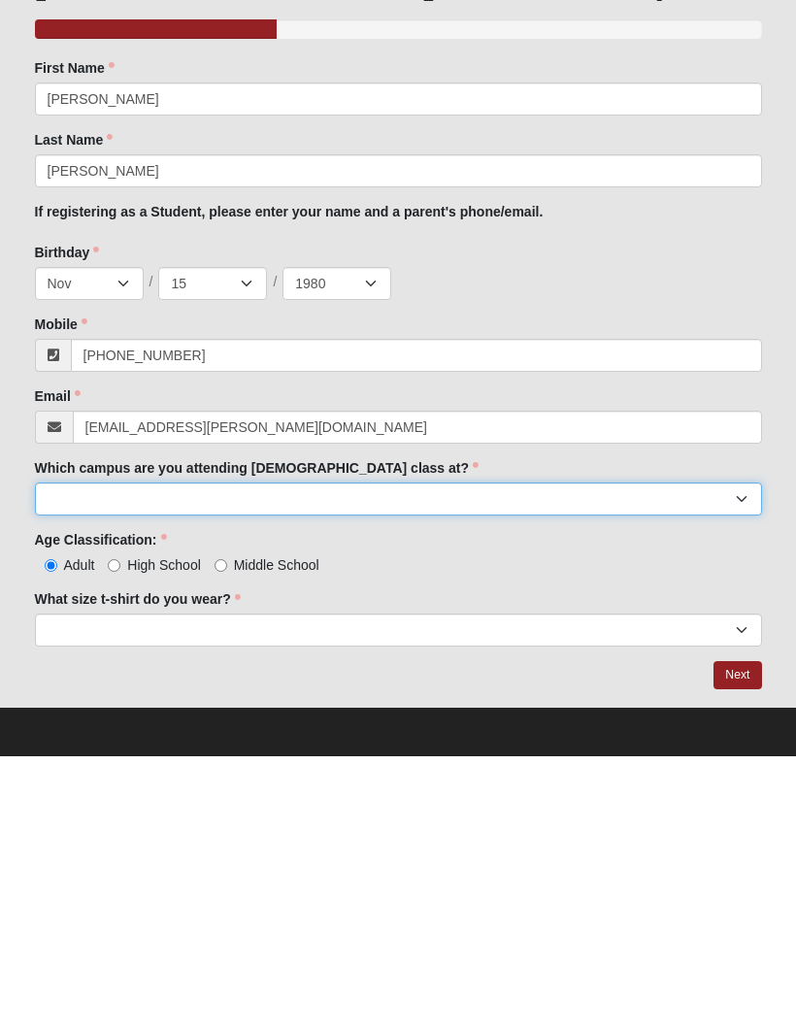
click at [392, 757] on select "Arlington Baymeadows Eleven22 Online Fleming Island Jesup Mandarin North Jax Or…" at bounding box center [398, 773] width 727 height 33
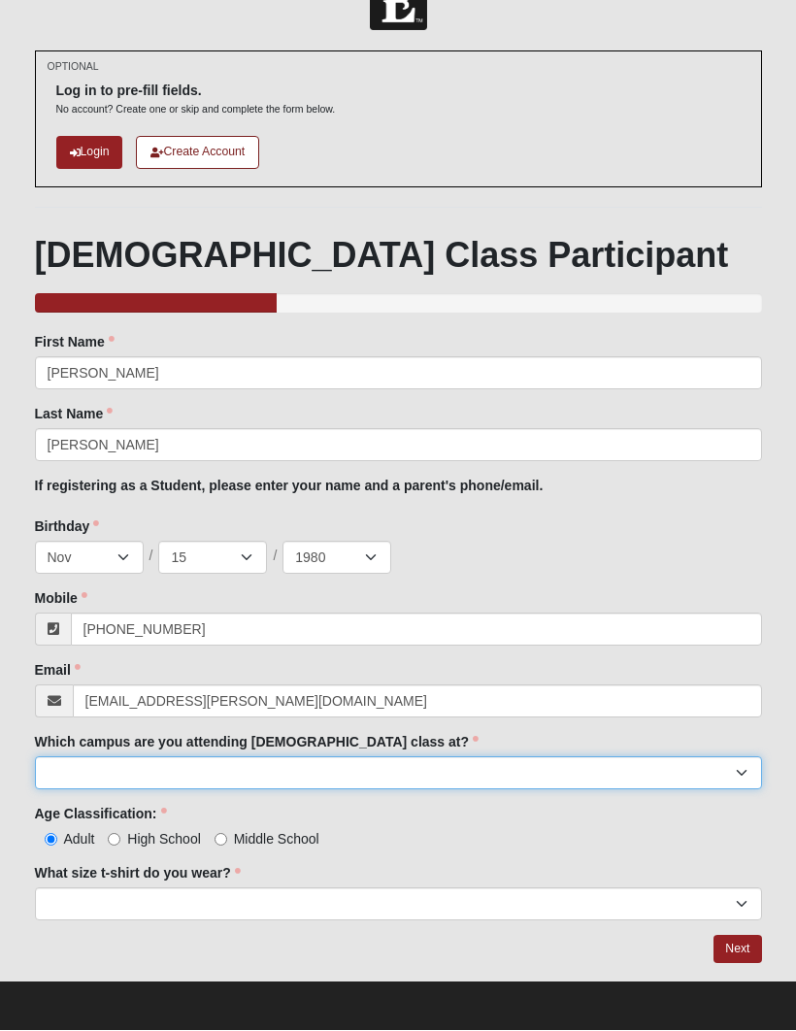
select select "11"
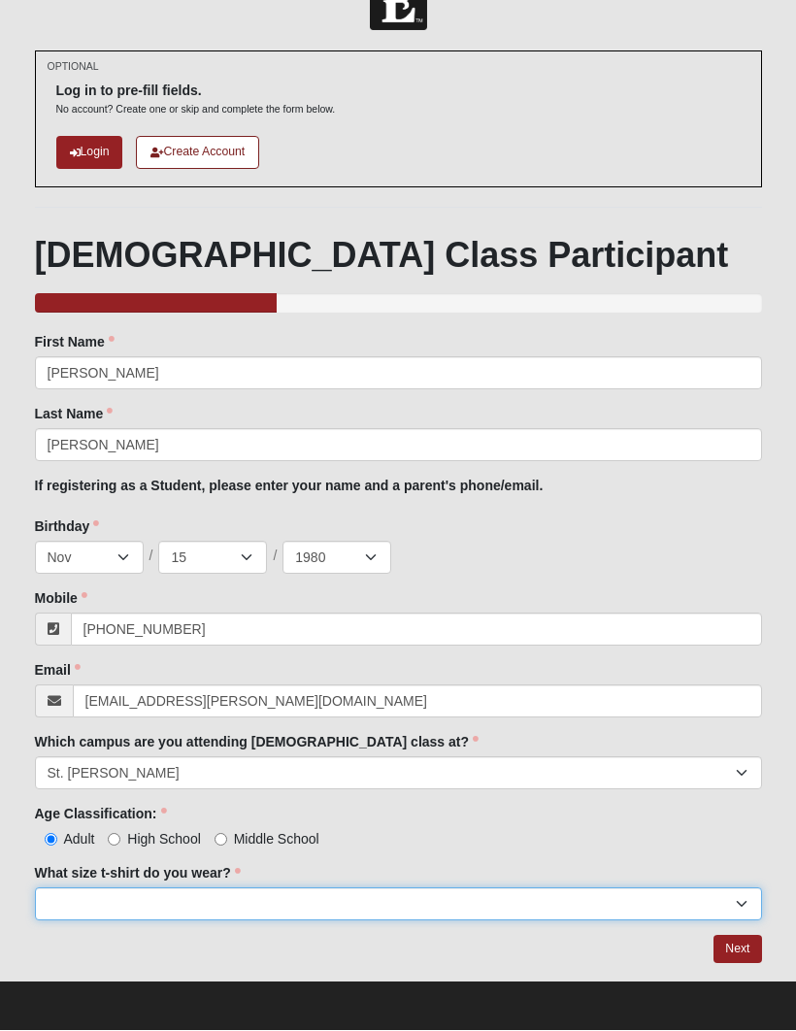
click at [736, 899] on select "Small Medium Large XL 2XL 3XL" at bounding box center [398, 905] width 727 height 33
select select "Small"
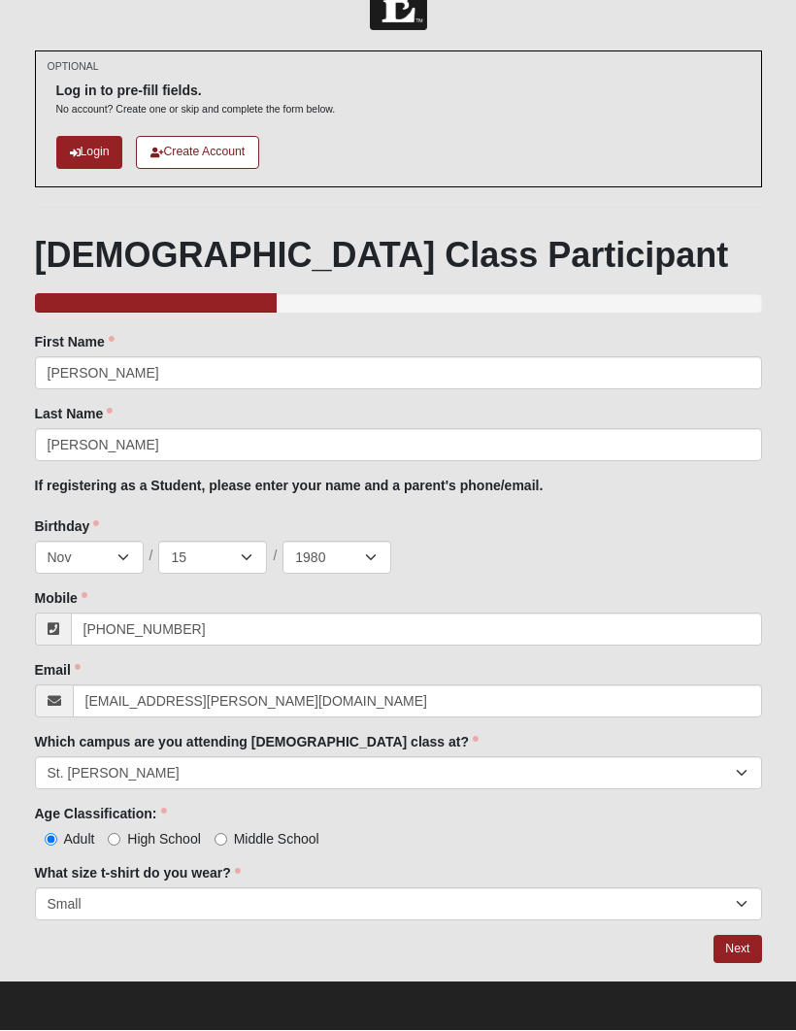
click at [747, 950] on link "Next" at bounding box center [738, 950] width 48 height 28
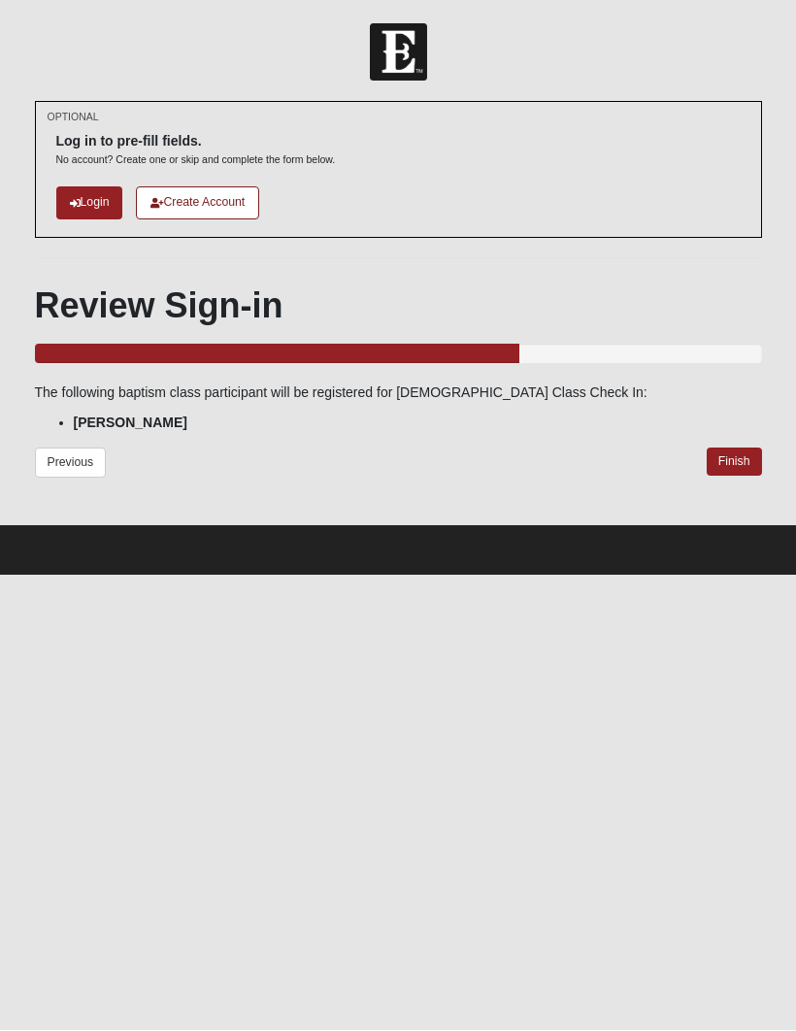
click at [736, 455] on link "Finish" at bounding box center [734, 463] width 55 height 28
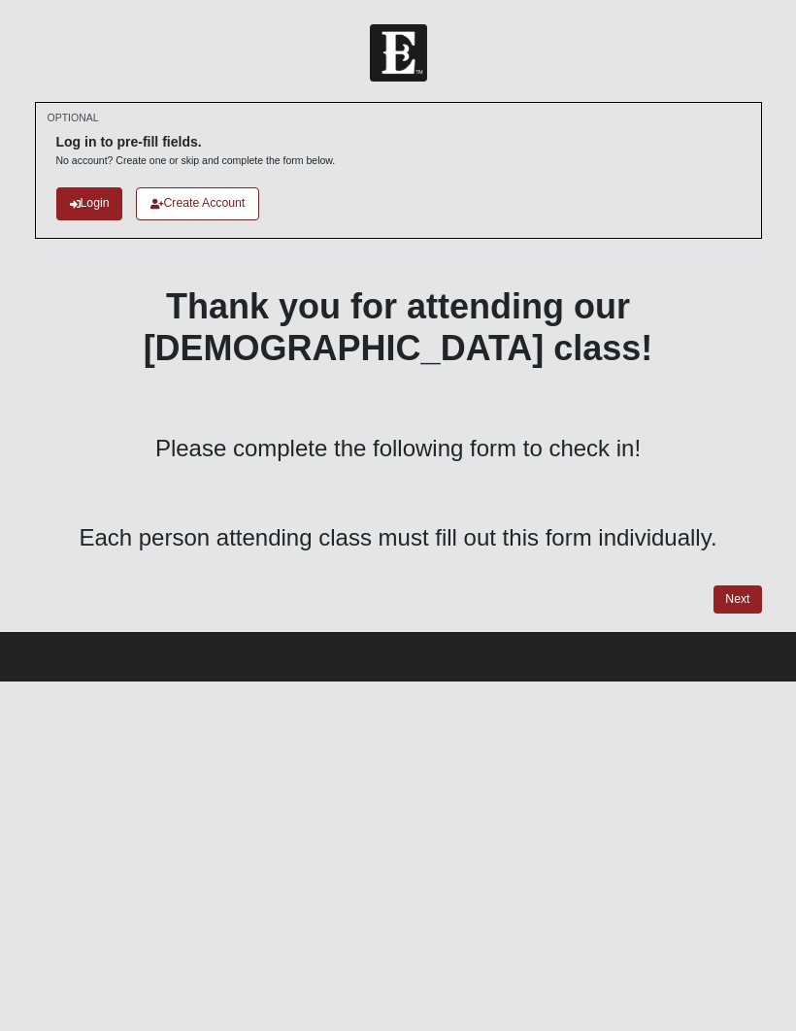
click at [89, 204] on link "Login" at bounding box center [89, 203] width 67 height 32
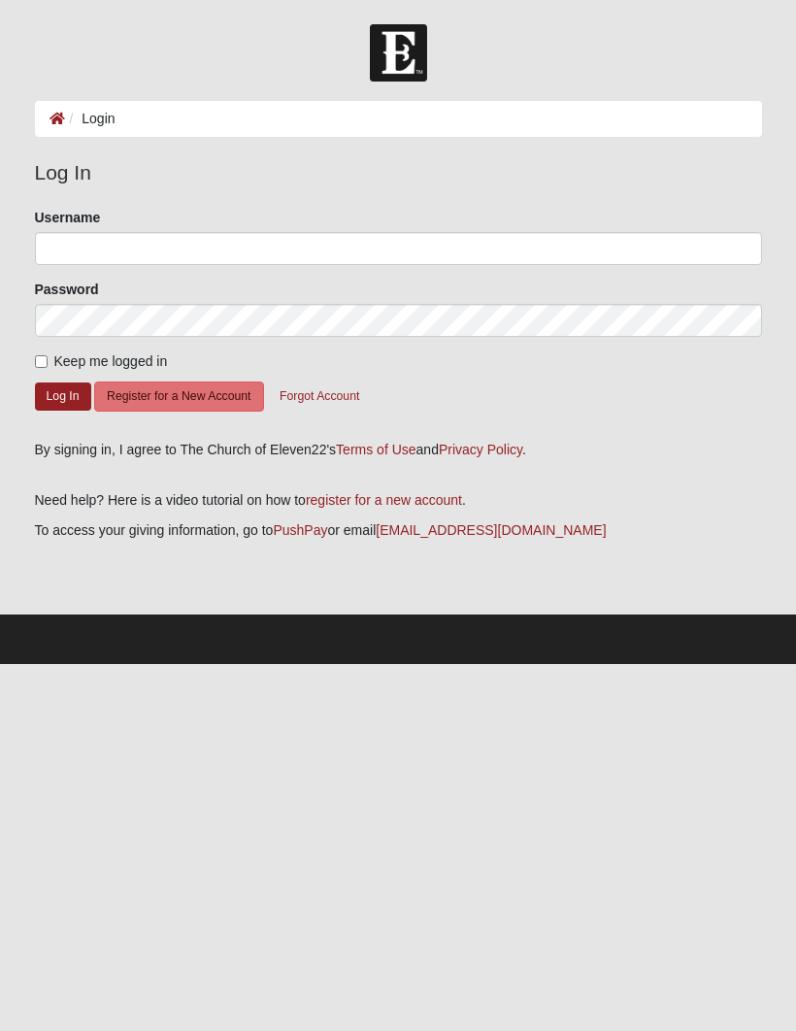
click at [191, 390] on button "Register for a New Account" at bounding box center [178, 397] width 169 height 30
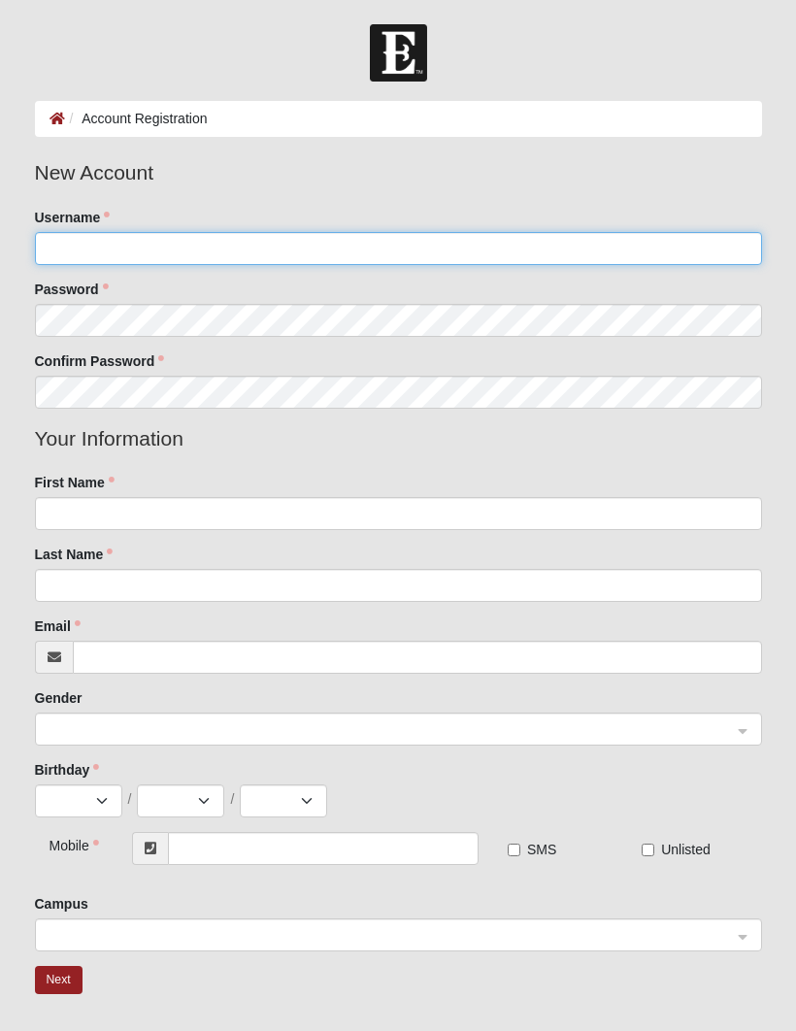
click at [507, 238] on input "Username" at bounding box center [398, 248] width 727 height 33
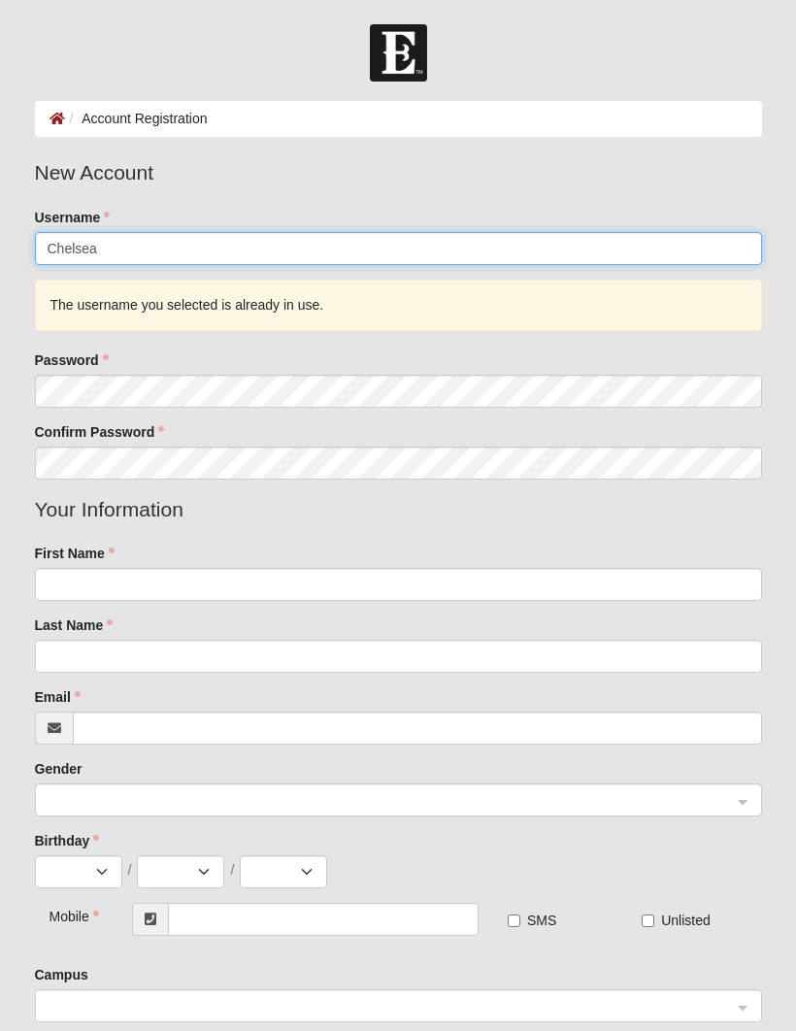
click at [453, 243] on input "Chelsea" at bounding box center [398, 248] width 727 height 33
type input "Chelseawolfe"
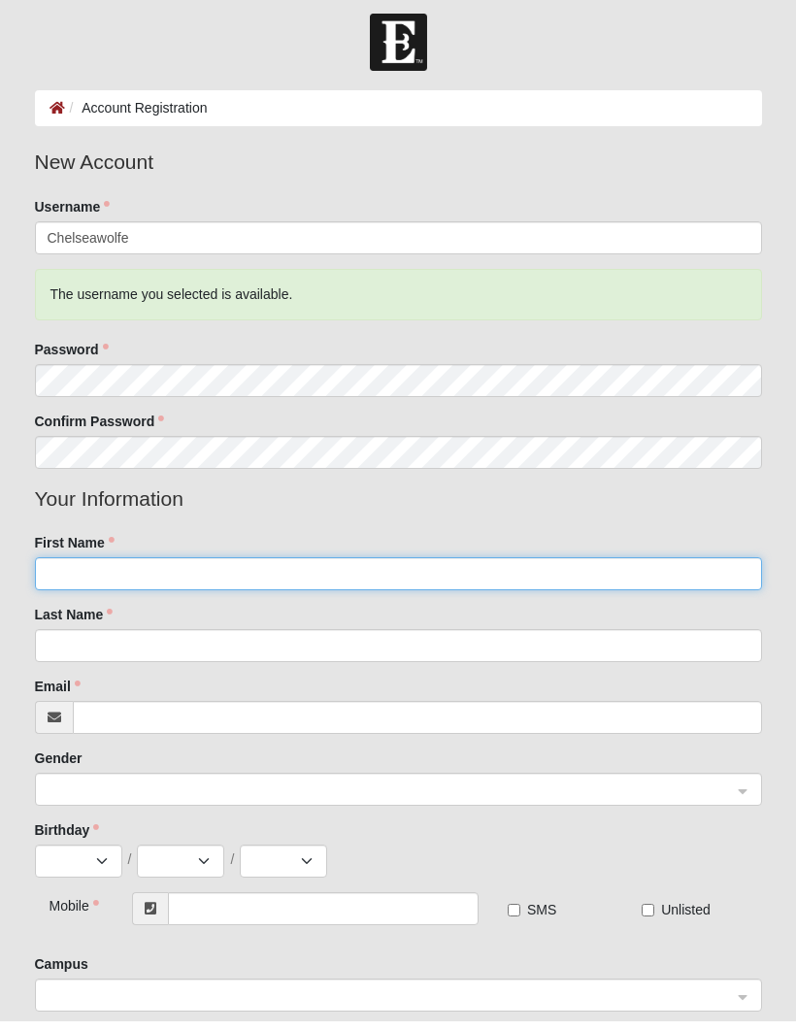
click at [462, 588] on input "First Name" at bounding box center [398, 584] width 727 height 33
type input "Chelsea"
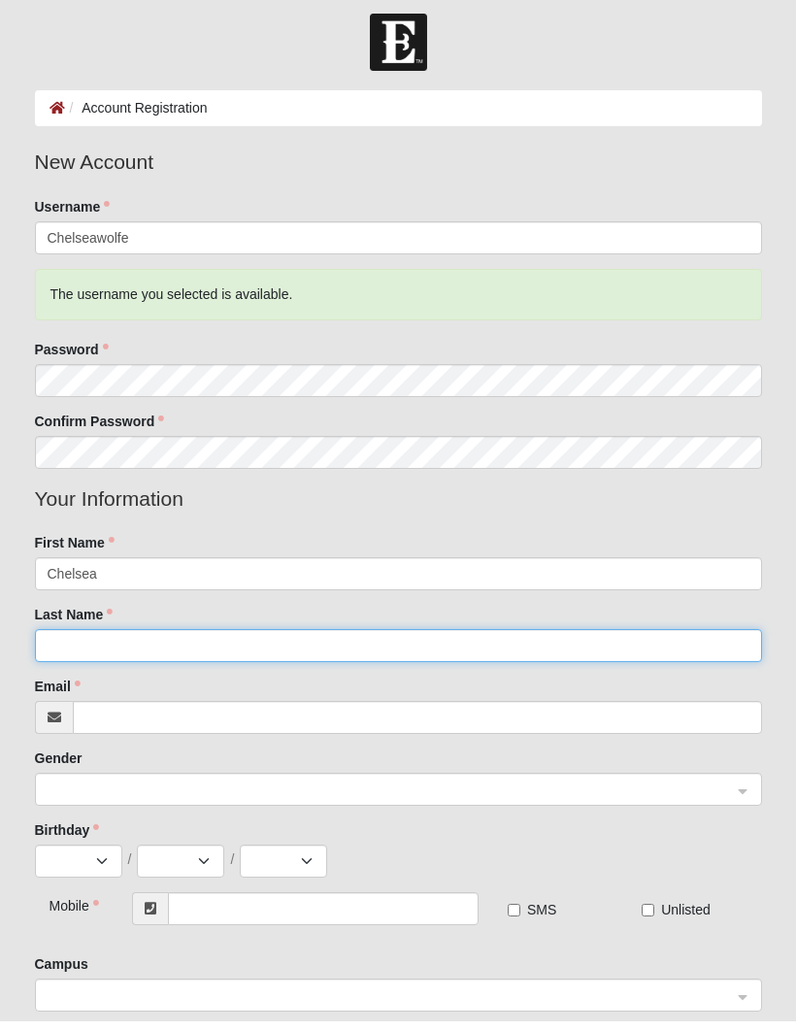
click at [420, 658] on input "Last Name" at bounding box center [398, 656] width 727 height 33
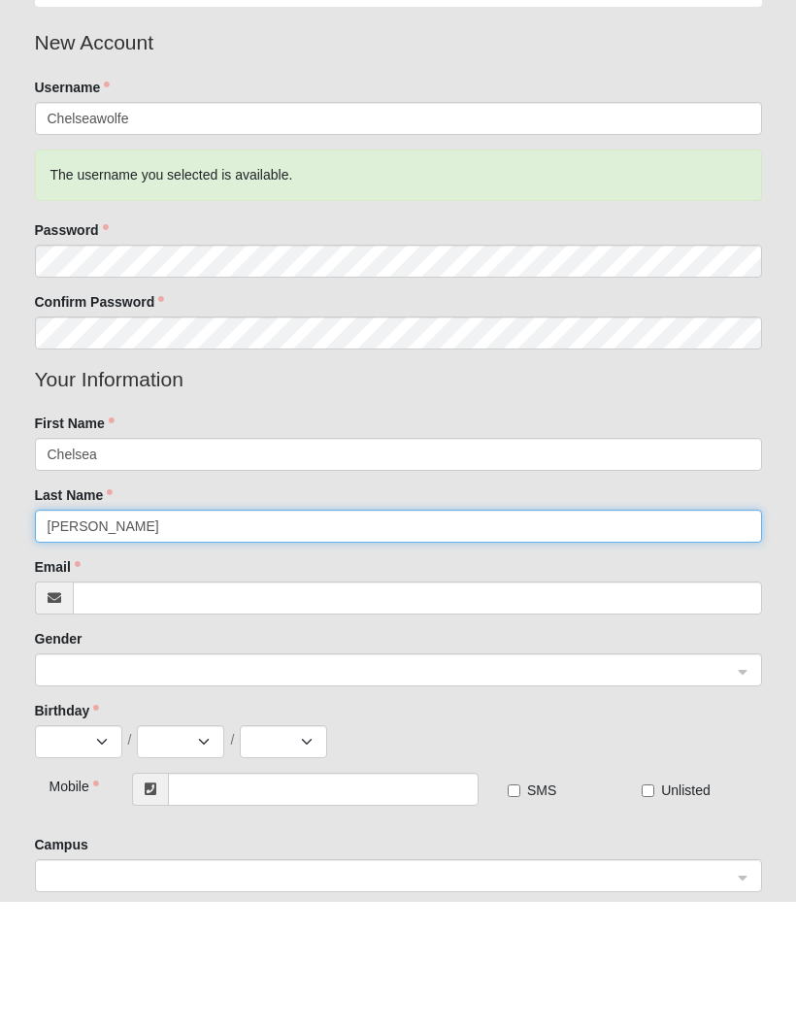
type input "[PERSON_NAME]"
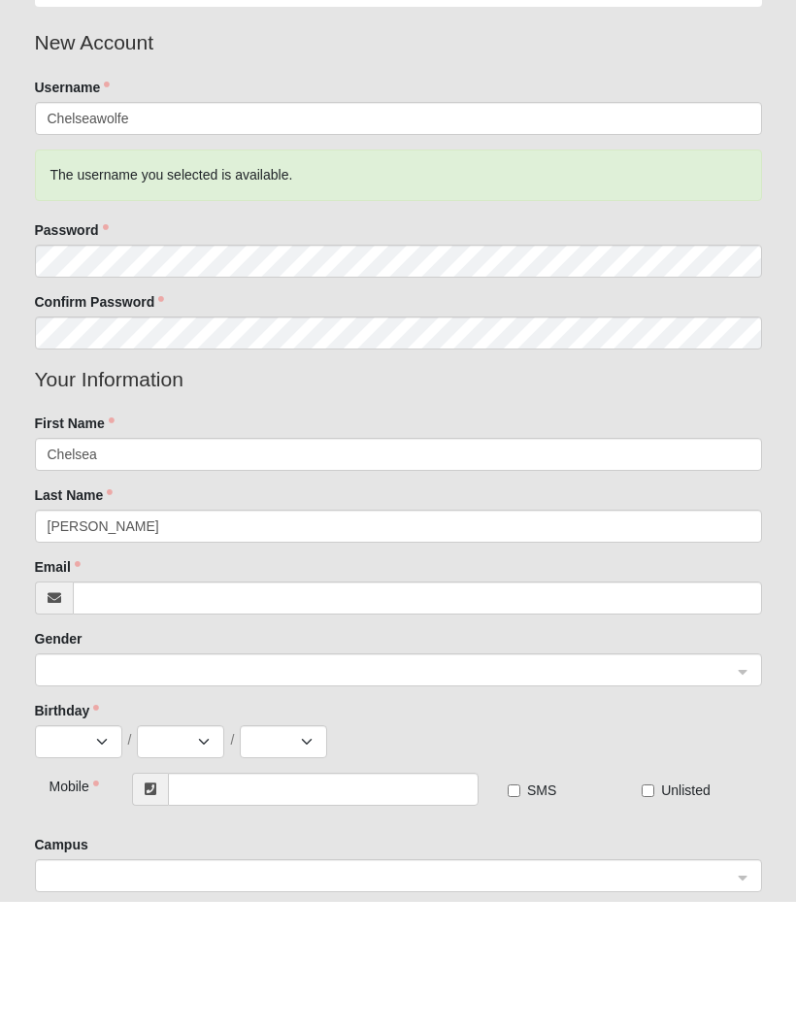
click at [389, 759] on div "Gender" at bounding box center [398, 787] width 727 height 57
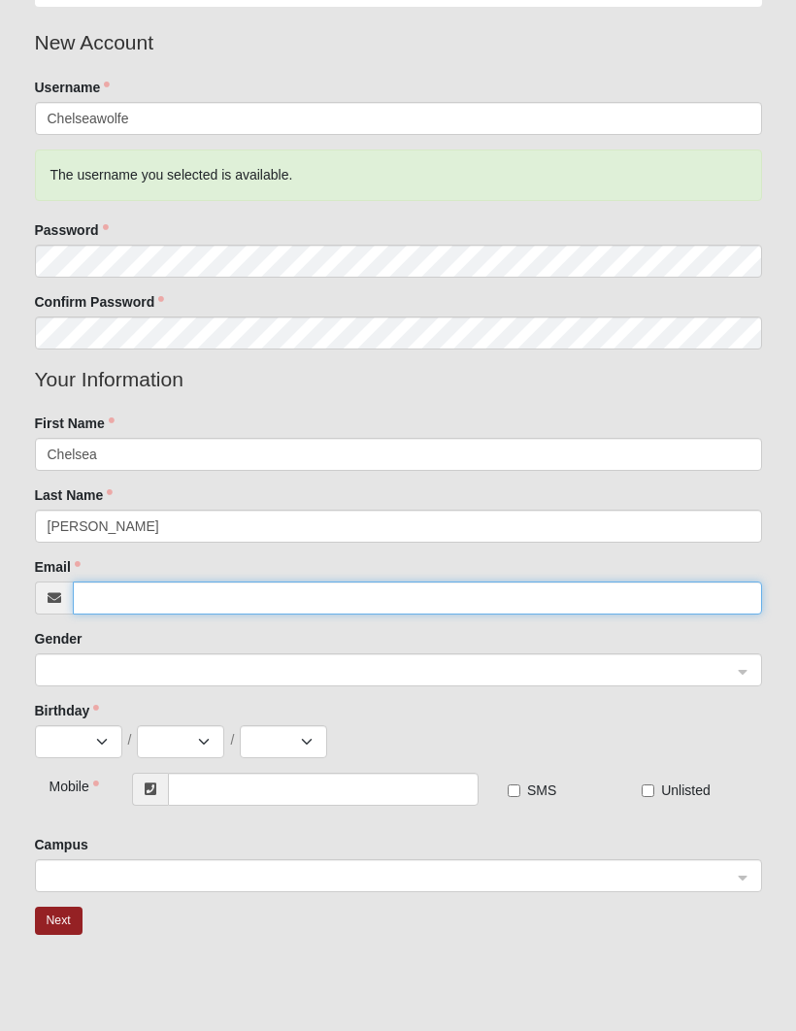
click at [441, 609] on input "Email" at bounding box center [417, 598] width 689 height 33
type input "c"
type input "w"
click at [508, 672] on span at bounding box center [390, 671] width 685 height 21
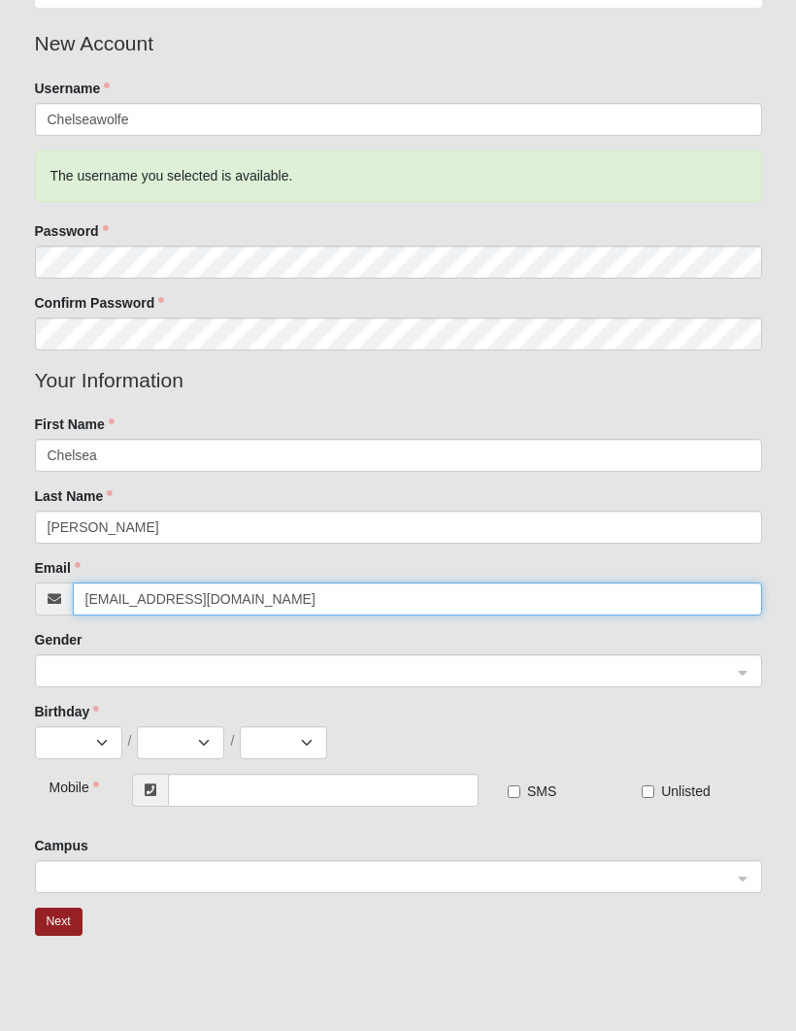
type input "[EMAIL_ADDRESS][DOMAIN_NAME]"
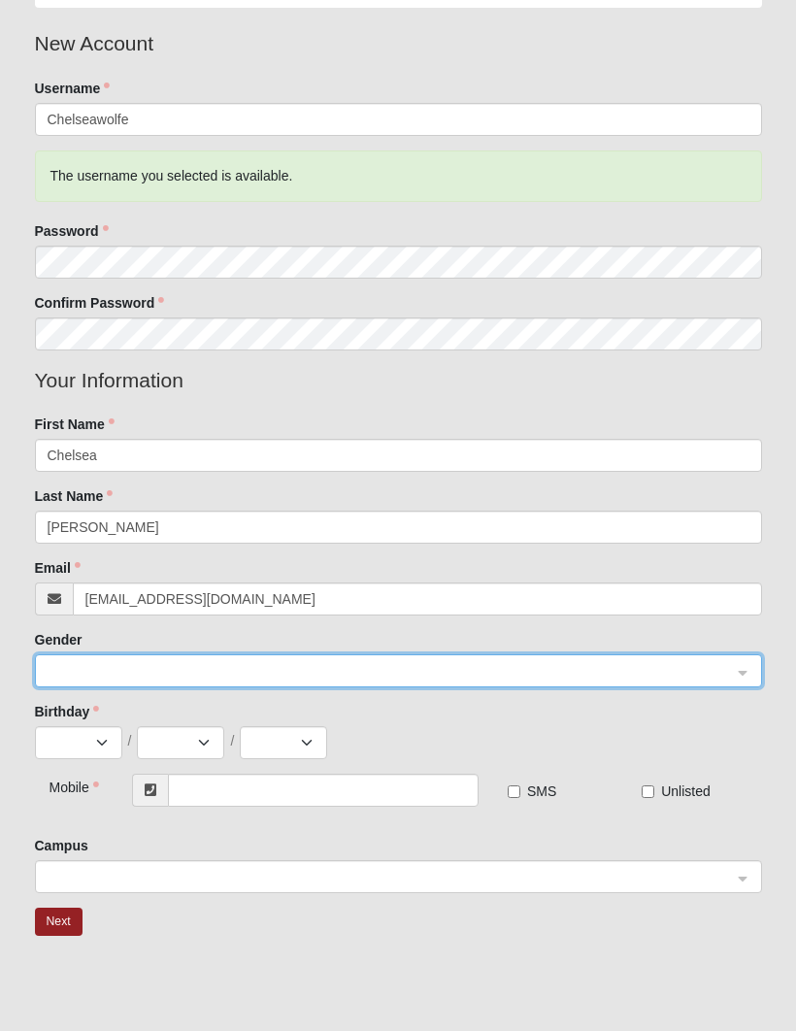
scroll to position [130, 0]
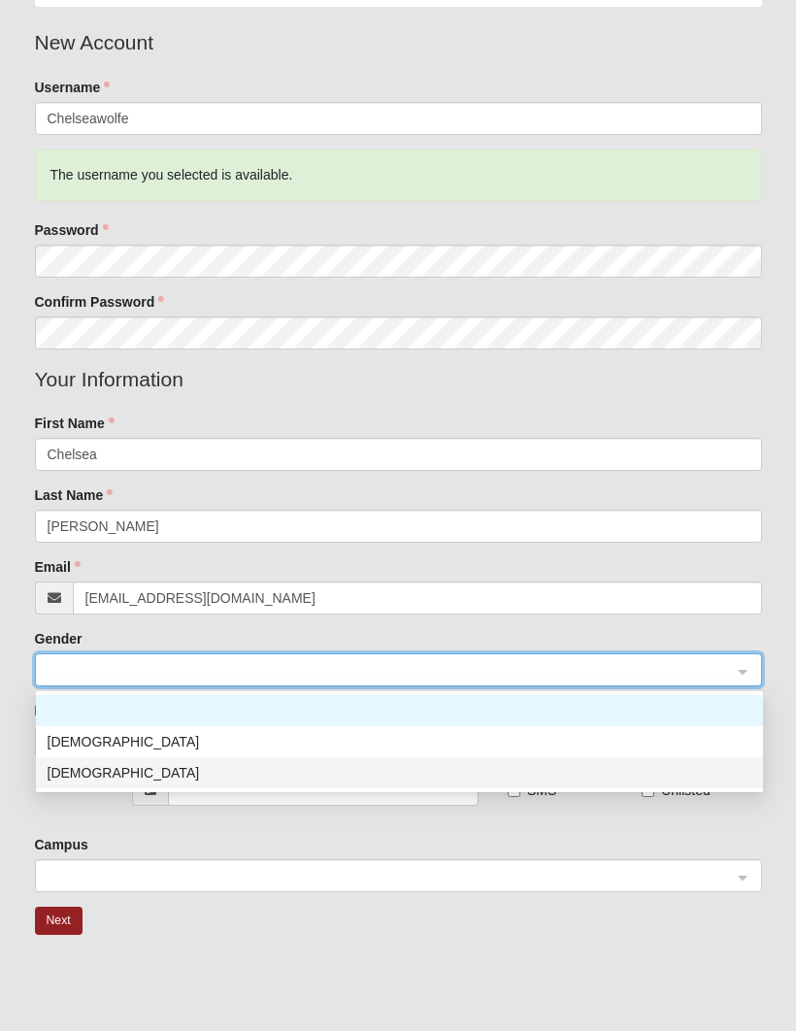
click at [234, 774] on div "Female" at bounding box center [400, 772] width 704 height 21
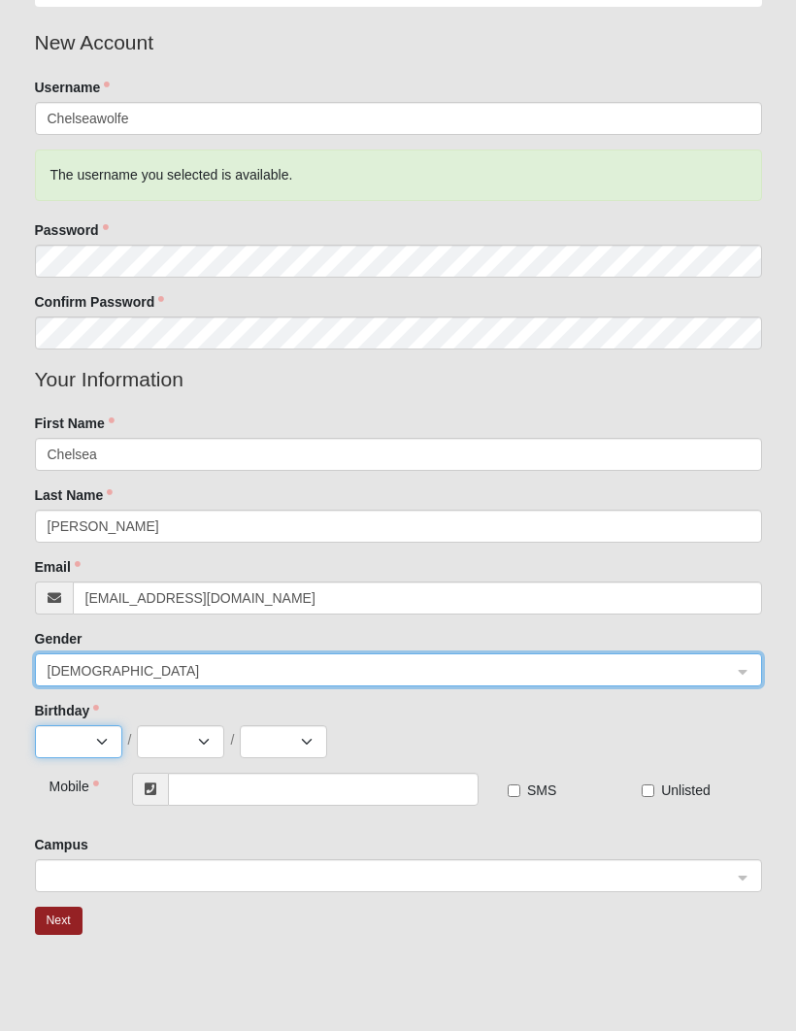
click at [100, 746] on select "Jan Feb Mar Apr May Jun Jul Aug Sep Oct Nov Dec" at bounding box center [78, 741] width 87 height 33
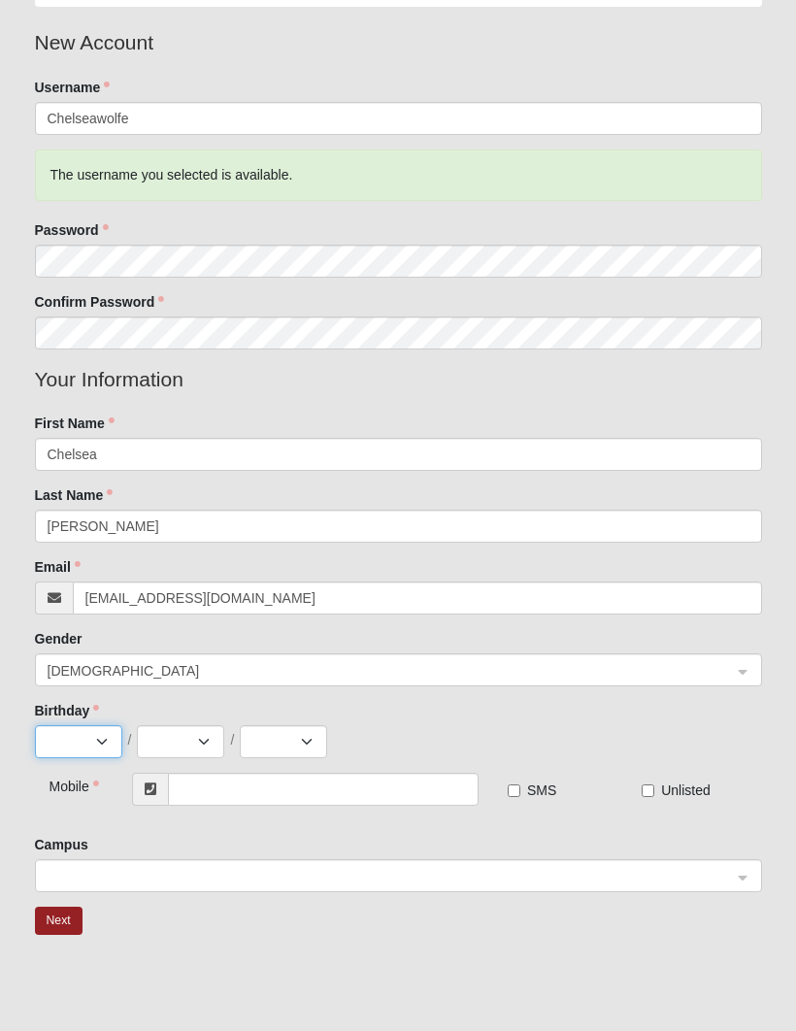
select select "11"
click at [197, 746] on select "1 2 3 4 5 6 7 8 9 10 11 12 13 14 15 16 17 18 19 20 21 22 23 24 25 26 27 28 29 30" at bounding box center [180, 741] width 87 height 33
click at [208, 733] on select "1 2 3 4 5 6 7 8 9 10 11 12 13 14 15 16 17 18 19 20 21 22 23 24 25 26 27 28 29 30" at bounding box center [180, 741] width 87 height 33
select select "4"
click at [294, 756] on select "2025 2024 2023 2022 2021 2020 2019 2018 2017 2016 2015 2014 2013 2012 2011 2010…" at bounding box center [283, 741] width 87 height 33
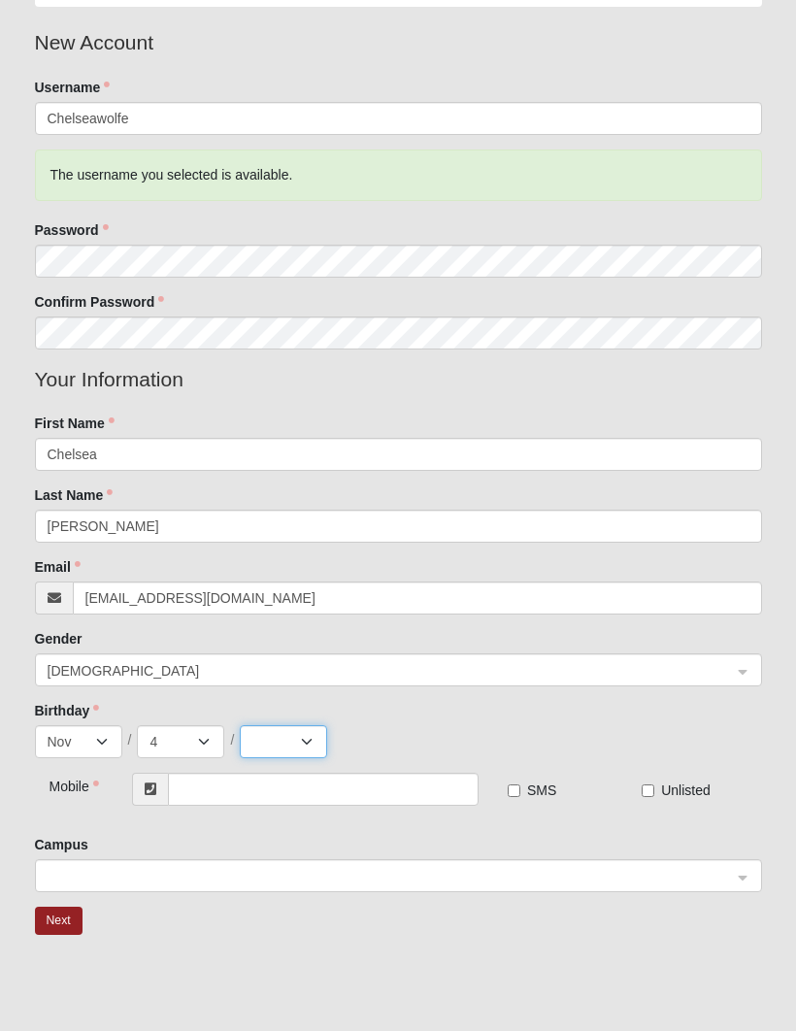
select select "2011"
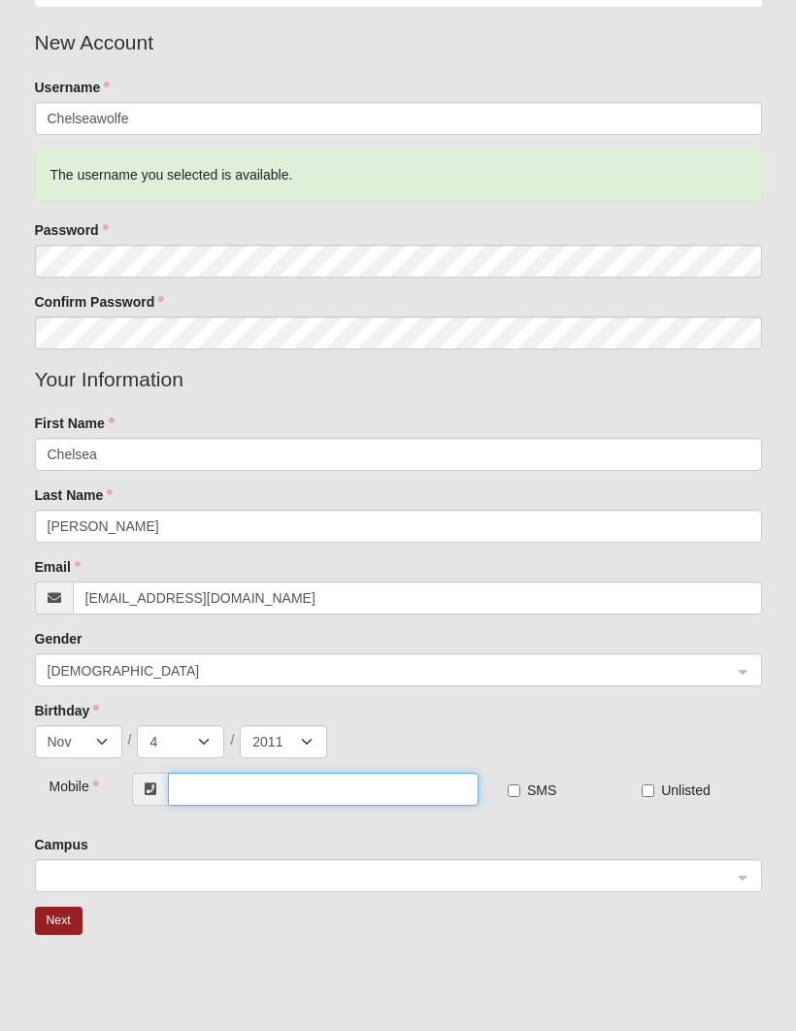
click at [263, 784] on input "text" at bounding box center [323, 789] width 311 height 33
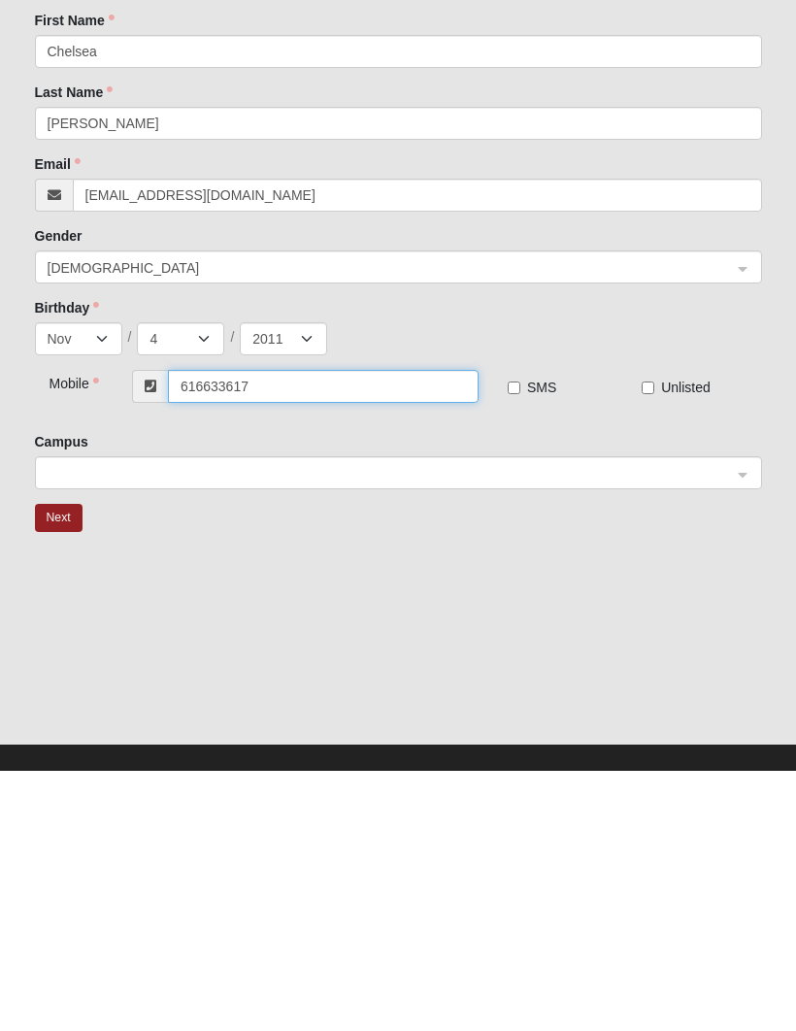
type input "[PHONE_NUMBER]"
click at [543, 718] on input "search" at bounding box center [392, 732] width 690 height 29
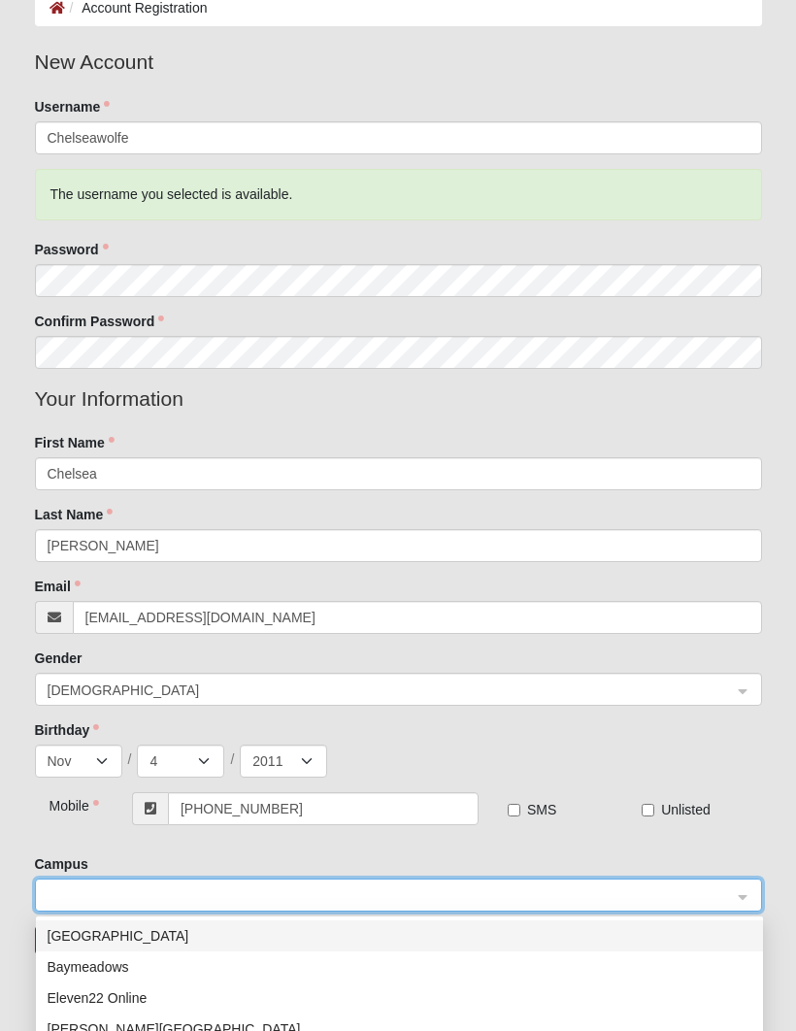
scroll to position [0, 0]
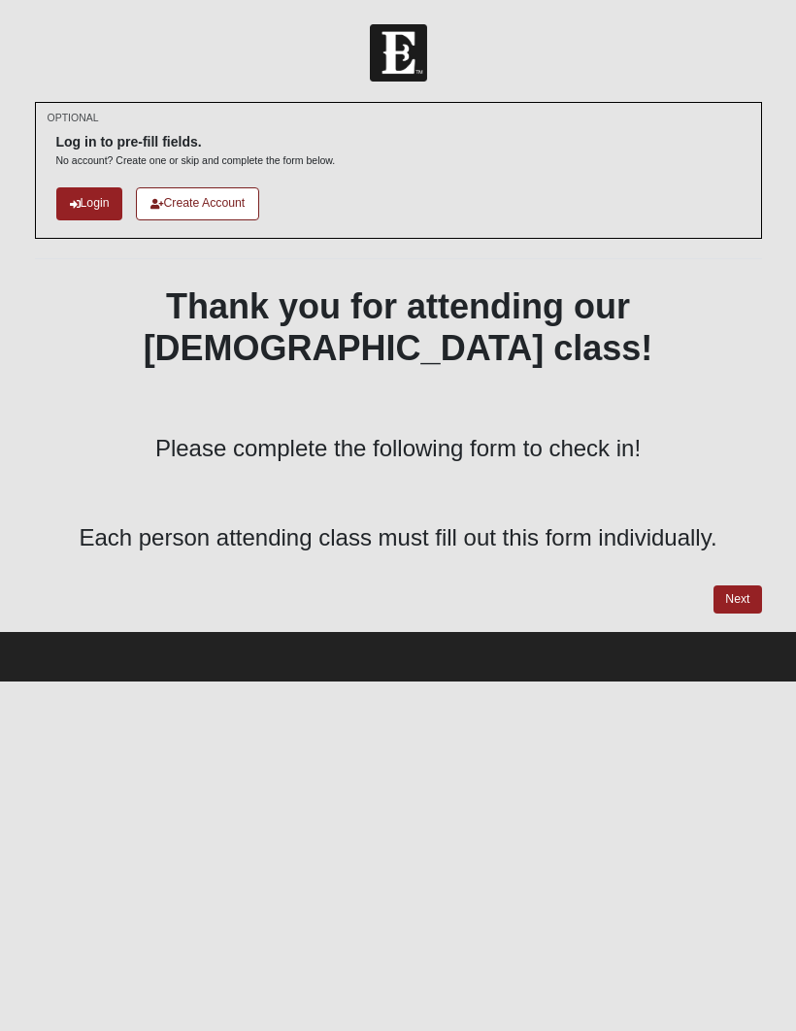
click at [736, 586] on link "Next" at bounding box center [738, 600] width 48 height 28
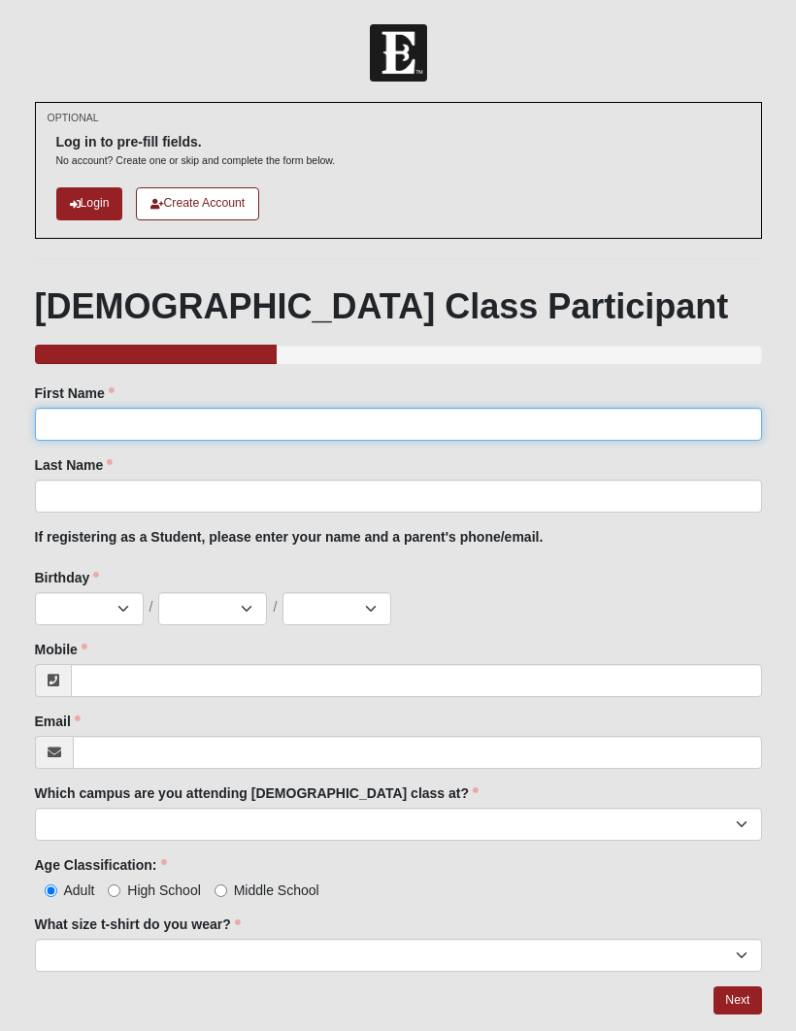
click at [640, 429] on input "First Name" at bounding box center [398, 424] width 727 height 33
type input "H"
type input "Che"
click input "submit" at bounding box center [0, 0] width 0 height 0
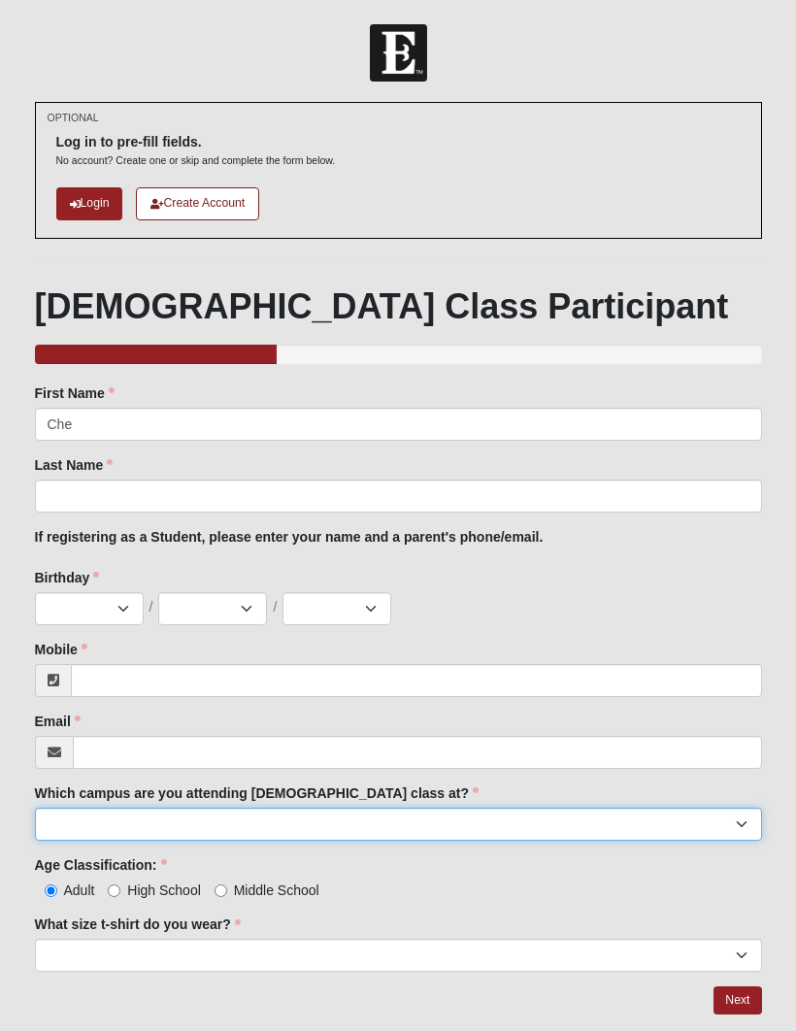
click at [746, 812] on select "Arlington Baymeadows Eleven22 Online [PERSON_NAME][GEOGRAPHIC_DATA] Jesup [GEOG…" at bounding box center [398, 824] width 727 height 33
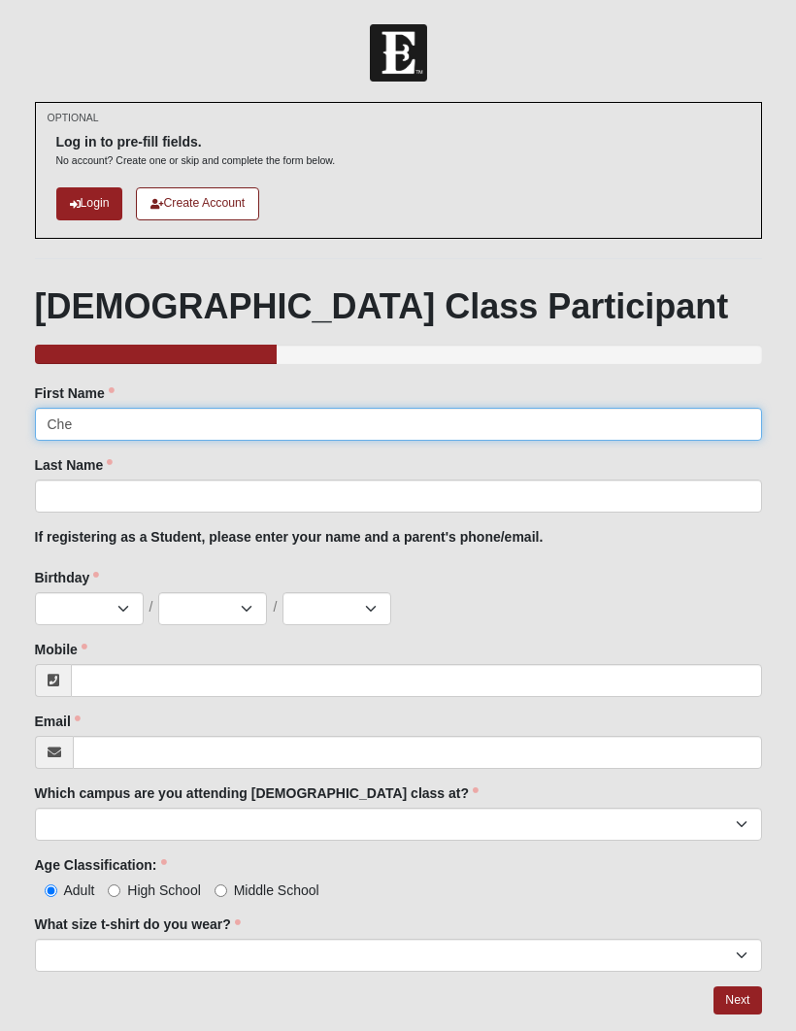
click at [487, 415] on input "Che" at bounding box center [398, 424] width 727 height 33
type input "Chelsea"
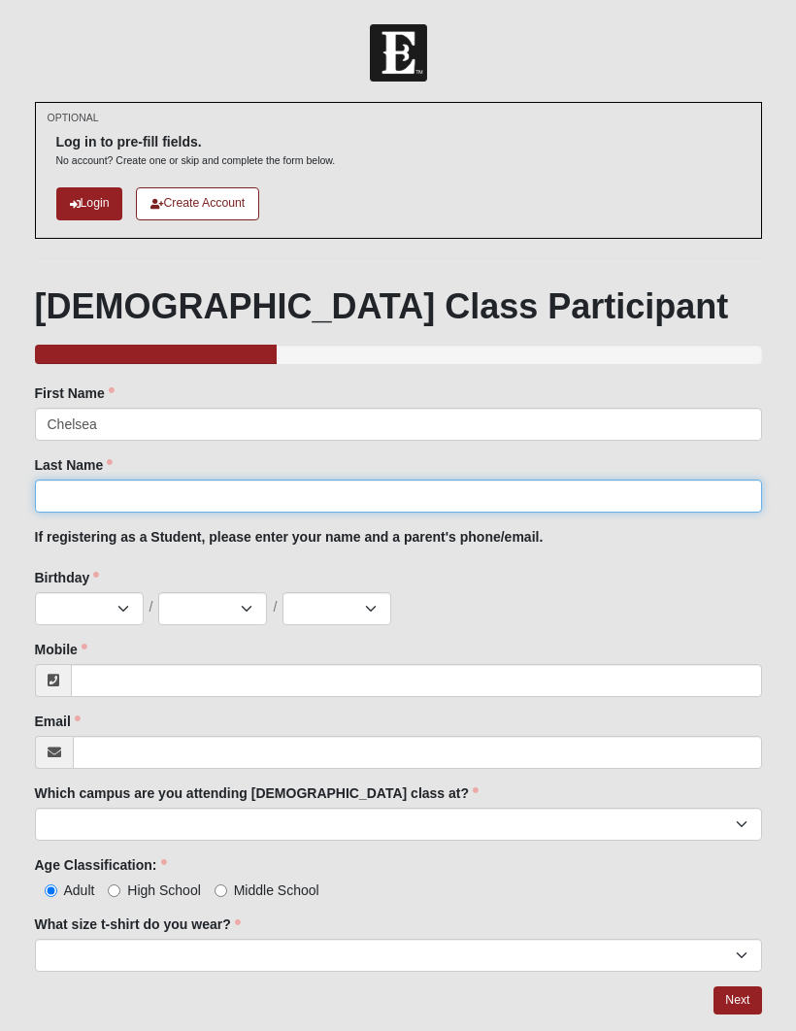
click at [292, 494] on input "Last Name" at bounding box center [398, 496] width 727 height 33
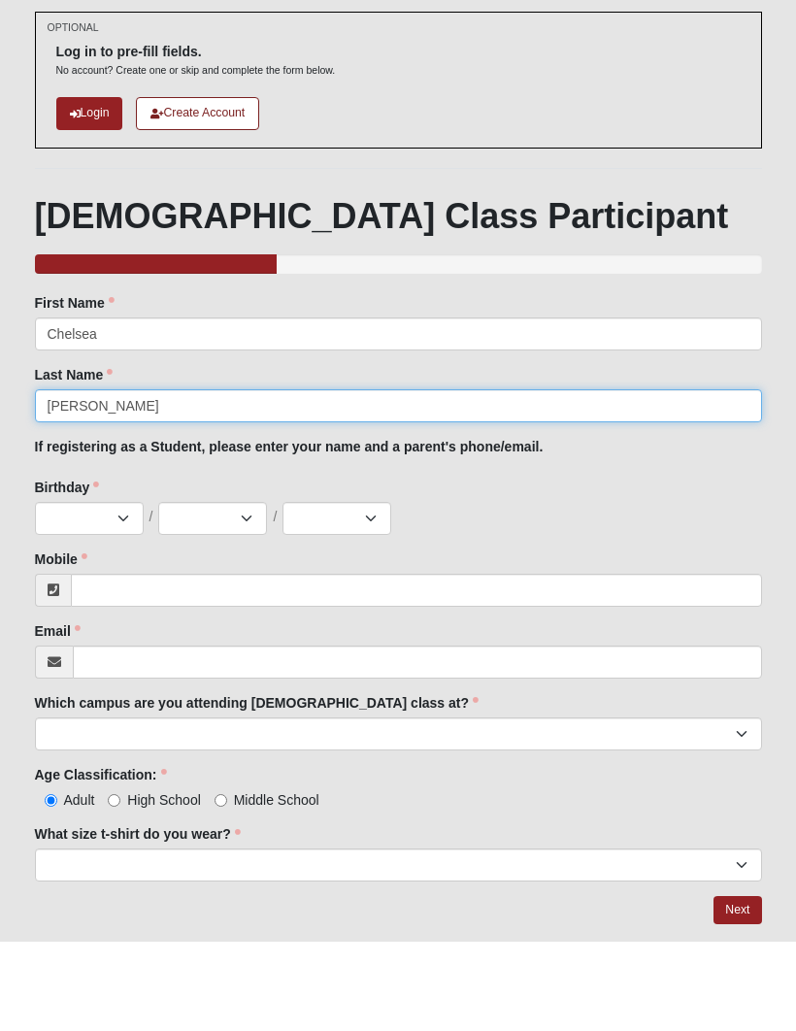
type input "[PERSON_NAME]"
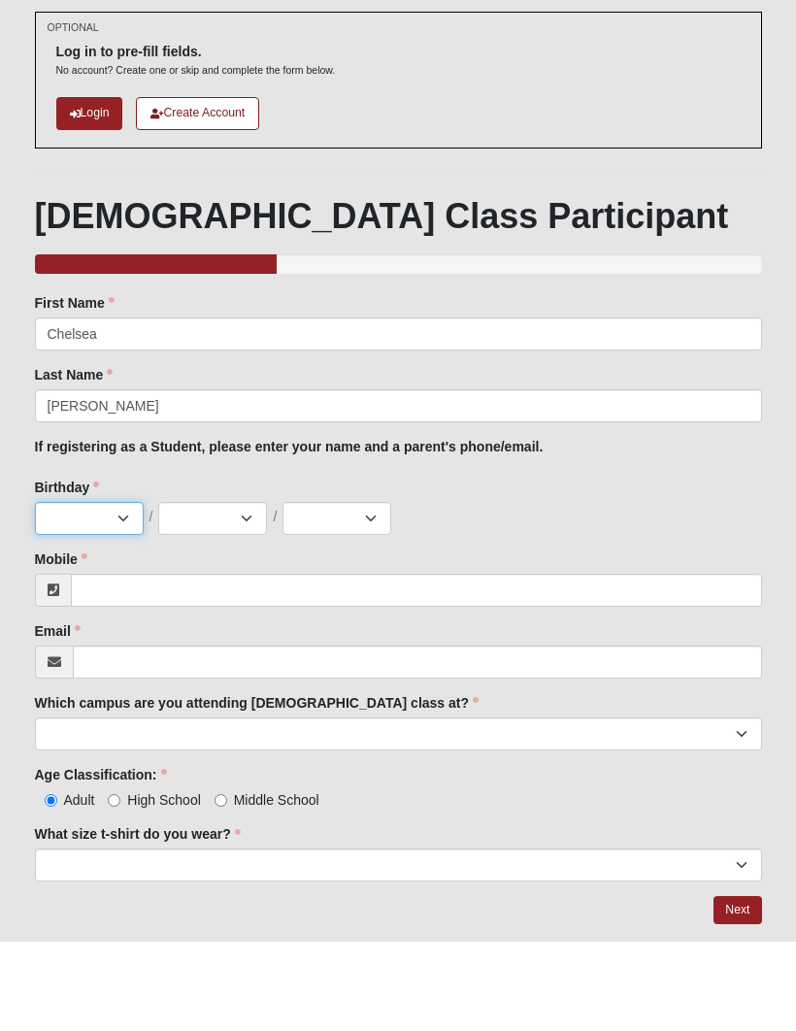
click at [117, 592] on select "Jan Feb Mar Apr May Jun [DATE] Aug Sep Oct Nov Dec" at bounding box center [89, 608] width 109 height 33
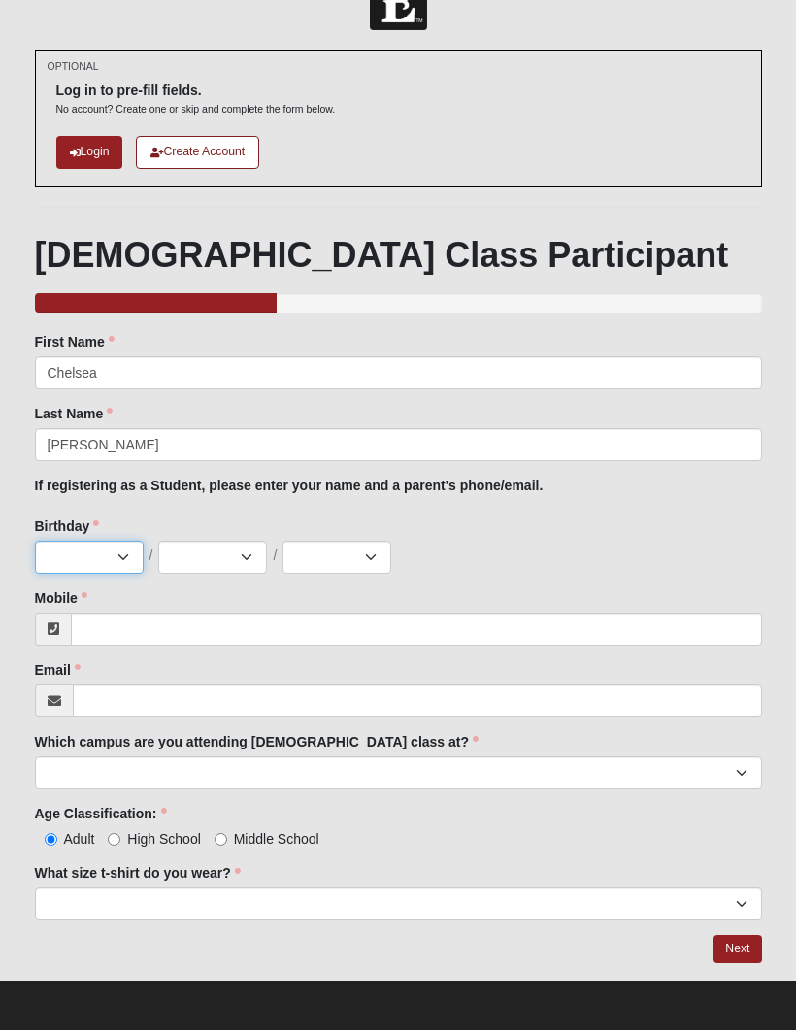
select select "11"
click at [241, 558] on select "1 2 3 4 5 6 7 8 9 10 11 12 13 14 15 16 17 18 19 20 21 22 23 24 25 26 27 28 29 3…" at bounding box center [212, 558] width 109 height 33
click at [247, 551] on select "1 2 3 4 5 6 7 8 9 10 11 12 13 14 15 16 17 18 19 20 21 22 23 24 25 26 27 28 29 3…" at bounding box center [212, 558] width 109 height 33
select select "4"
click at [354, 570] on select "2025 2024 2023 2022 2021 2020 2019 2018 2017 2016 2015 2014 2013 2012 2011 2010…" at bounding box center [337, 558] width 109 height 33
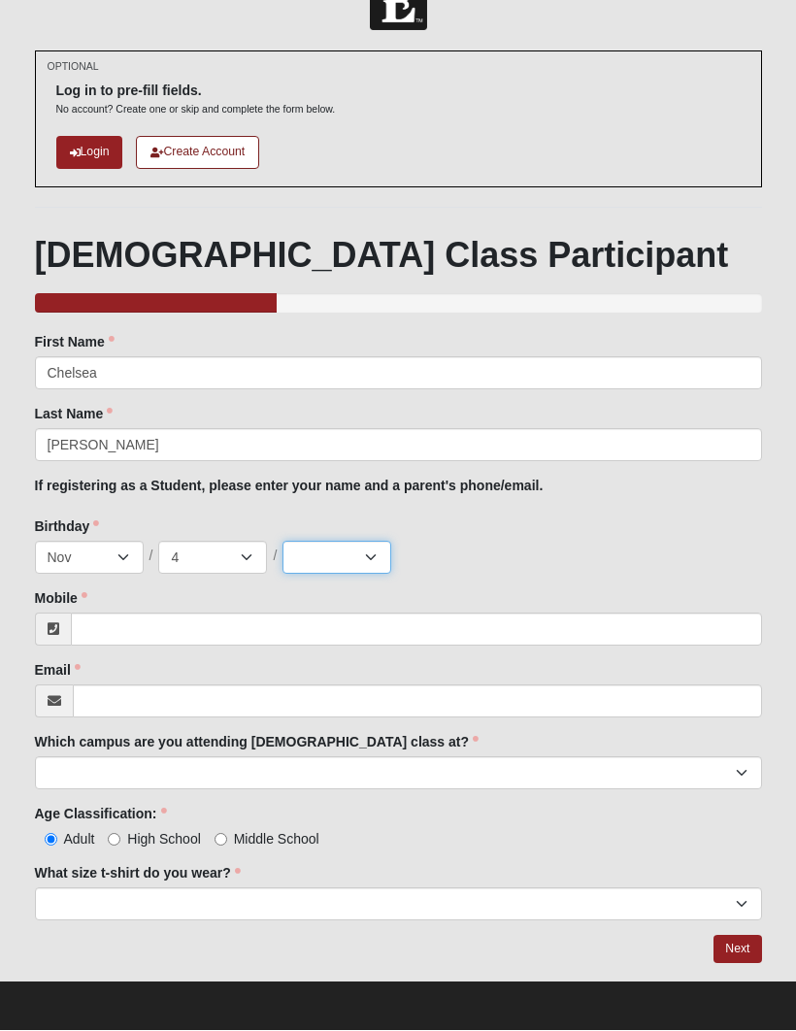
click at [385, 562] on select "2025 2024 2023 2022 2021 2020 2019 2018 2017 2016 2015 2014 2013 2012 2011 2010…" at bounding box center [337, 558] width 109 height 33
select select "2011"
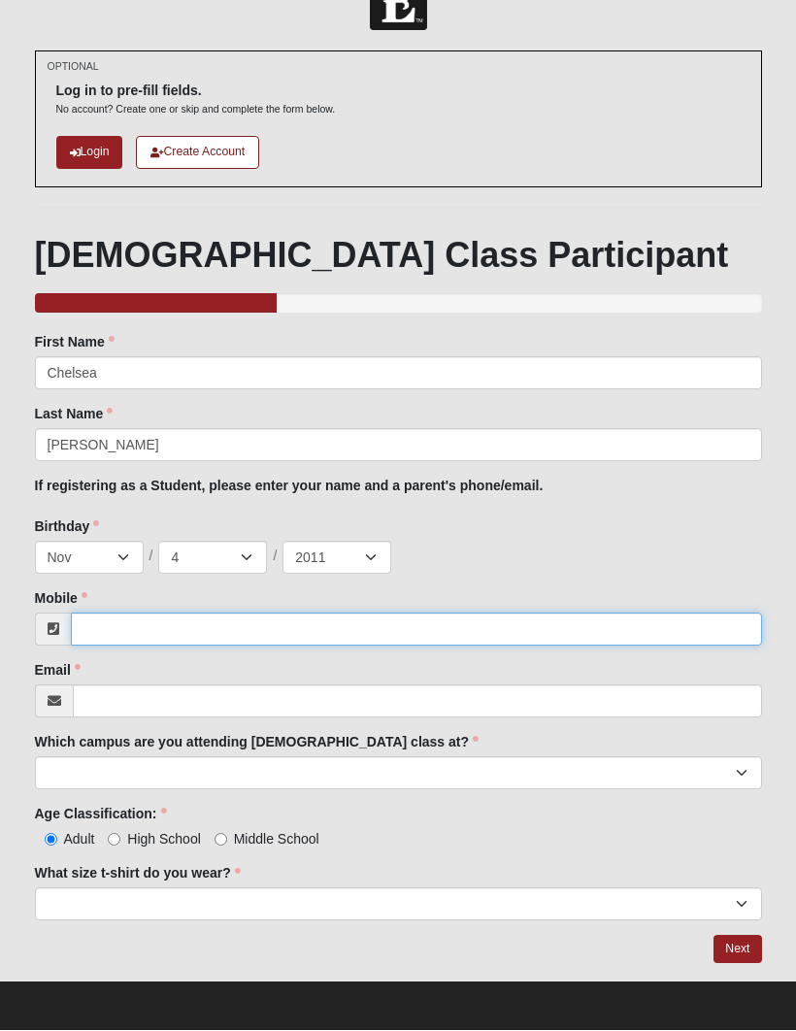
click at [358, 614] on input "Mobile" at bounding box center [416, 630] width 691 height 33
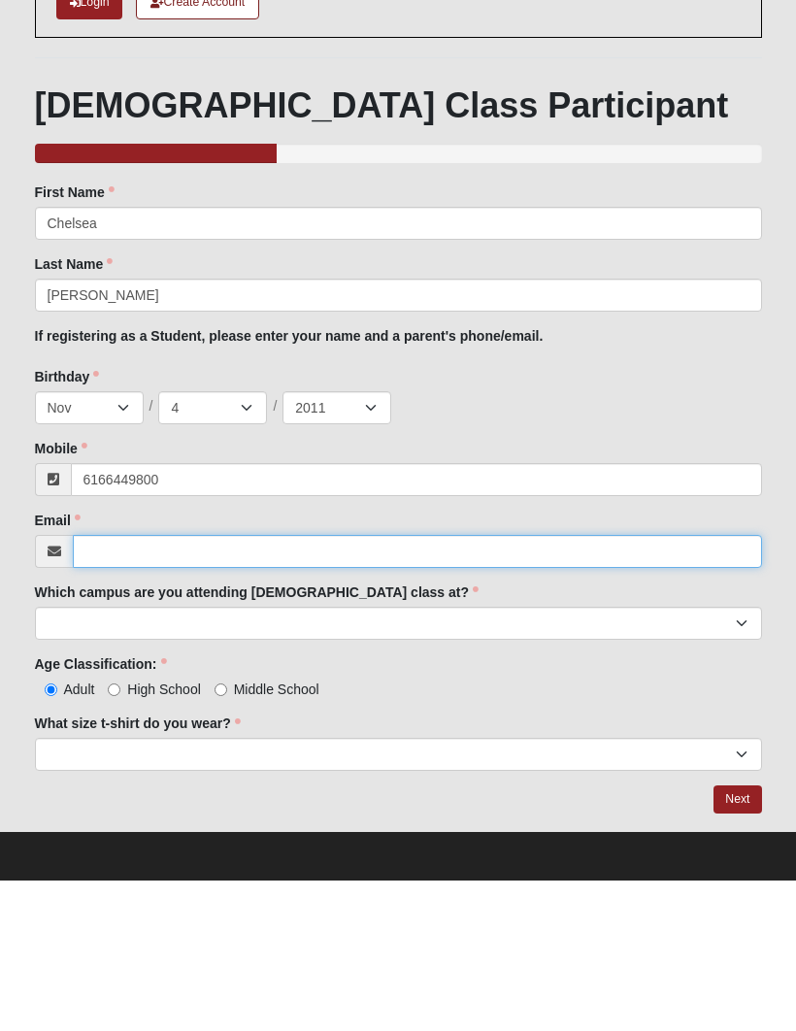
click at [493, 686] on input "Email" at bounding box center [417, 702] width 689 height 33
type input "[PHONE_NUMBER]"
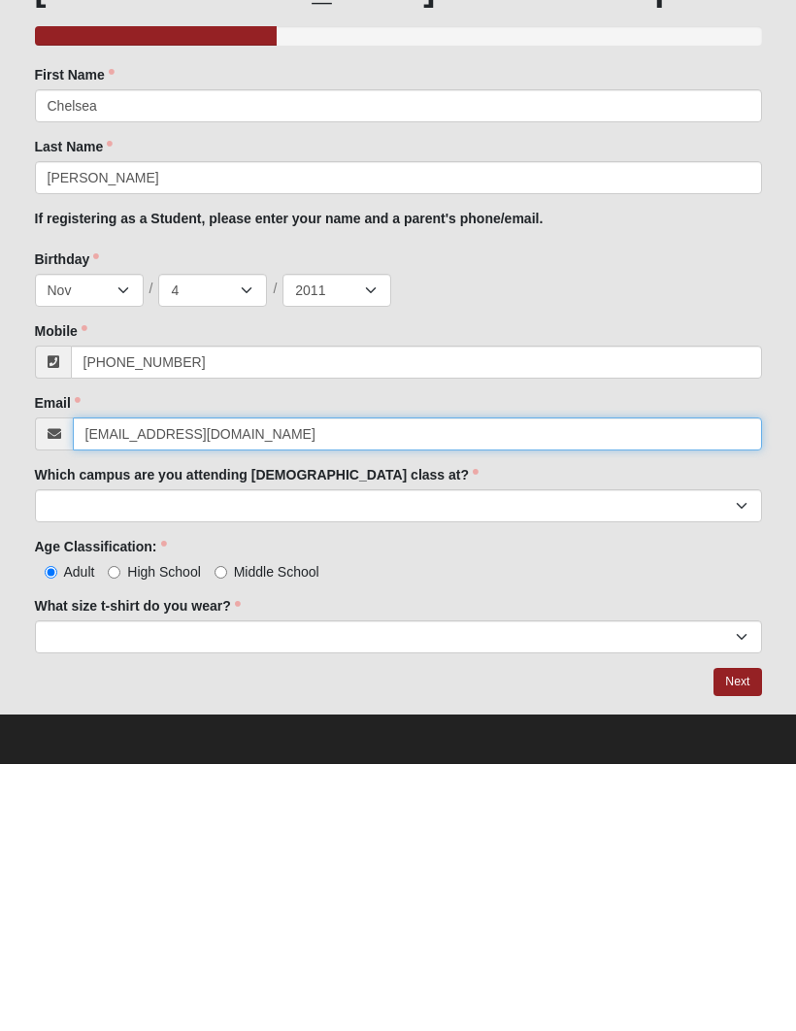
type input "[EMAIL_ADDRESS][DOMAIN_NAME]"
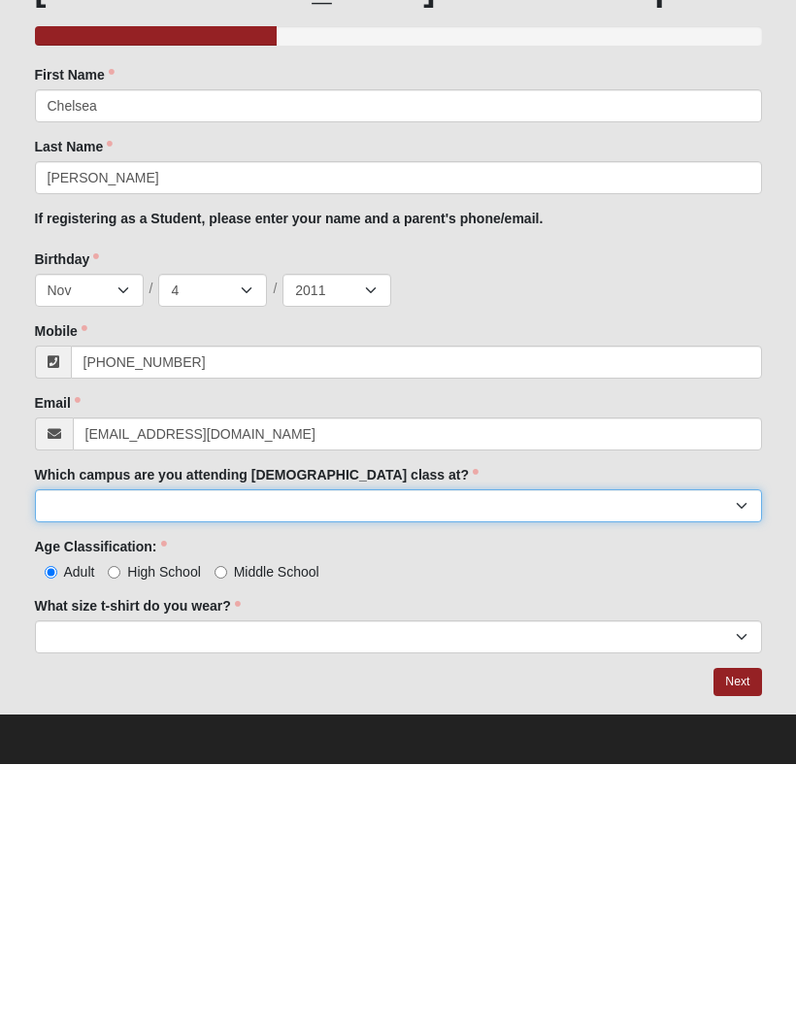
click at [445, 757] on select "Arlington Baymeadows Eleven22 Online [PERSON_NAME][GEOGRAPHIC_DATA] Jesup [GEOG…" at bounding box center [398, 773] width 727 height 33
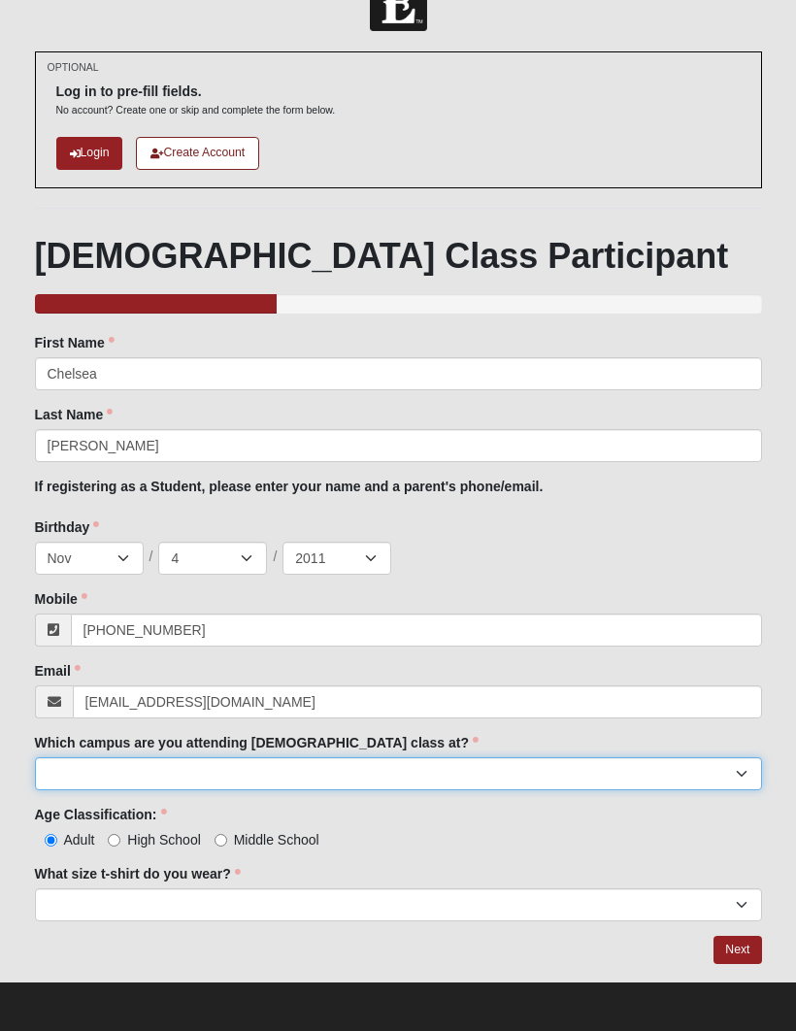
click at [592, 775] on select "Arlington Baymeadows Eleven22 Online [PERSON_NAME][GEOGRAPHIC_DATA] Jesup [GEOG…" at bounding box center [398, 773] width 727 height 33
select select "11"
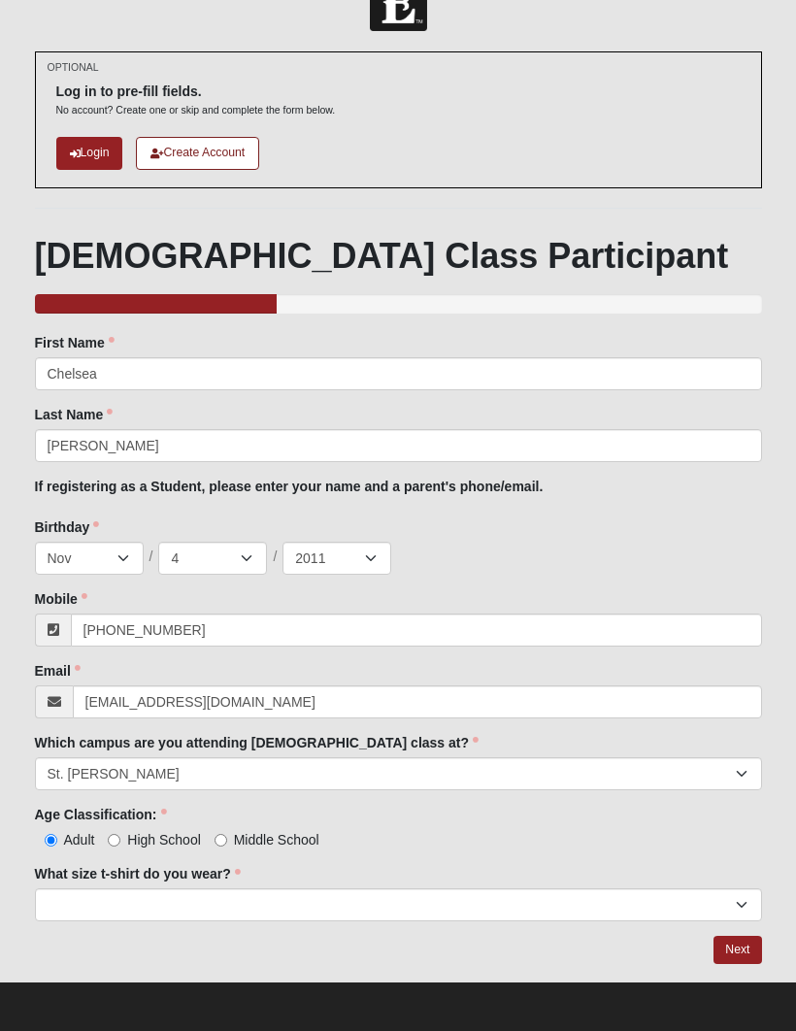
click at [266, 846] on span "Middle School" at bounding box center [276, 840] width 85 height 16
click at [227, 846] on input "Middle School" at bounding box center [221, 840] width 13 height 13
radio input "true"
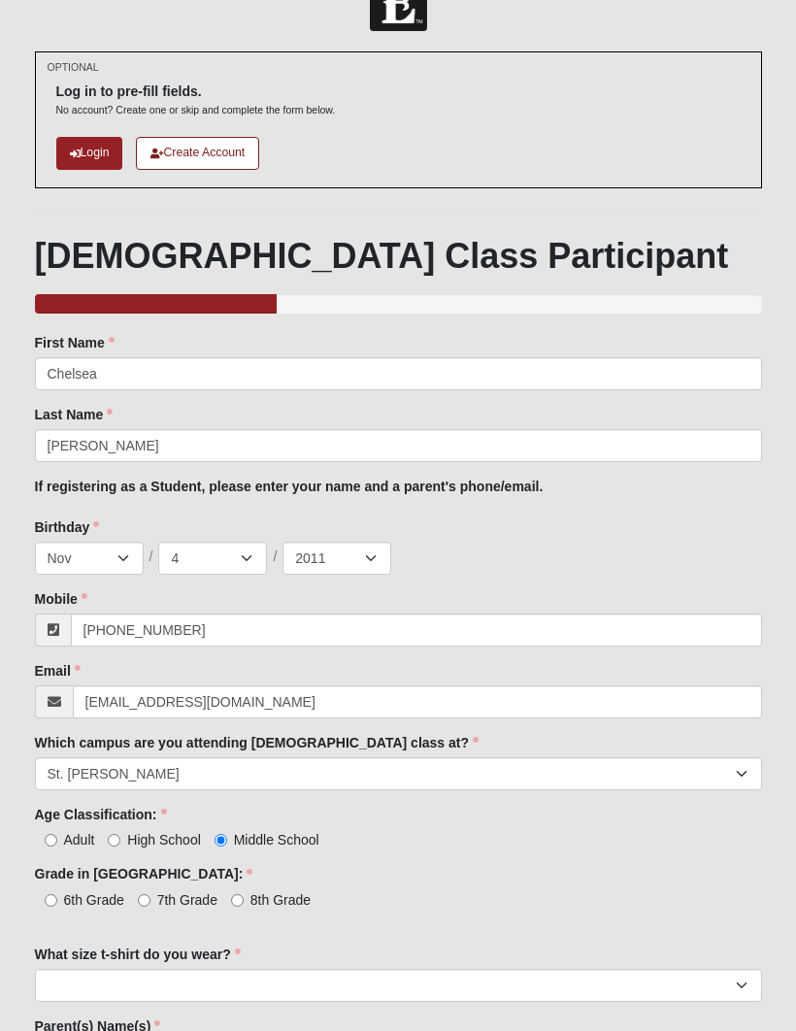
click at [362, 901] on div "6th Grade 7th Grade 8th Grade" at bounding box center [398, 899] width 727 height 20
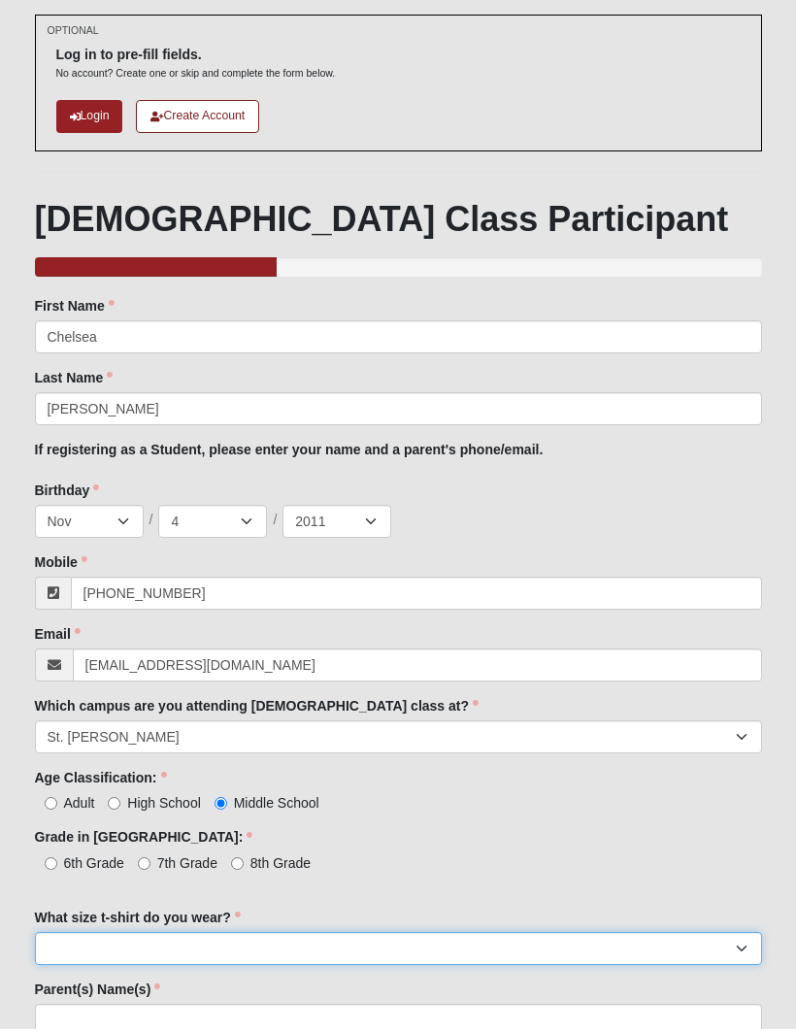
click at [465, 951] on select "Small Medium Large XL 2XL 3XL" at bounding box center [398, 950] width 727 height 33
select select "Medium"
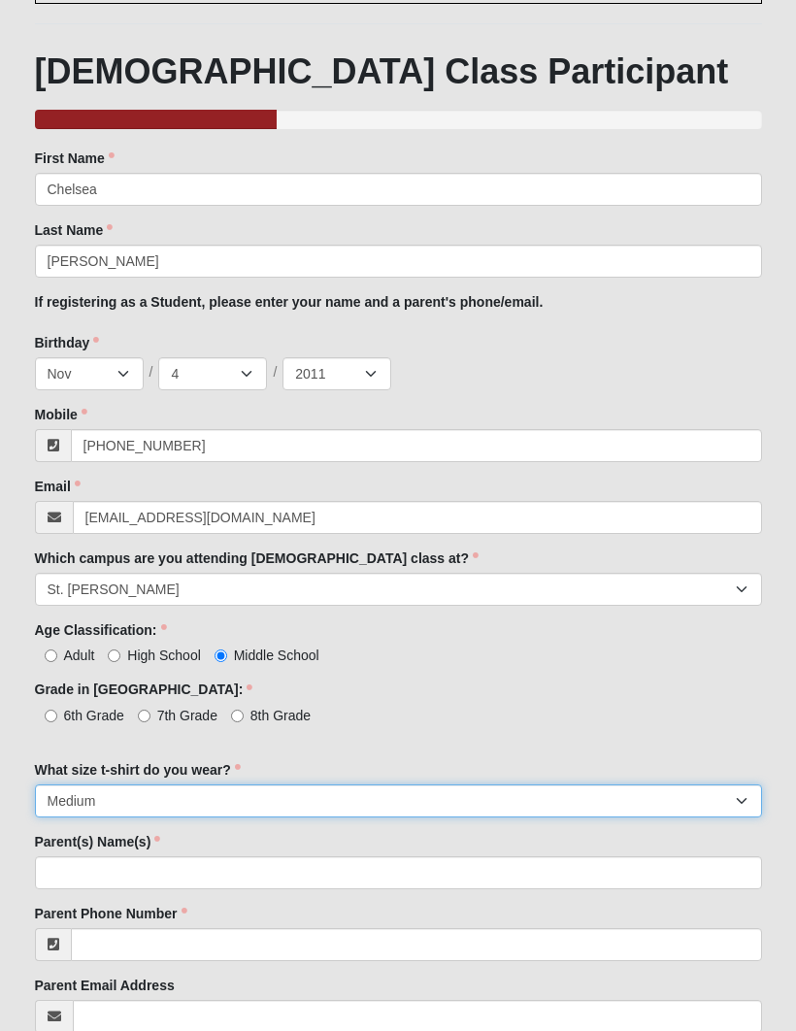
scroll to position [279, 0]
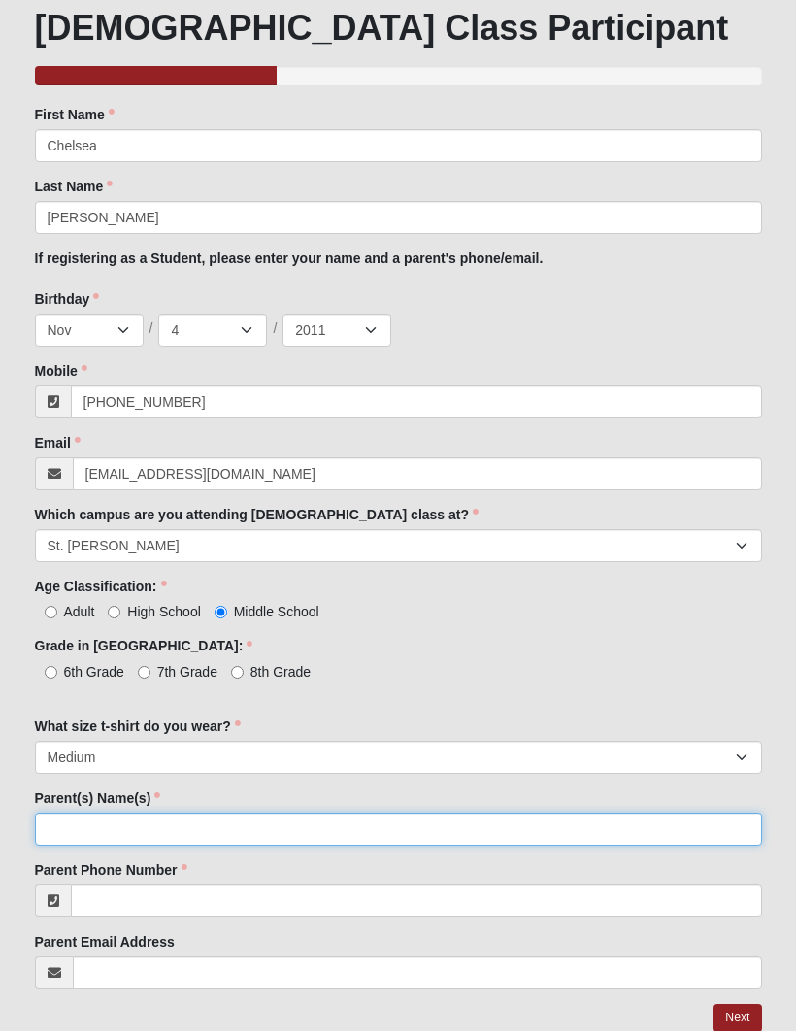
click at [432, 840] on input "Parent(s) Name(s)" at bounding box center [398, 829] width 727 height 33
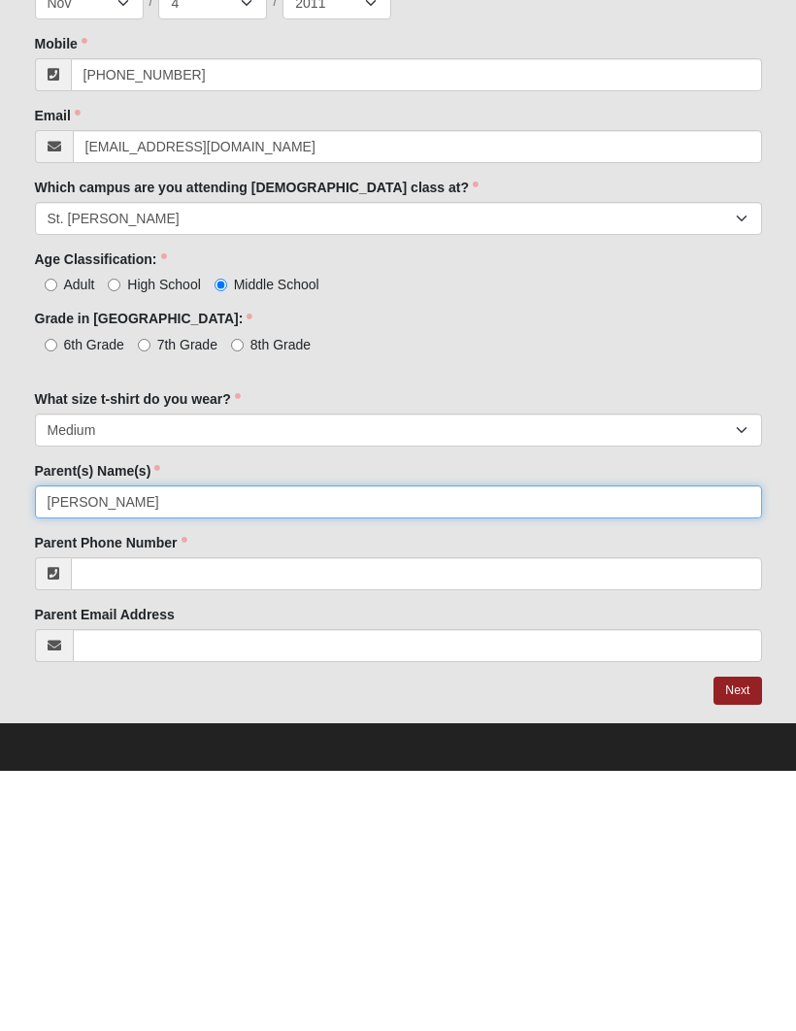
type input "[PERSON_NAME]"
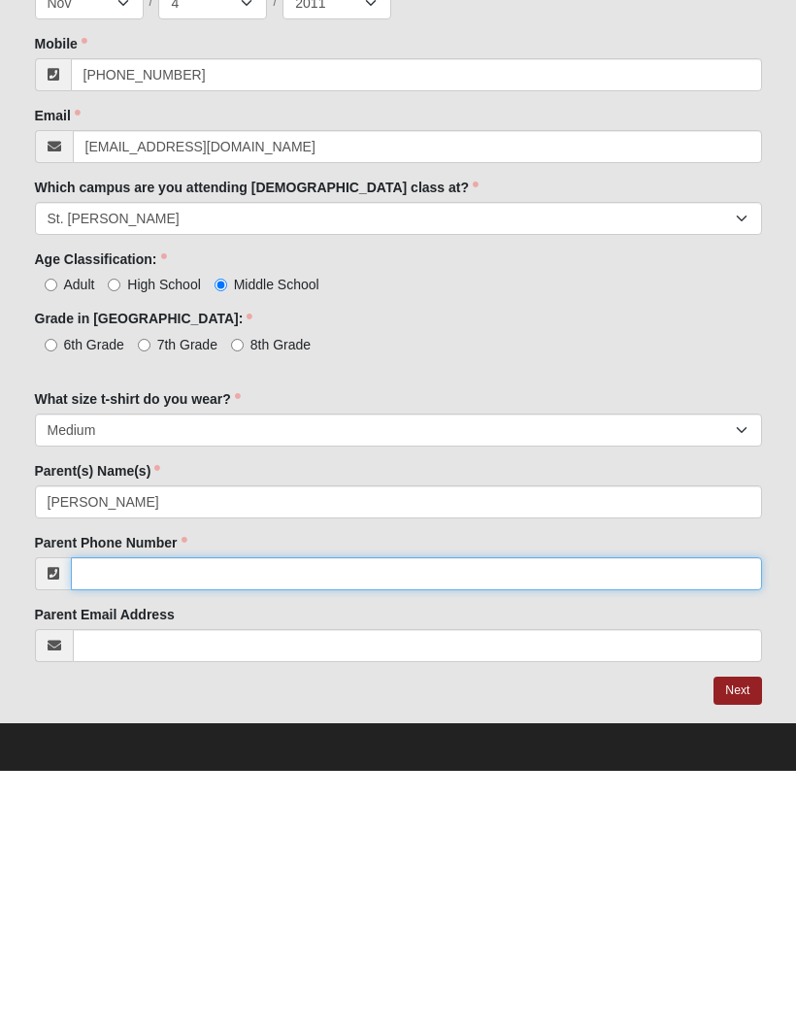
click at [477, 818] on input "Parent Phone Number" at bounding box center [416, 834] width 691 height 33
type input "6"
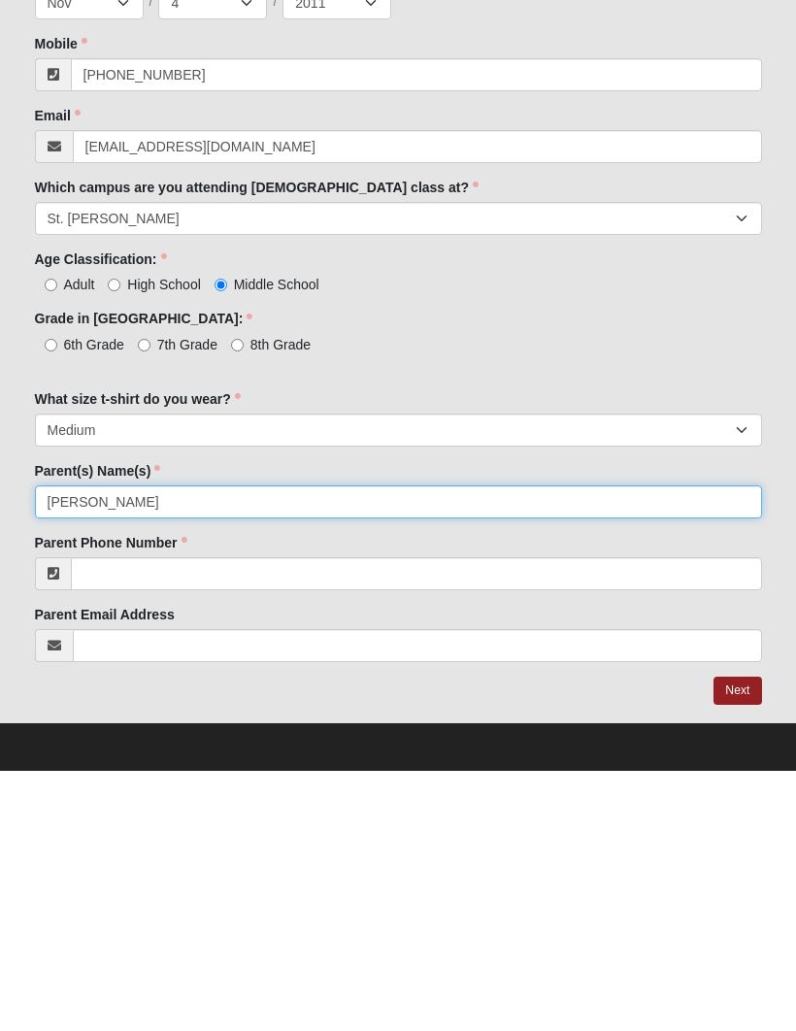
click at [288, 746] on input "Tracy" at bounding box center [398, 762] width 727 height 33
type input "T"
type input "Jeff"
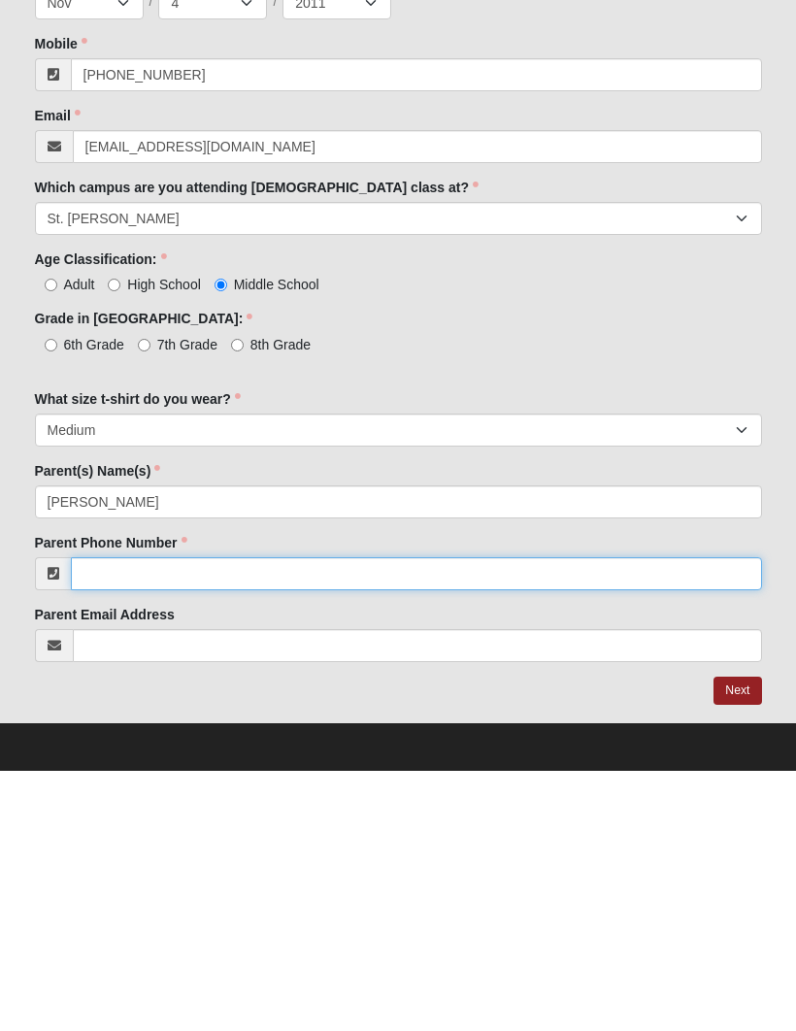
click at [428, 818] on input "Parent Phone Number" at bounding box center [416, 834] width 691 height 33
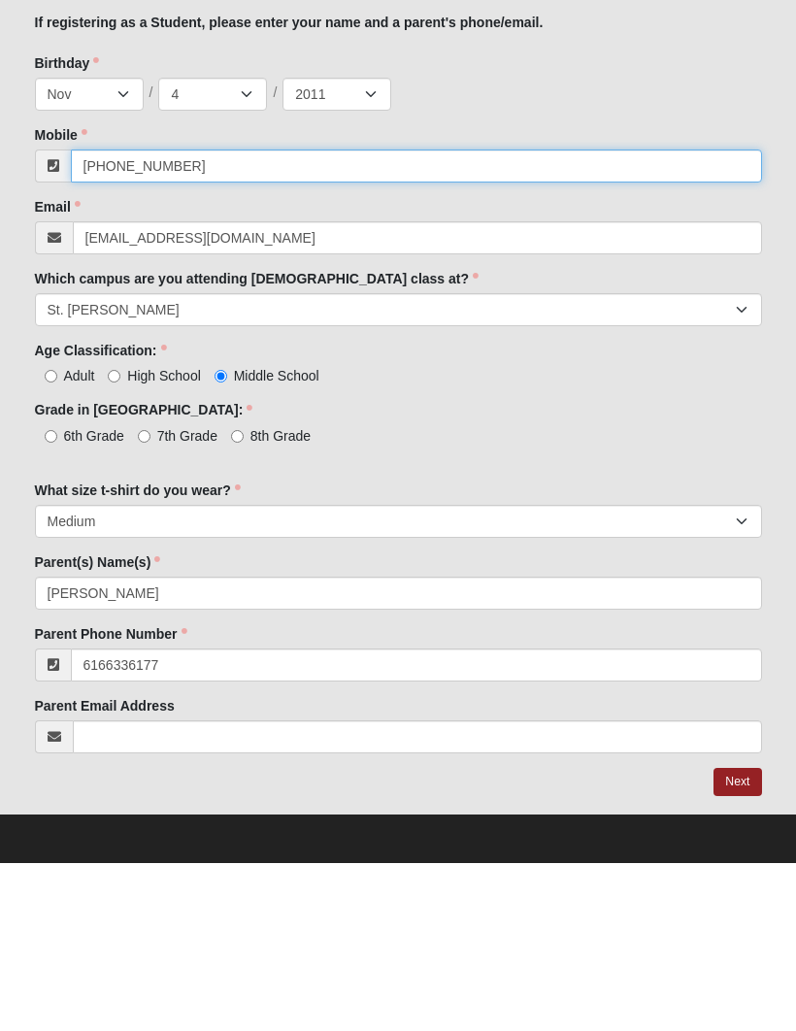
click at [512, 319] on input "(616) 644-9800" at bounding box center [416, 335] width 691 height 33
type input "(616) 633-6177"
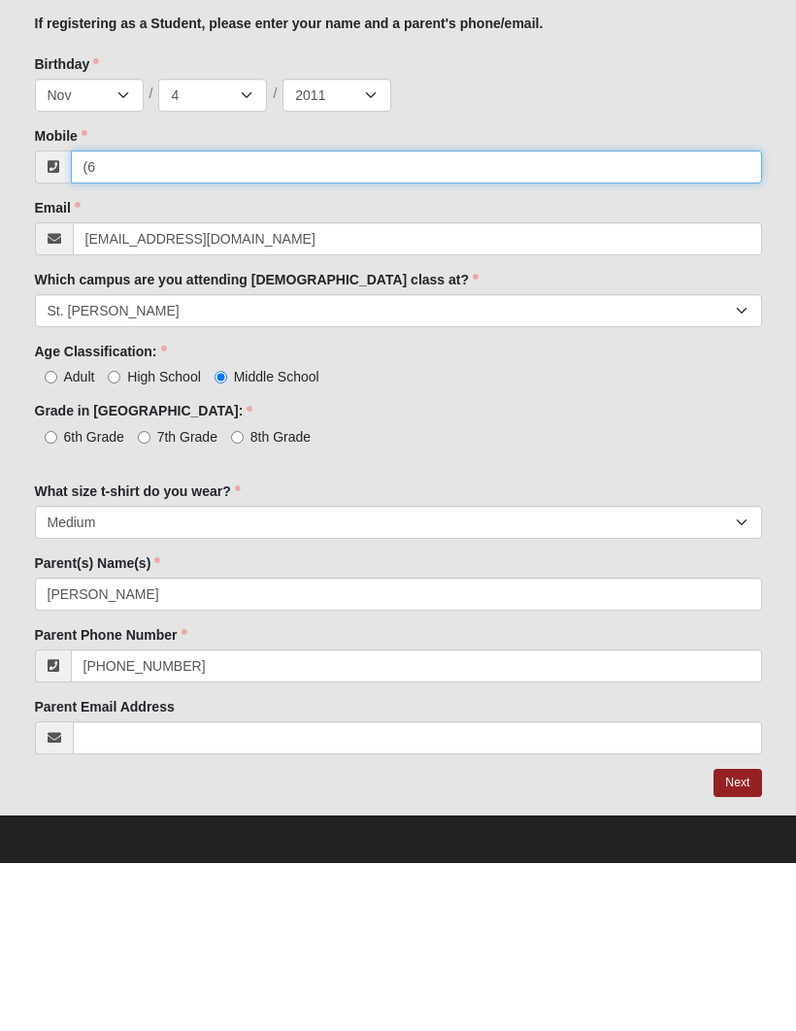
type input "("
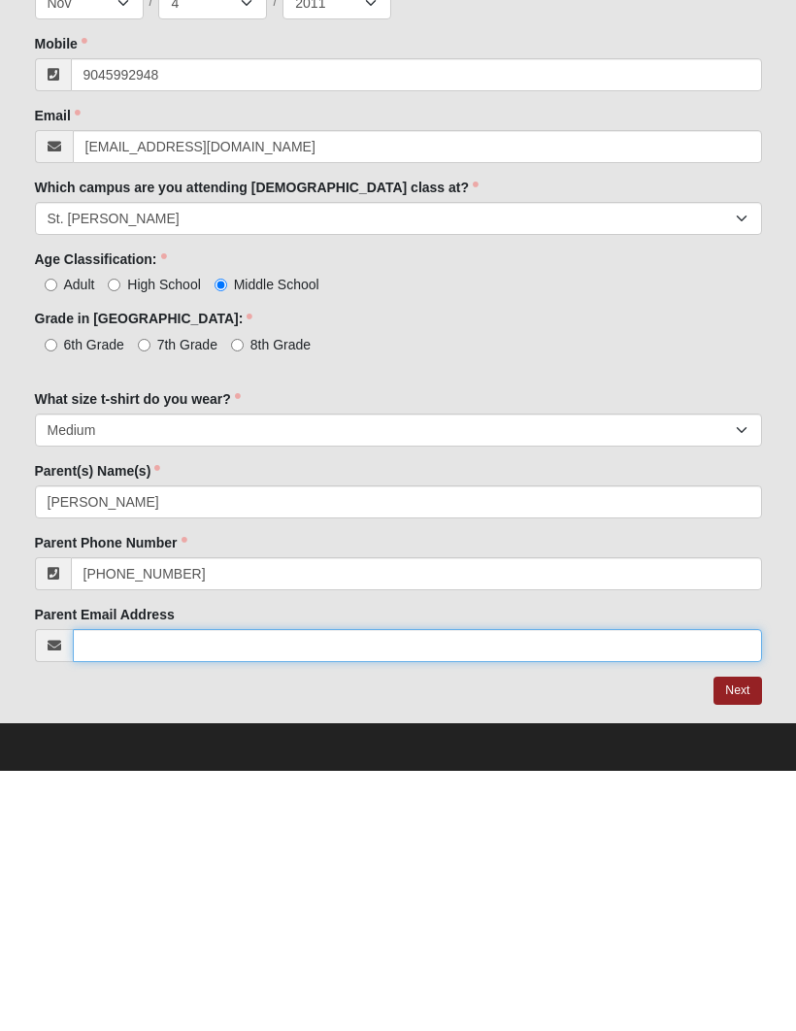
click at [483, 890] on input "Parent Email Address" at bounding box center [417, 906] width 689 height 33
type input "(904) 599-2948"
type input "jwolfe848@gmail.com"
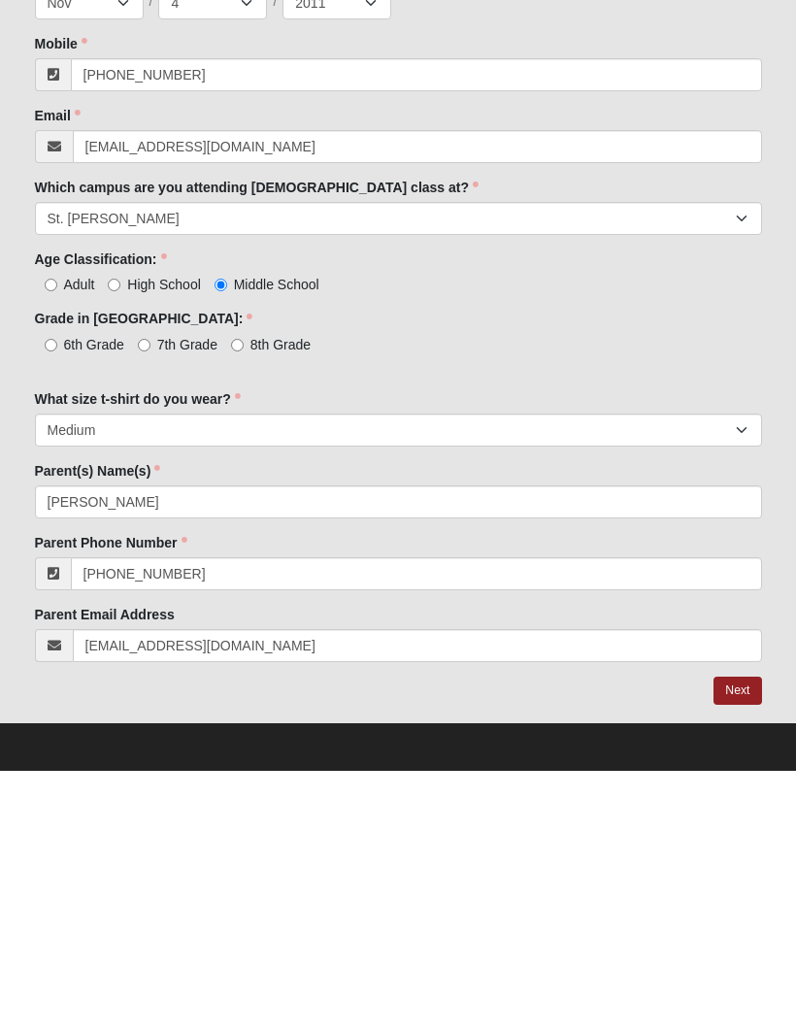
click at [732, 937] on link "Next" at bounding box center [738, 951] width 48 height 28
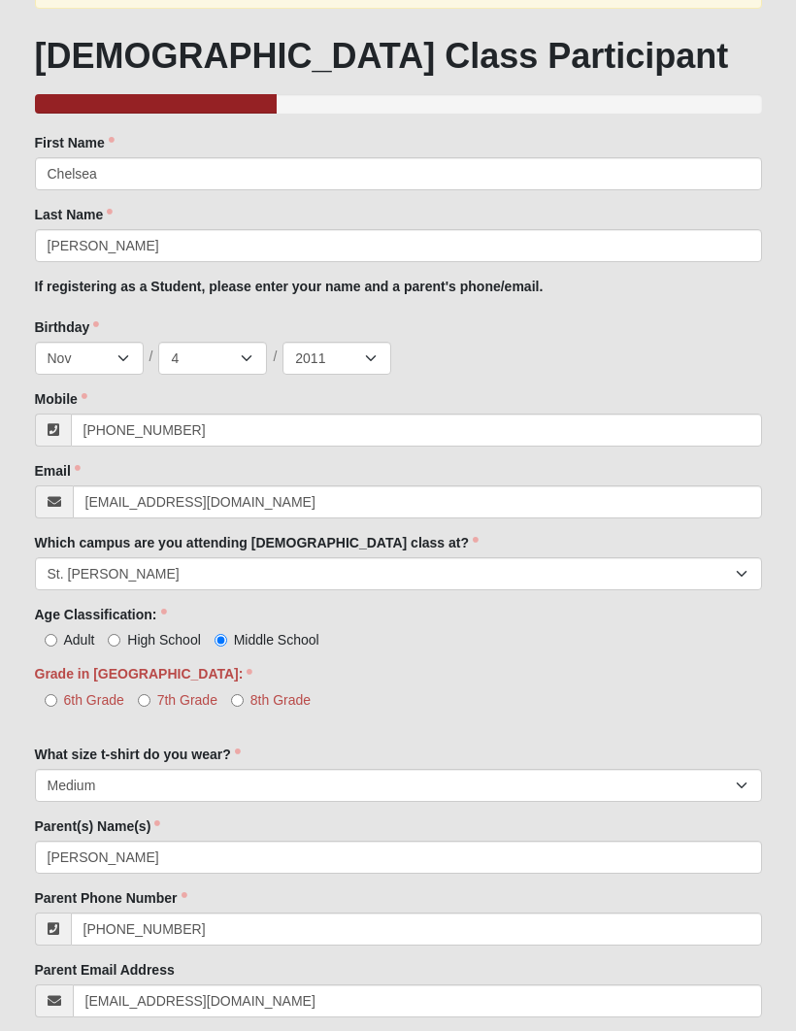
scroll to position [375, 0]
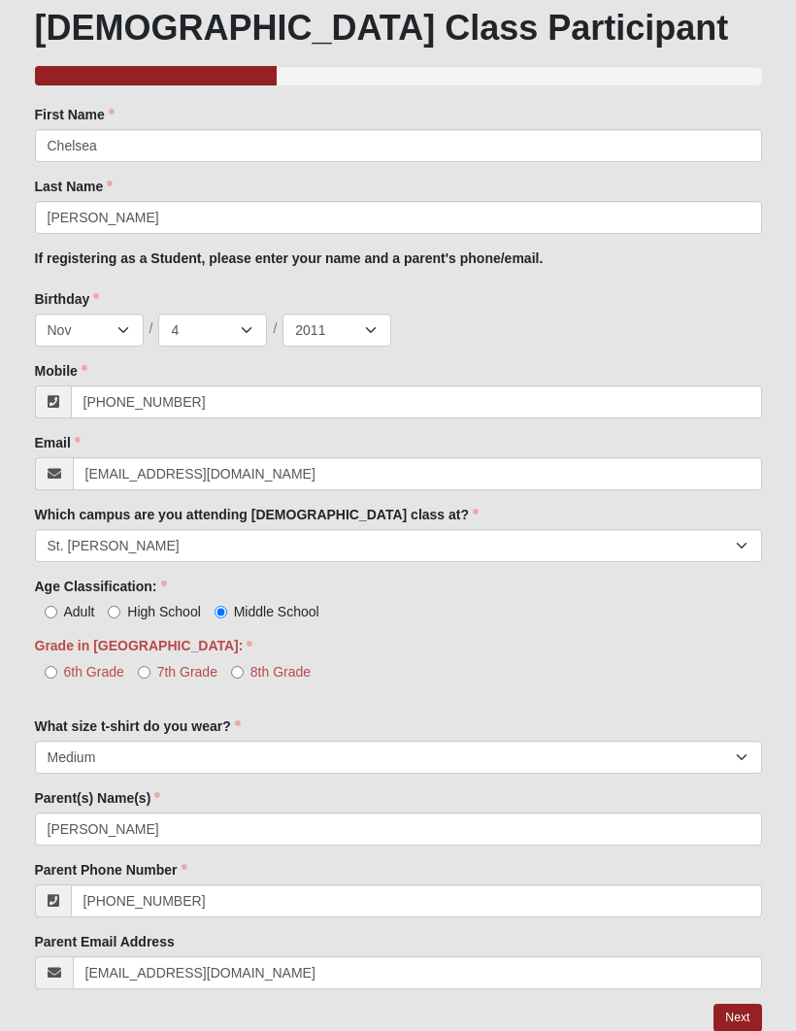
click at [254, 669] on span "8th Grade" at bounding box center [281, 672] width 60 height 16
click at [244, 669] on input "8th Grade" at bounding box center [237, 672] width 13 height 13
radio input "true"
click at [727, 1023] on link "Next" at bounding box center [738, 1018] width 48 height 28
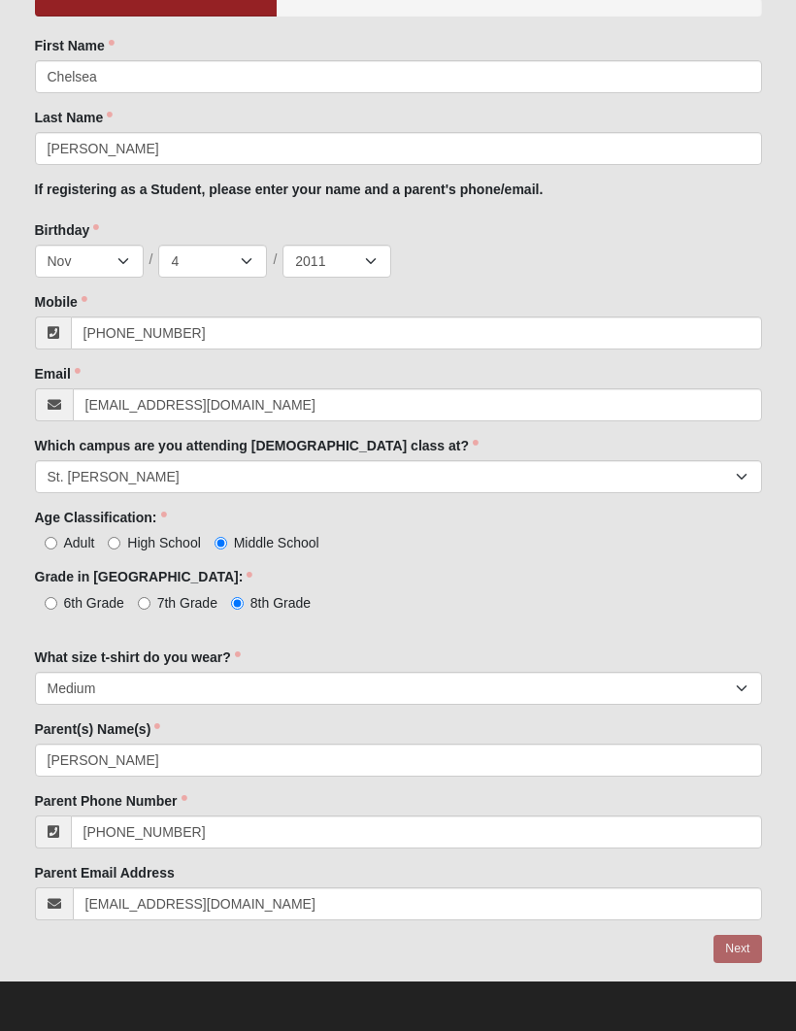
scroll to position [279, 0]
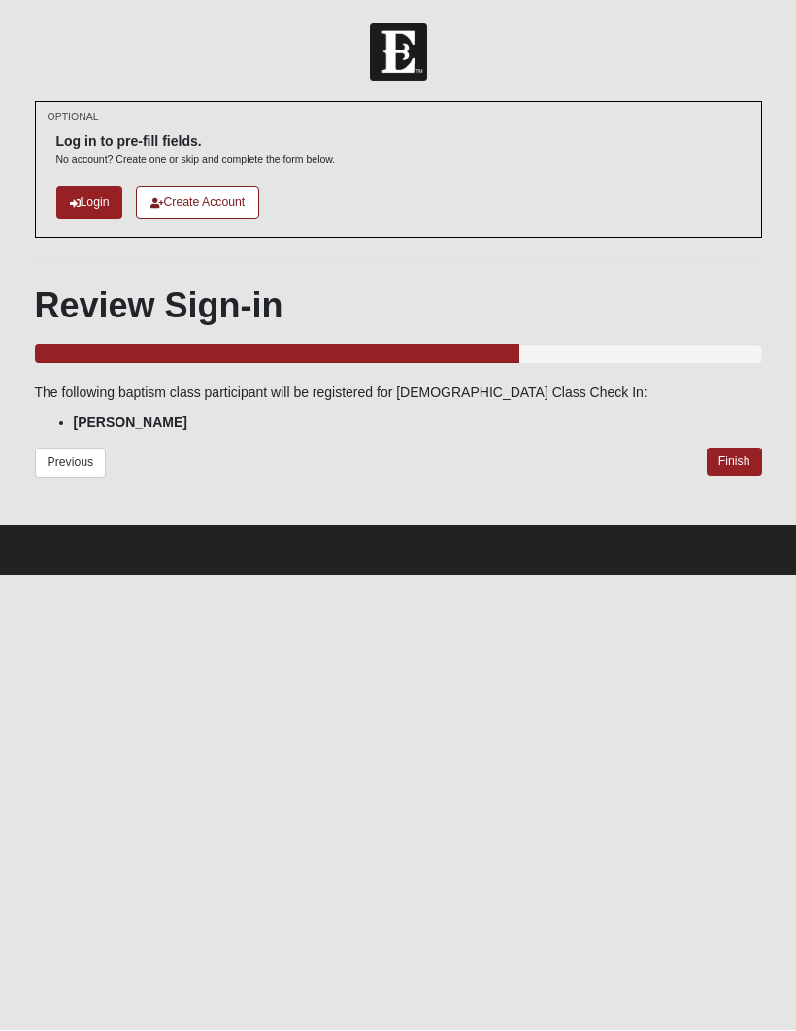
click at [728, 453] on link "Finish" at bounding box center [734, 463] width 55 height 28
